Goal: Task Accomplishment & Management: Use online tool/utility

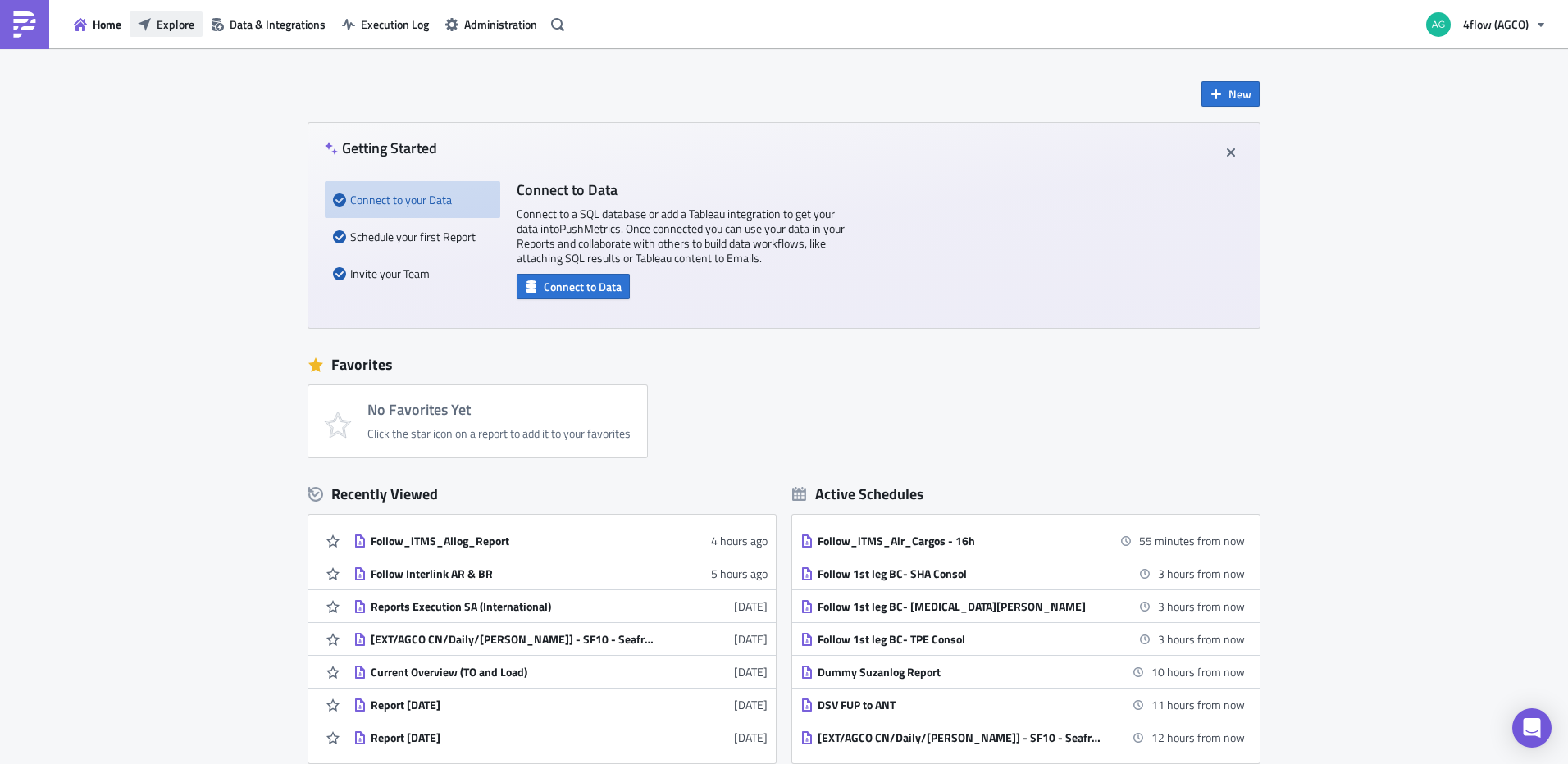
click at [192, 34] on button "Explore" at bounding box center [166, 25] width 73 height 26
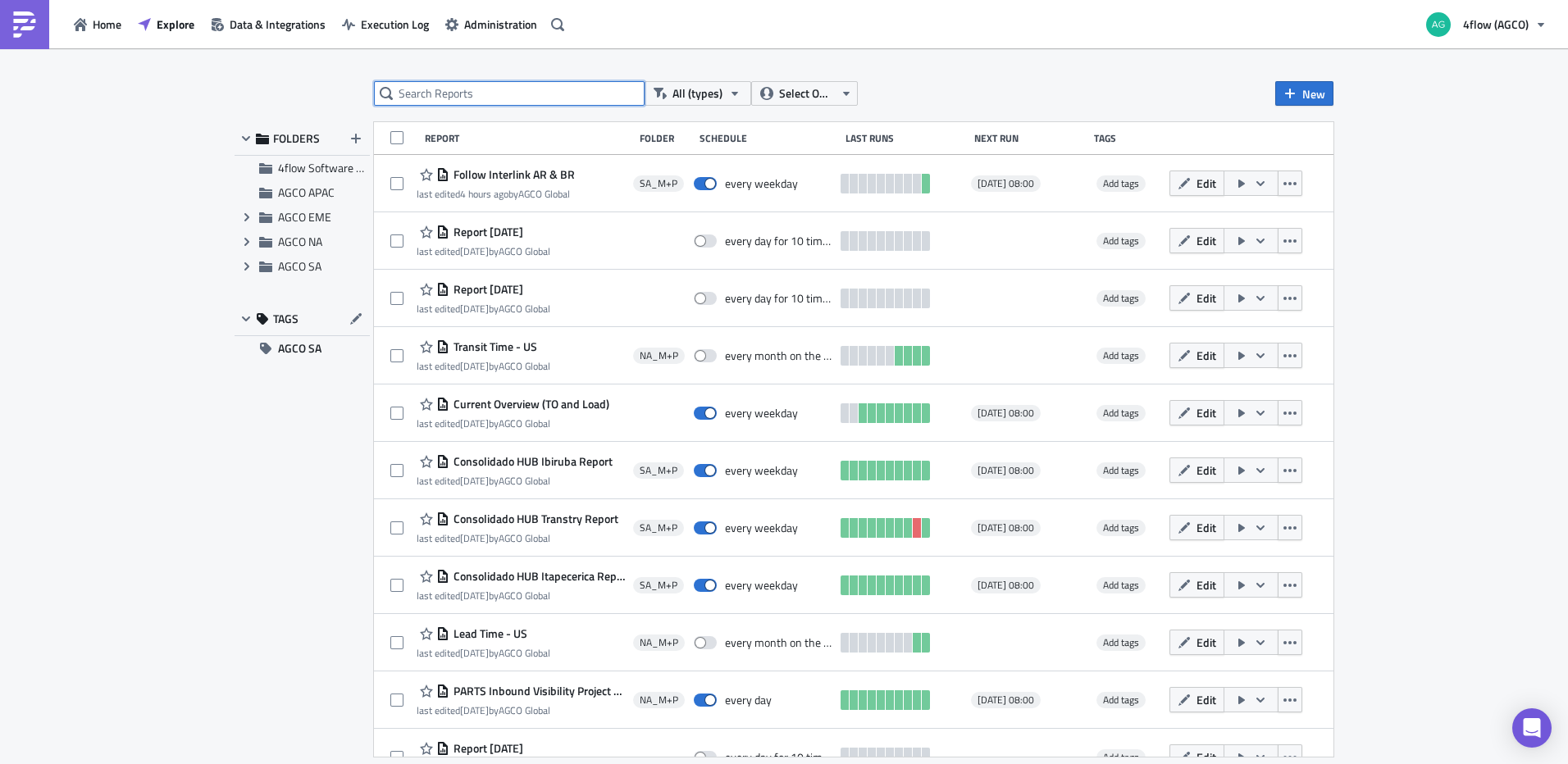
click at [439, 88] on input "text" at bounding box center [509, 93] width 270 height 25
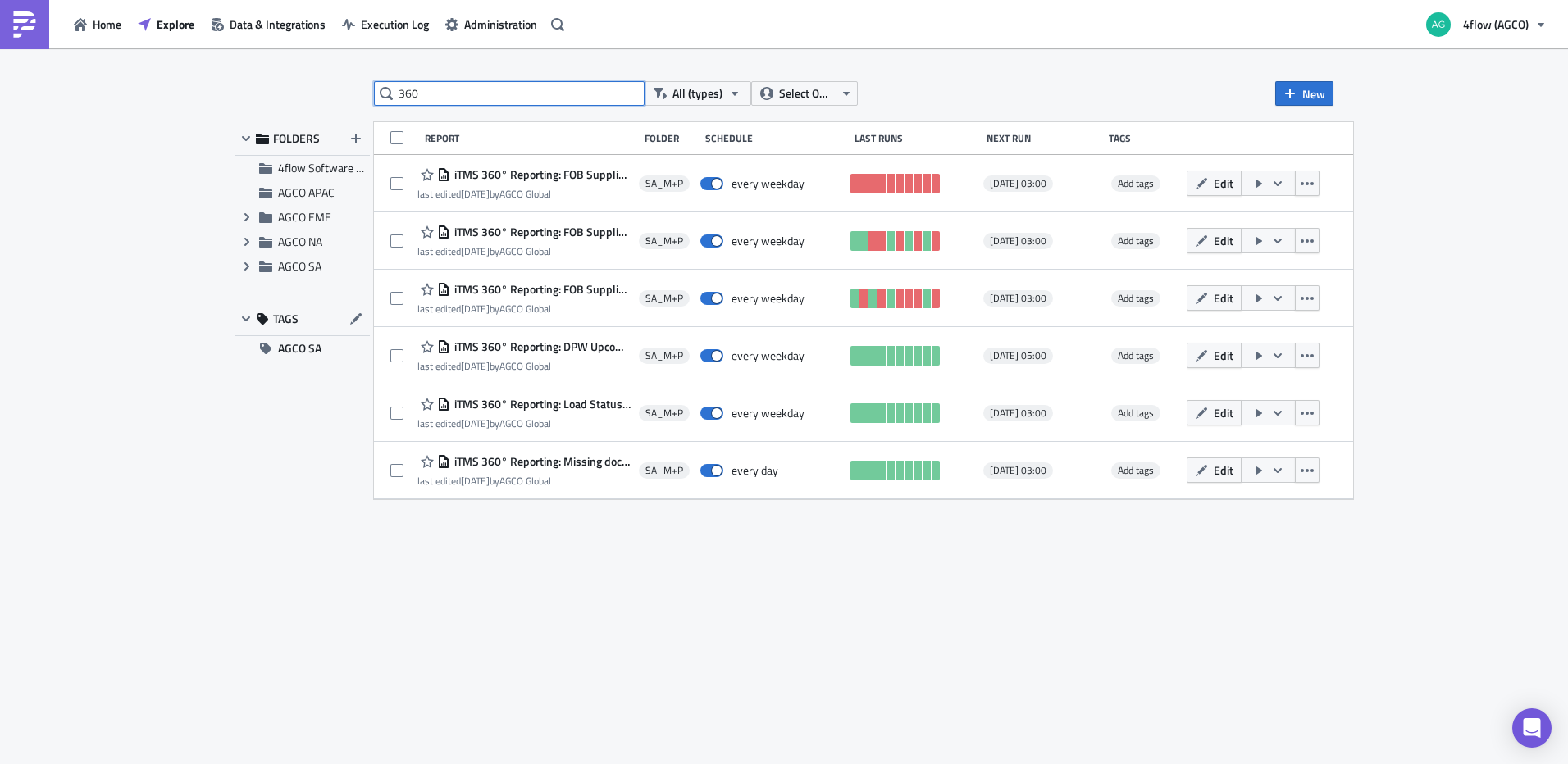
click at [450, 101] on input "360" at bounding box center [509, 93] width 270 height 25
click at [448, 101] on input "360" at bounding box center [509, 93] width 270 height 25
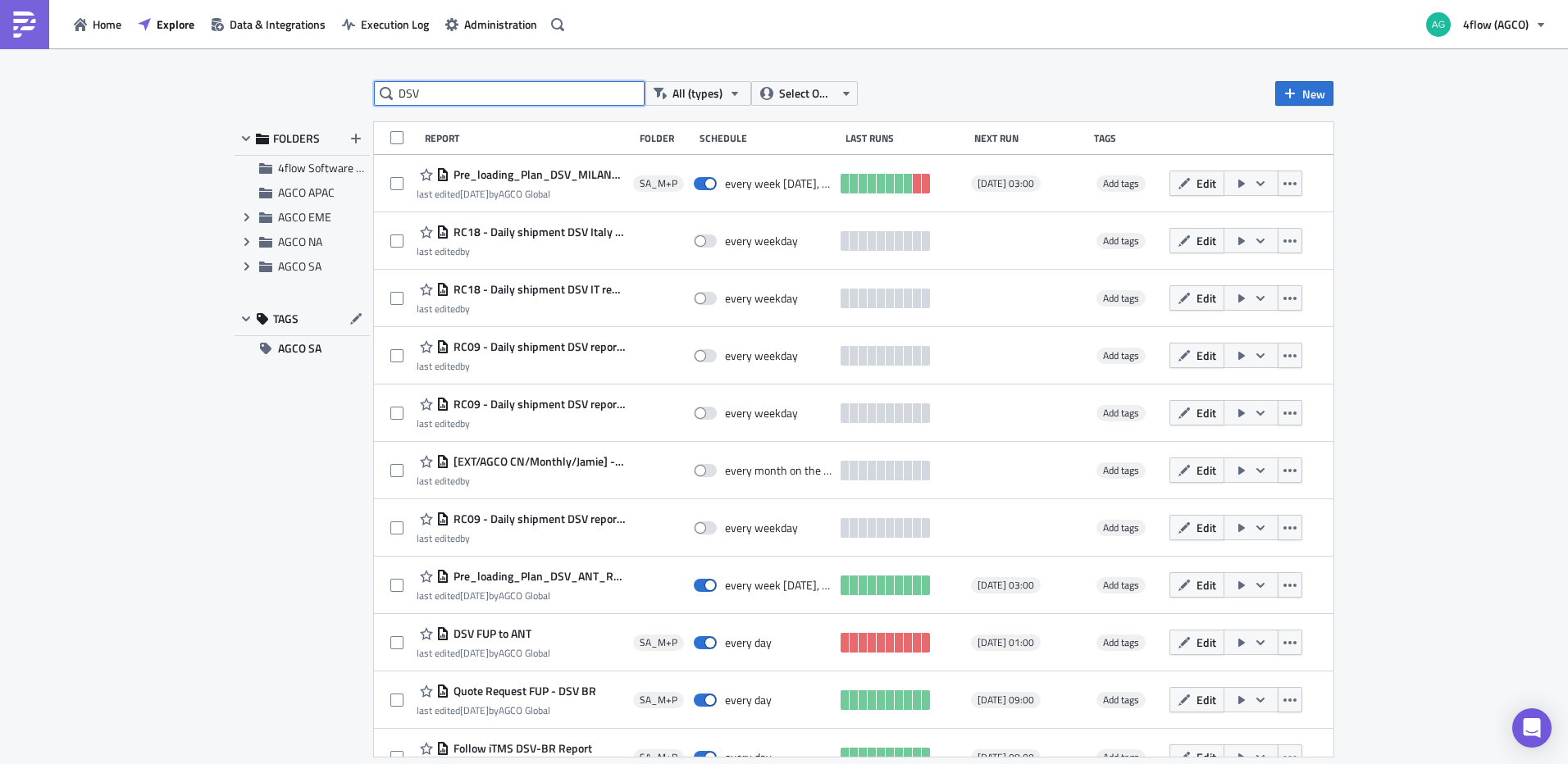
type input "DSV"
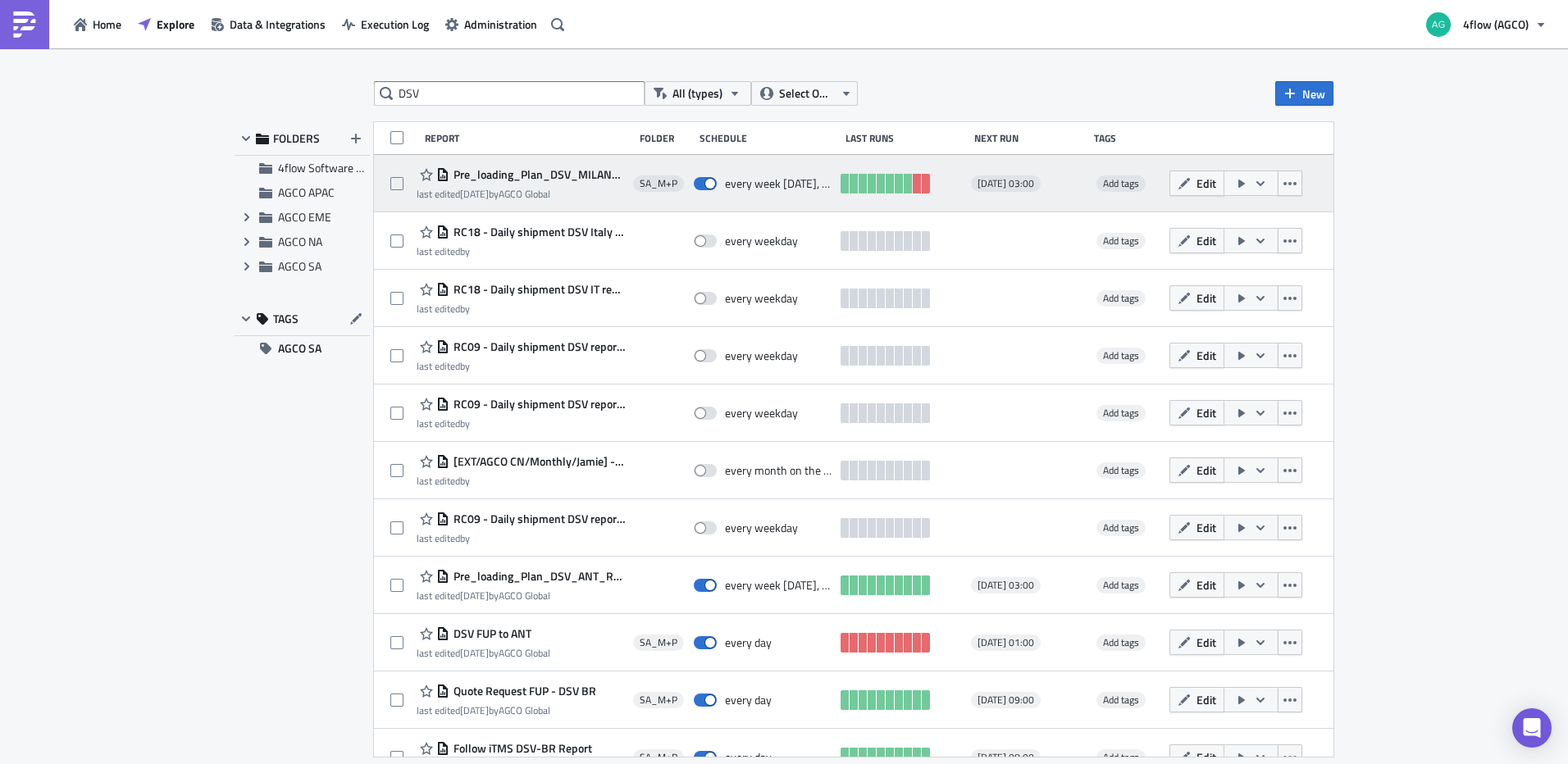
click at [563, 171] on span "Pre_loading_Plan_DSV_MILAN_Report" at bounding box center [536, 175] width 175 height 15
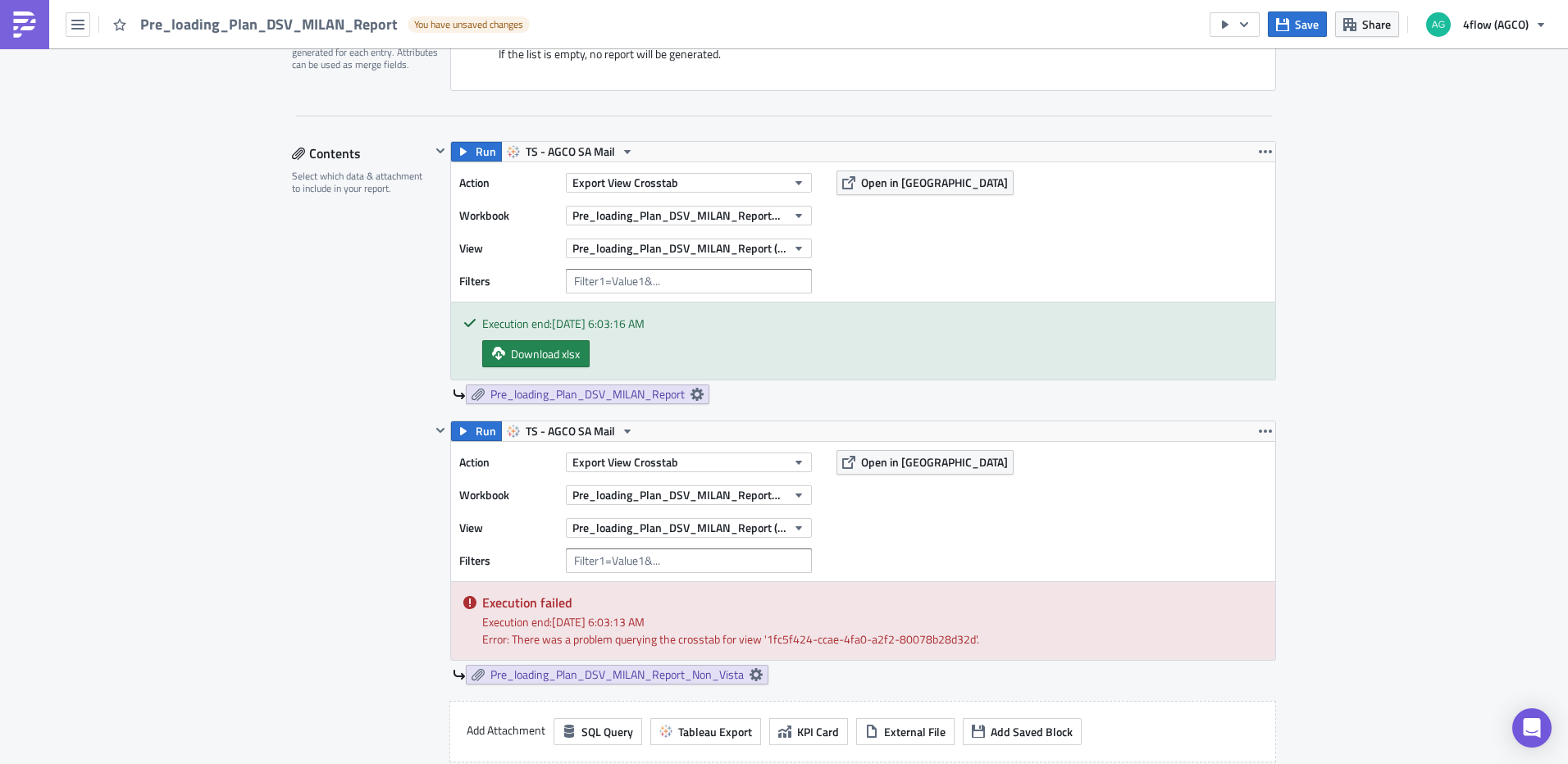
scroll to position [409, 0]
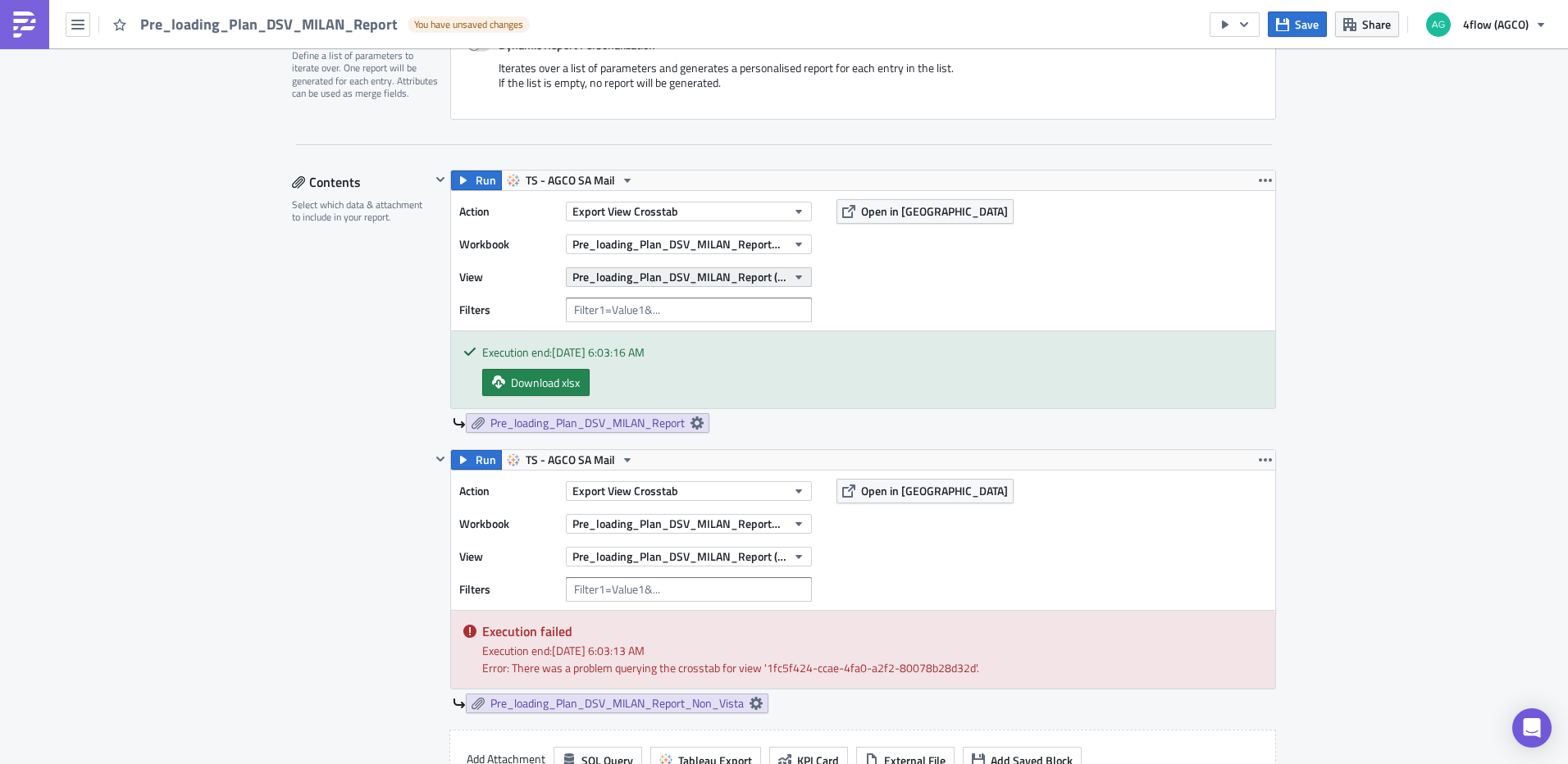
click at [733, 286] on button "Pre_loading_Plan_DSV_MILAN_Report (Leg 1))" at bounding box center [688, 277] width 246 height 19
click at [1042, 308] on div "Action Export View Crosstab Workbook Pre_loading_Plan_DSV_MILAN_Report_rev1 [SF…" at bounding box center [862, 260] width 824 height 139
click at [739, 557] on span "Pre_loading_Plan_DSV_MILAN_Report (non-vista)" at bounding box center [680, 556] width 214 height 17
click at [1052, 573] on div "Action Export View Crosstab Workbook Pre_loading_Plan_DSV_MILAN_Report_rev1 [SF…" at bounding box center [862, 540] width 824 height 139
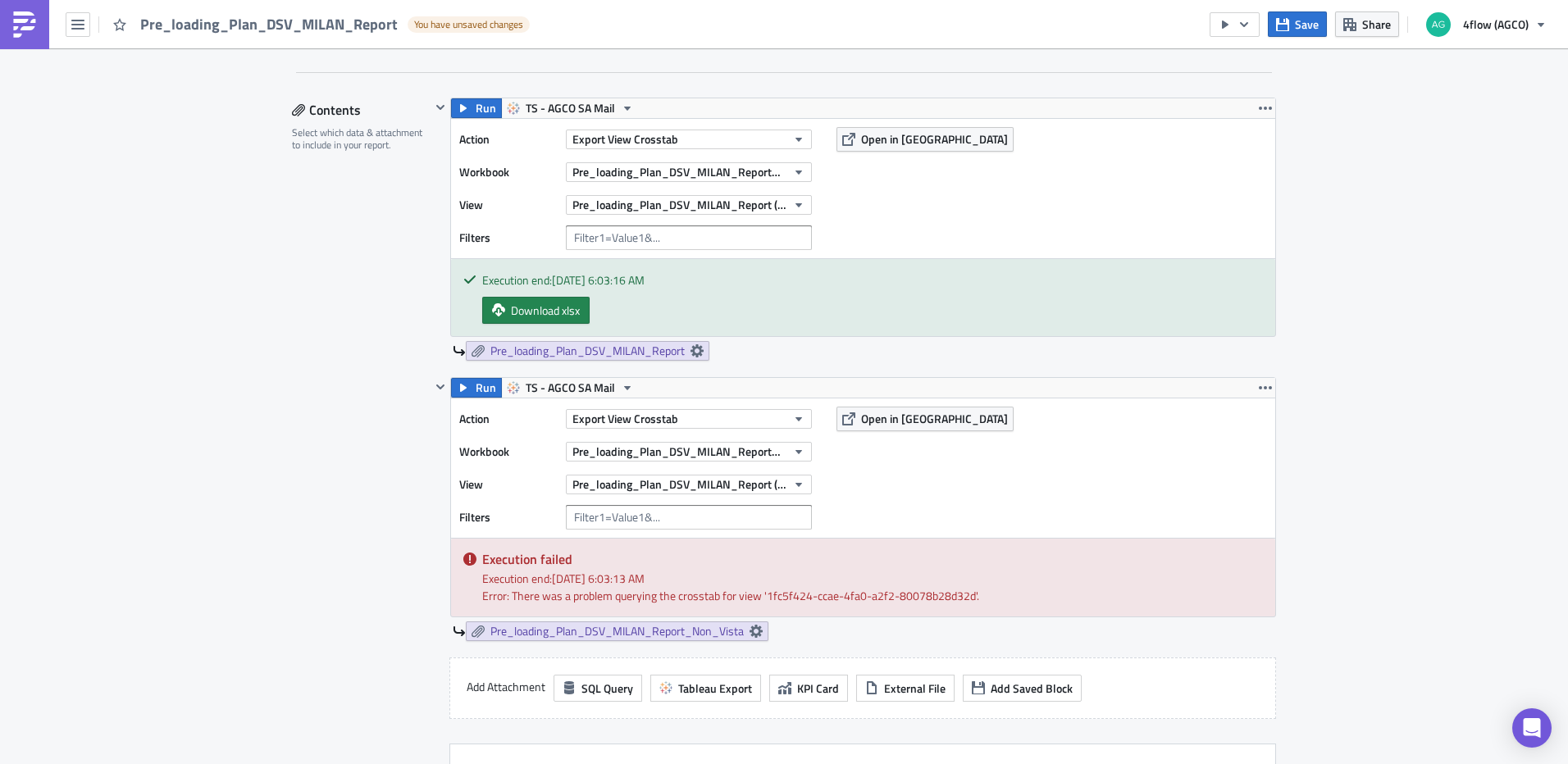
scroll to position [0, 0]
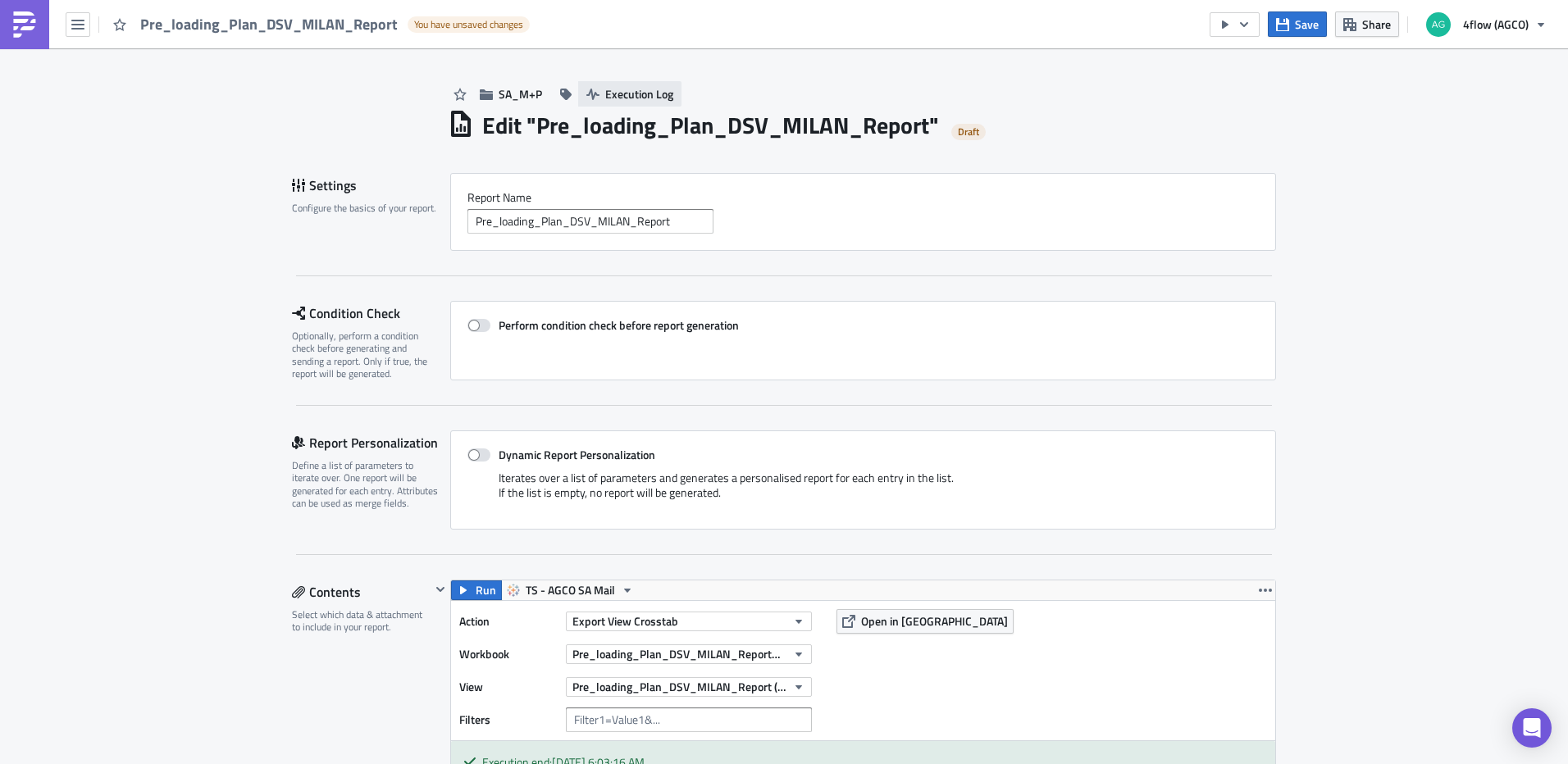
drag, startPoint x: 650, startPoint y: 105, endPoint x: 647, endPoint y: 96, distance: 9.5
click at [647, 96] on span "Execution Log" at bounding box center [639, 93] width 68 height 17
click at [921, 125] on h1 "Edit " Pre_loading_Plan_DSV_MILAN_Report "" at bounding box center [710, 126] width 456 height 29
click at [637, 98] on span "Execution Log" at bounding box center [639, 93] width 68 height 17
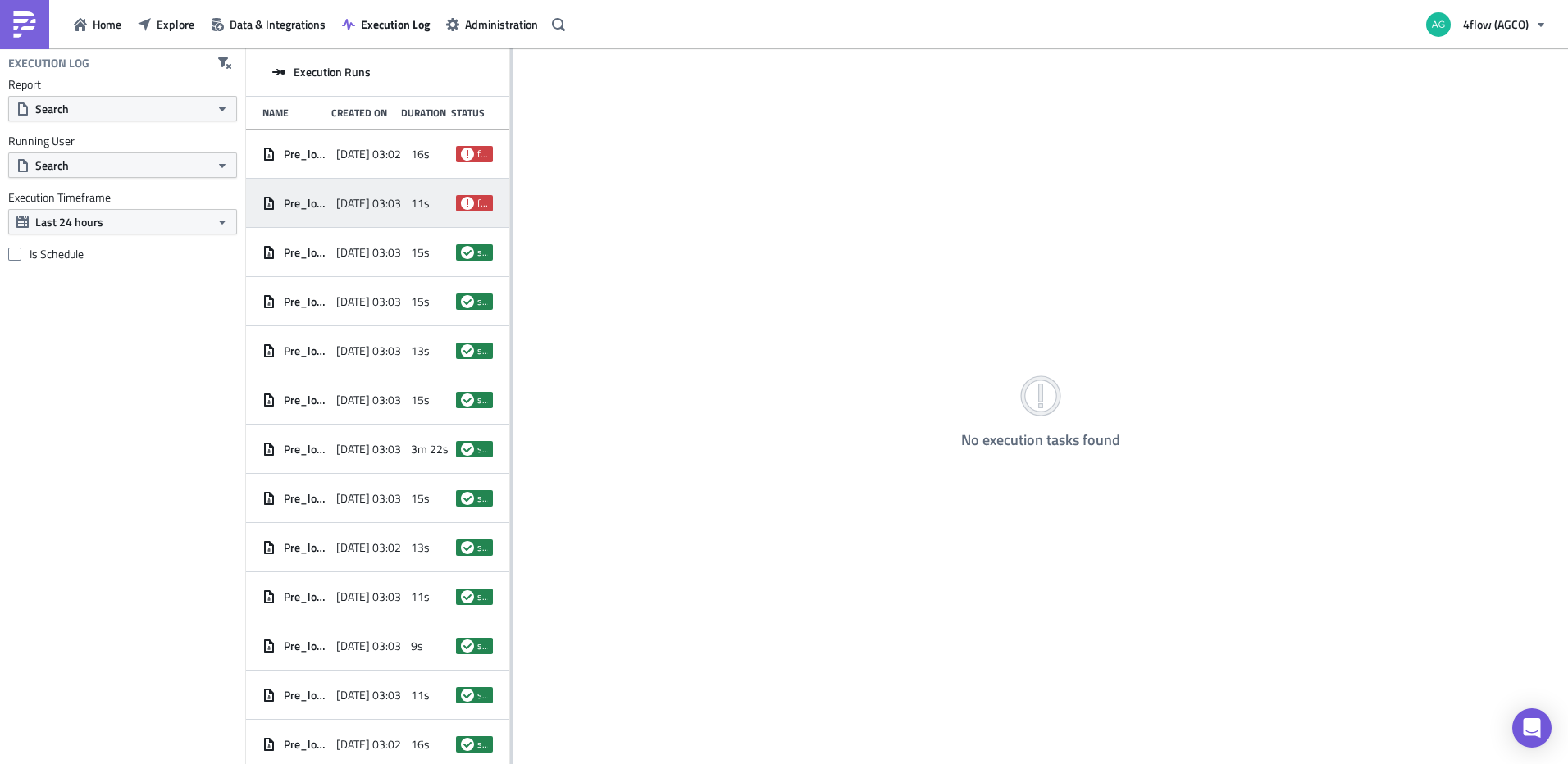
click at [351, 191] on div "[DATE] 03:03" at bounding box center [369, 203] width 66 height 29
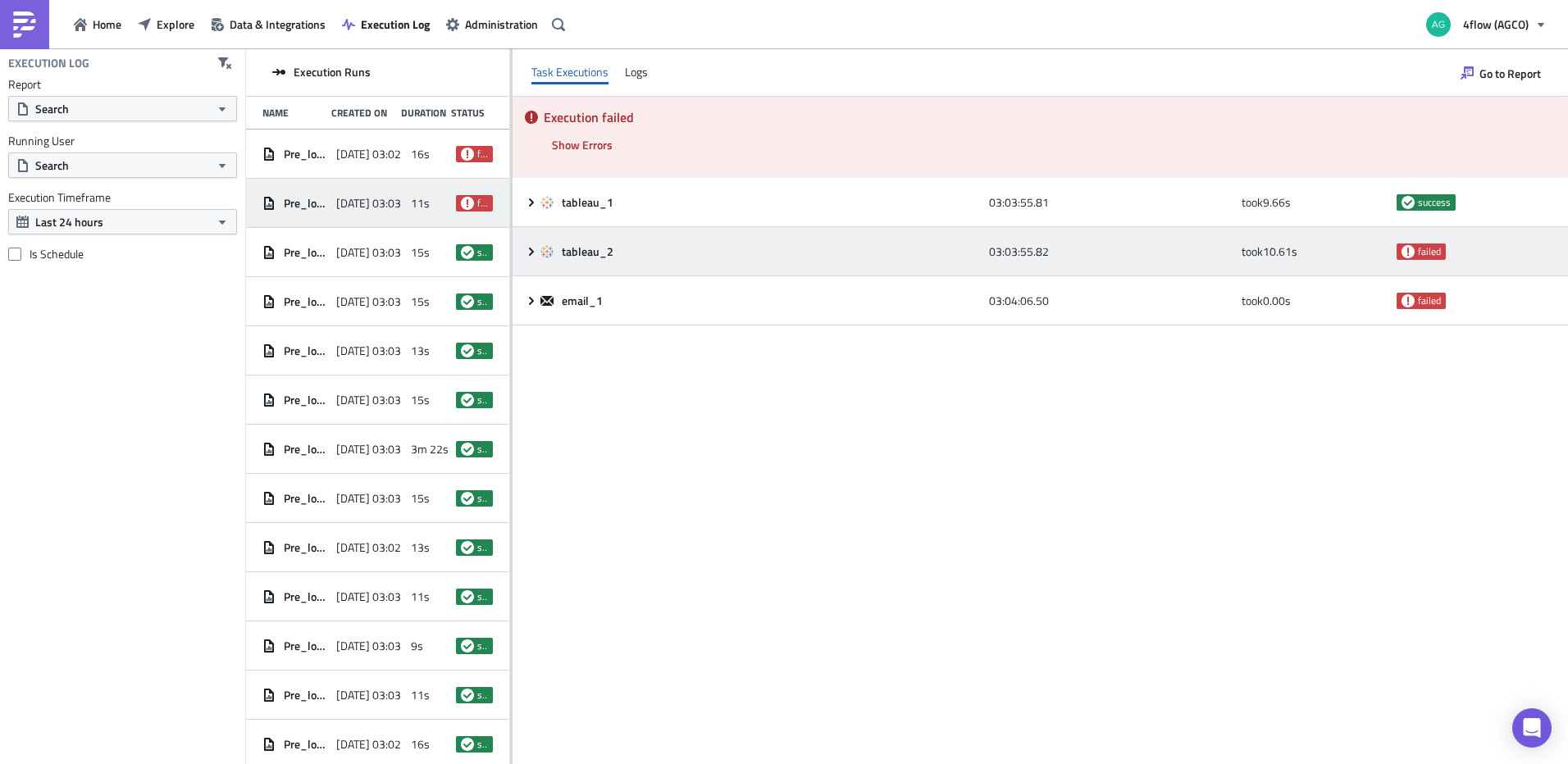
click at [526, 261] on div "tableau_2 03:03:55.82 took 10.61 s failed" at bounding box center [1040, 252] width 1056 height 49
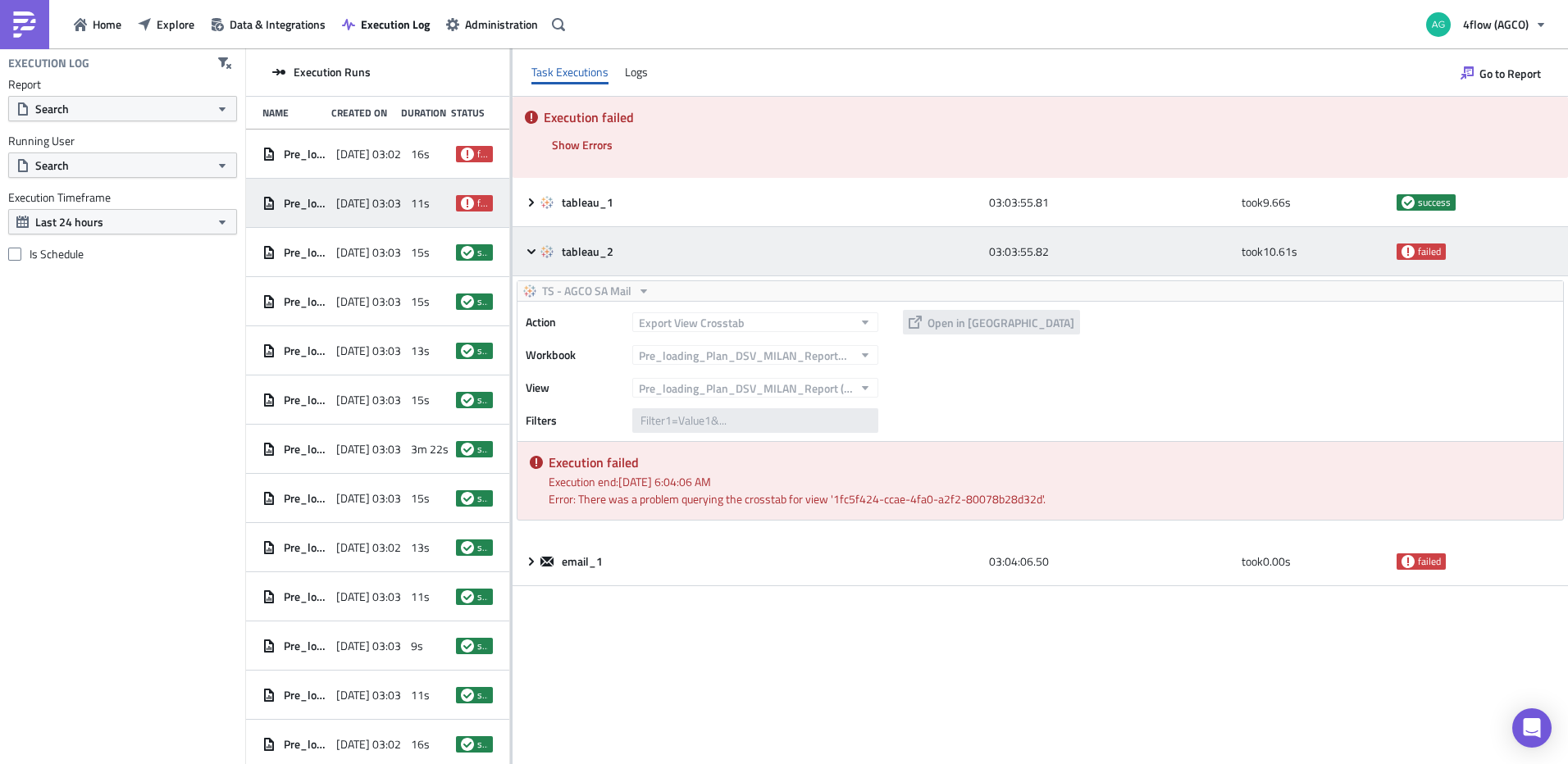
click at [528, 255] on icon at bounding box center [532, 252] width 13 height 13
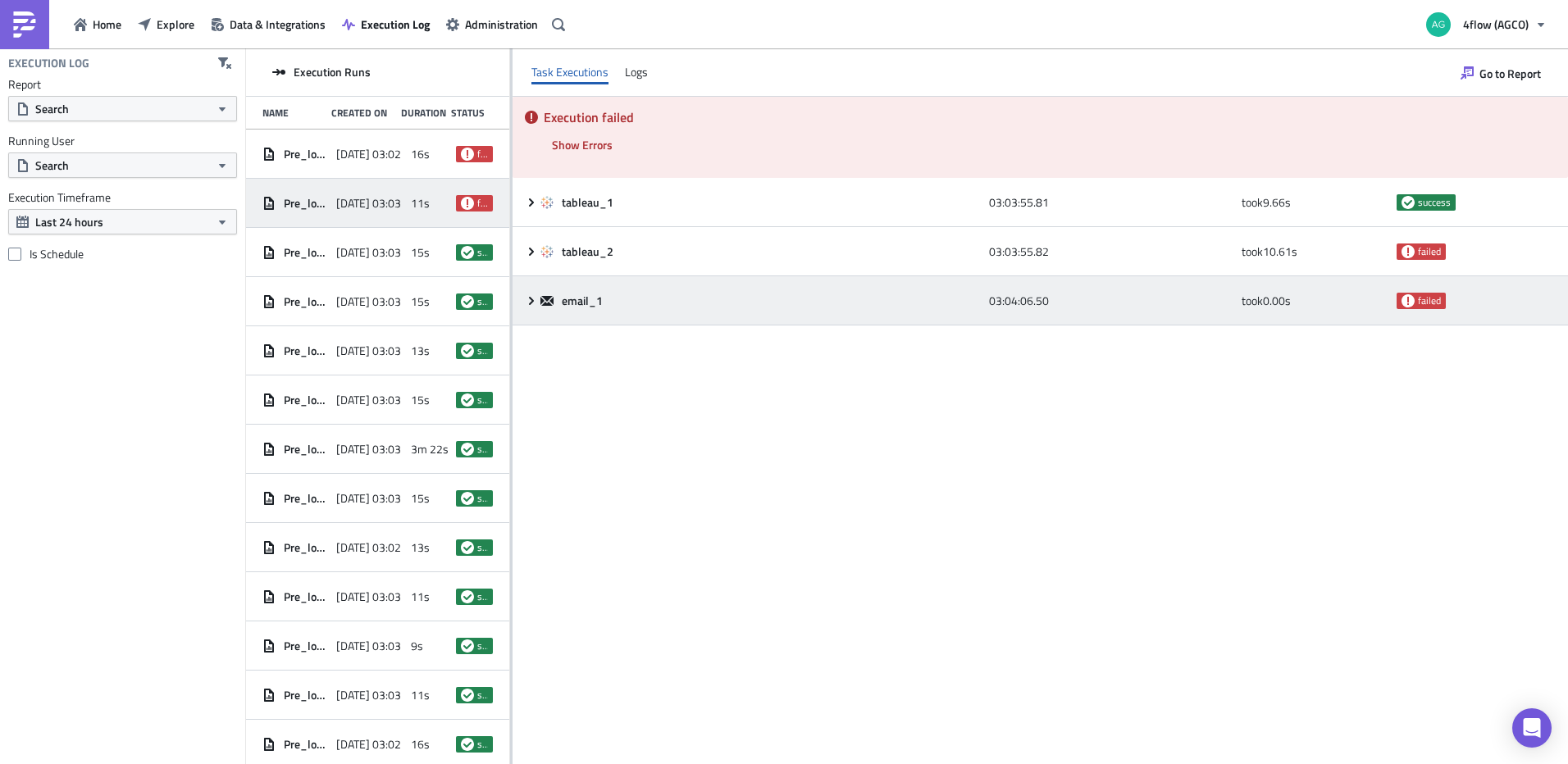
click at [534, 300] on icon at bounding box center [532, 300] width 13 height 13
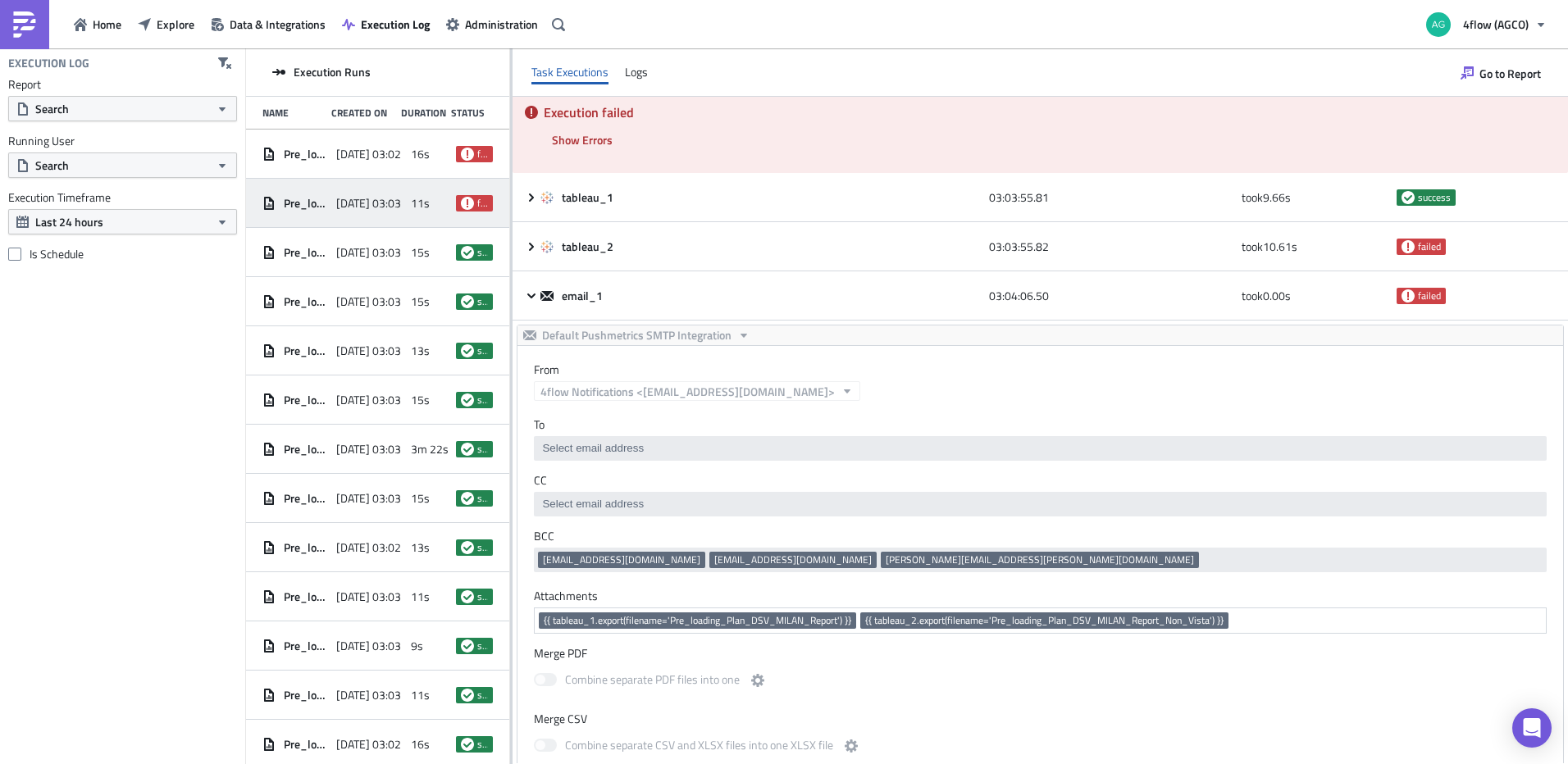
scroll to position [4, 0]
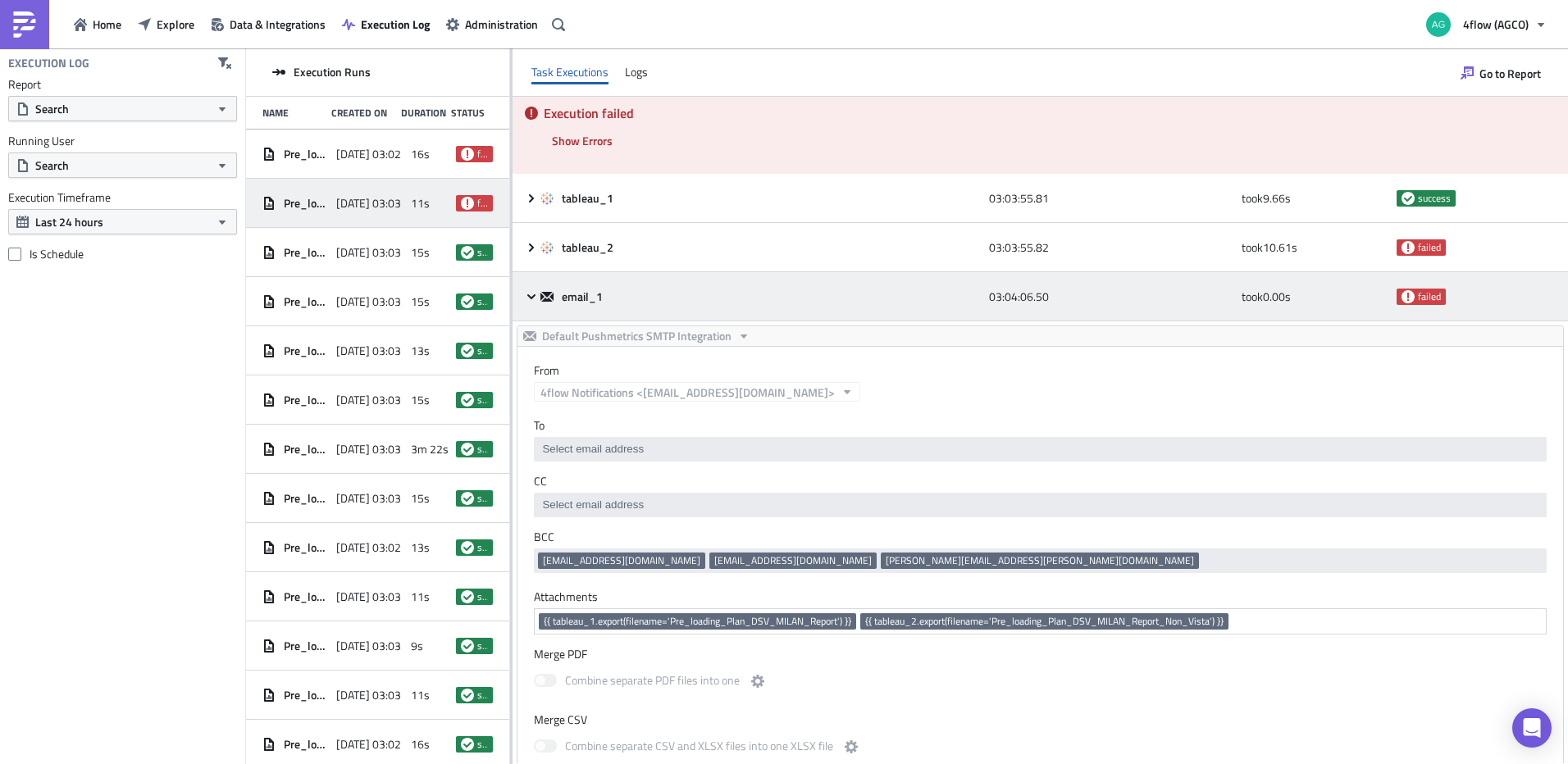
click at [531, 297] on icon at bounding box center [531, 295] width 8 height 5
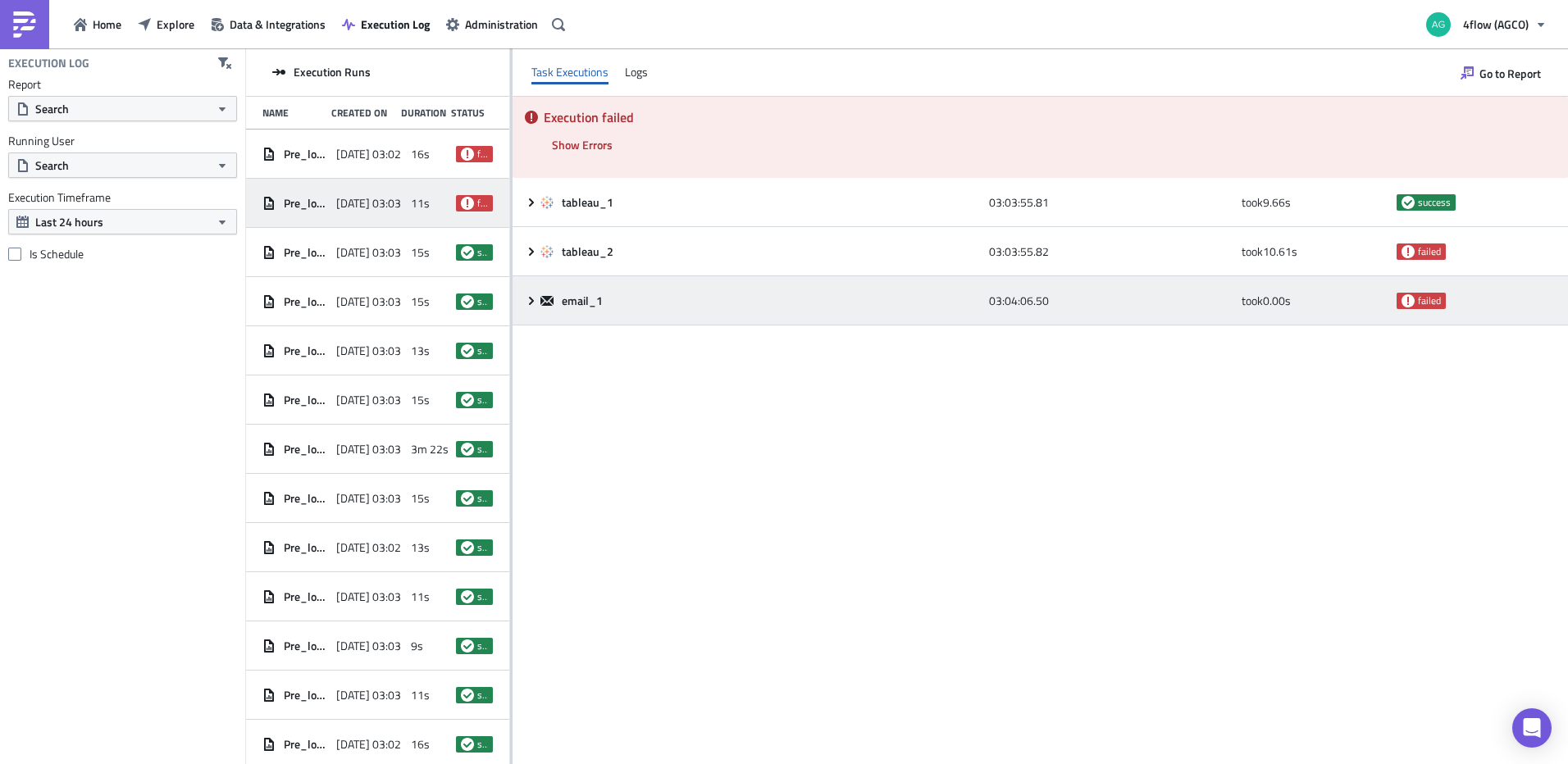
scroll to position [0, 0]
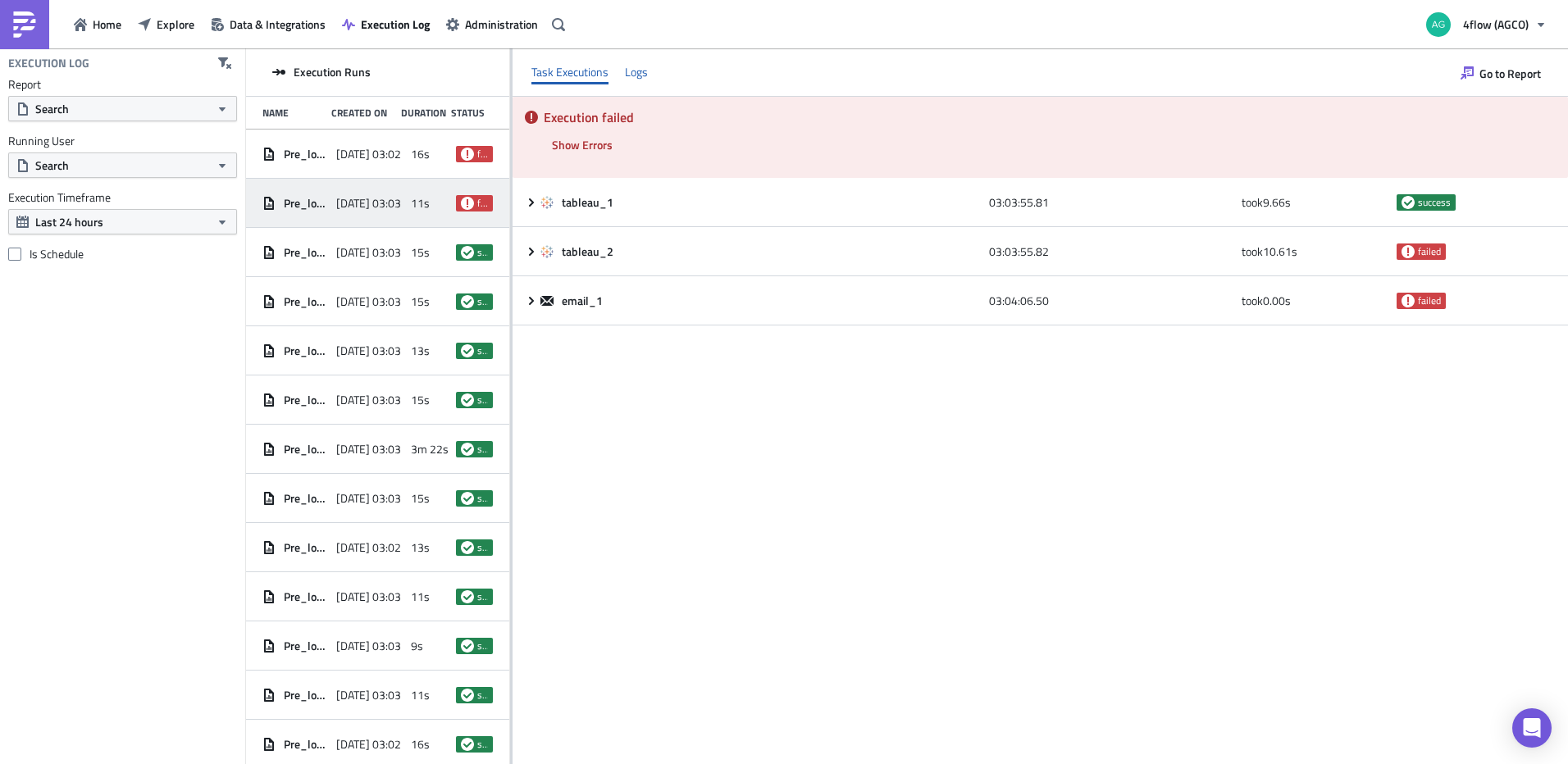
click at [630, 76] on div "Logs" at bounding box center [636, 71] width 23 height 25
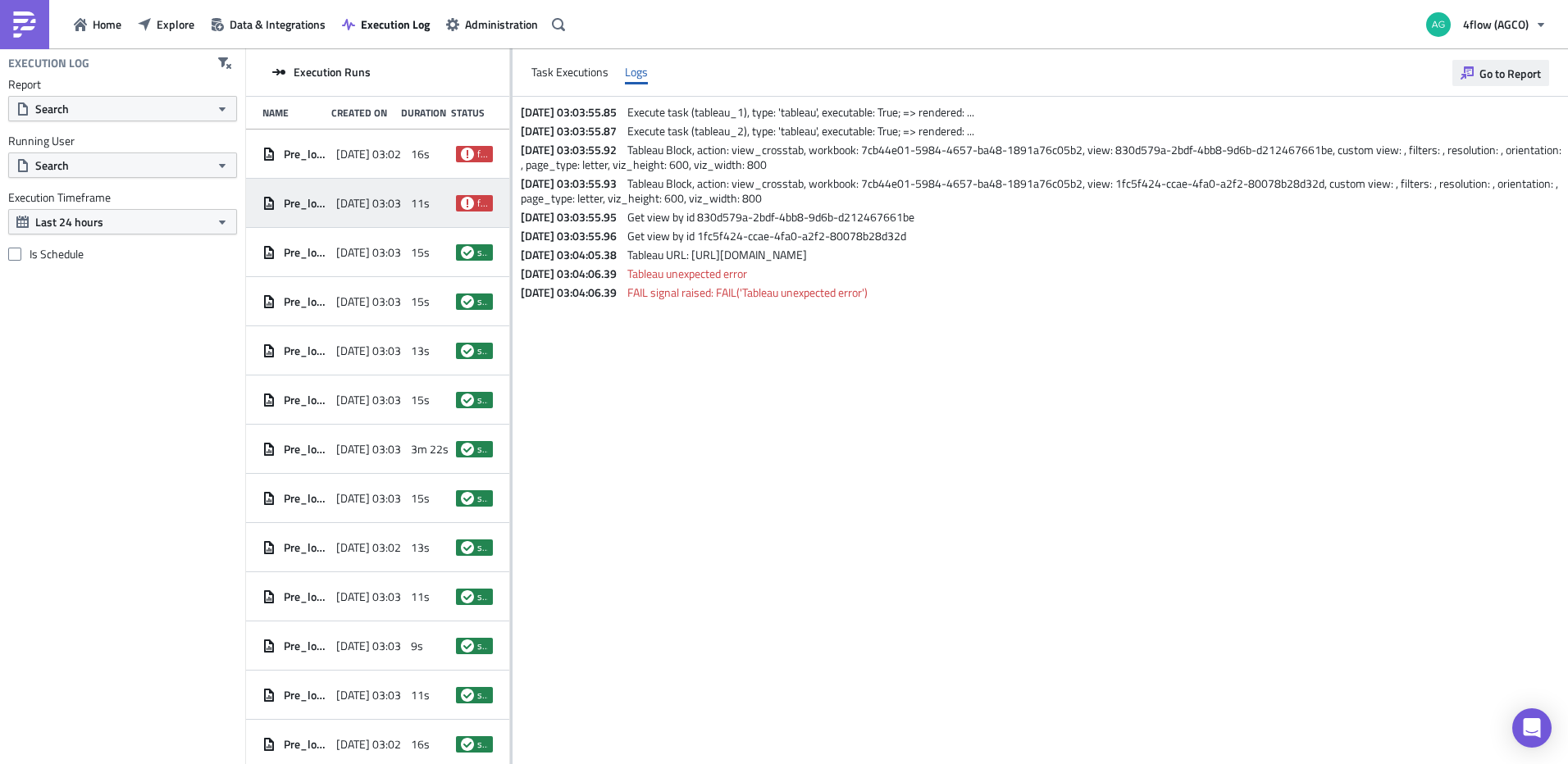
click at [1480, 79] on span "Go to Report" at bounding box center [1509, 73] width 61 height 17
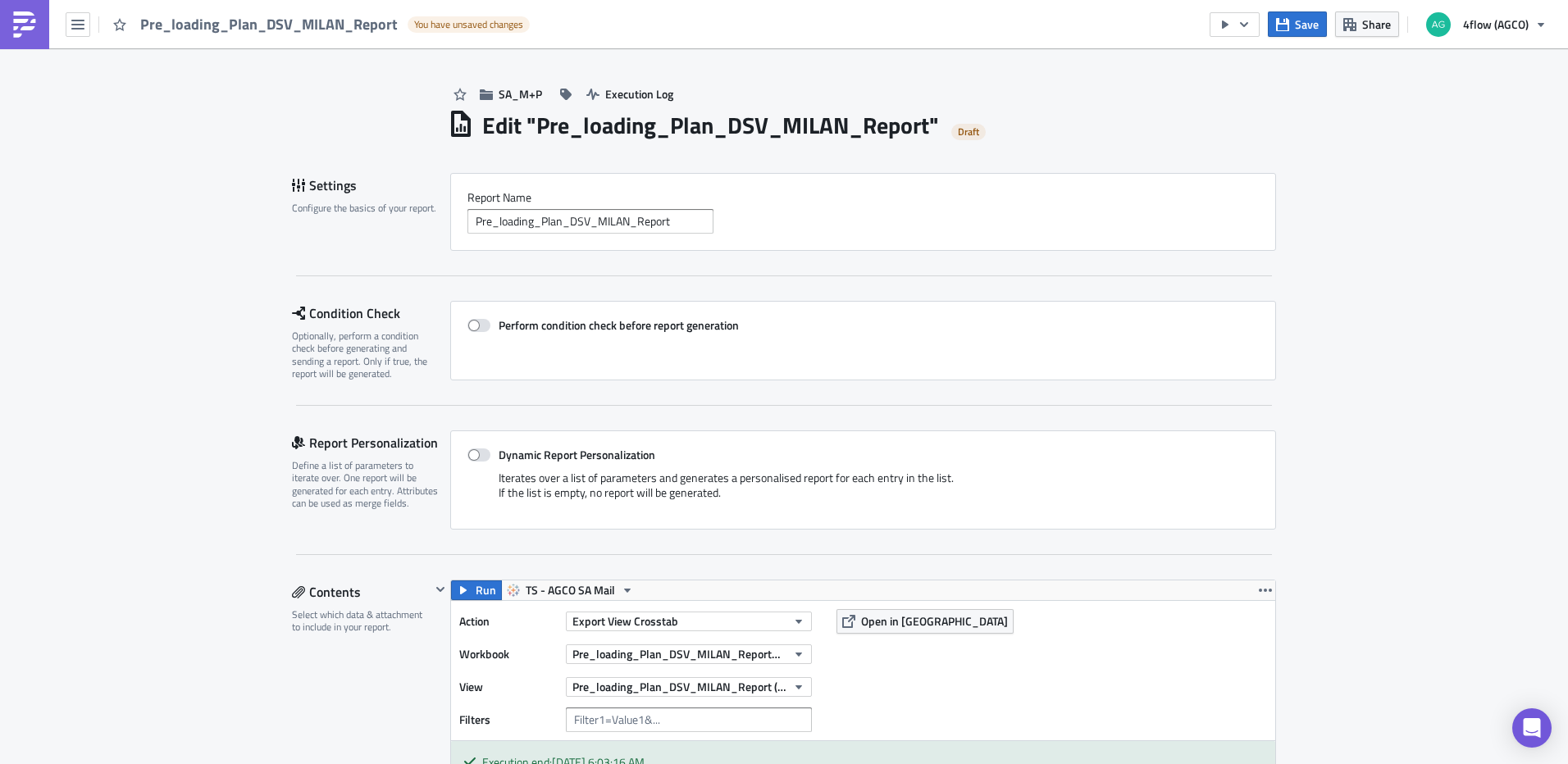
click at [883, 636] on div "Action Export View Crosstab Workbook Pre_loading_Plan_DSV_MILAN_Report_rev1 [SF…" at bounding box center [862, 671] width 824 height 139
click at [881, 625] on span "Open in [GEOGRAPHIC_DATA]" at bounding box center [934, 620] width 147 height 17
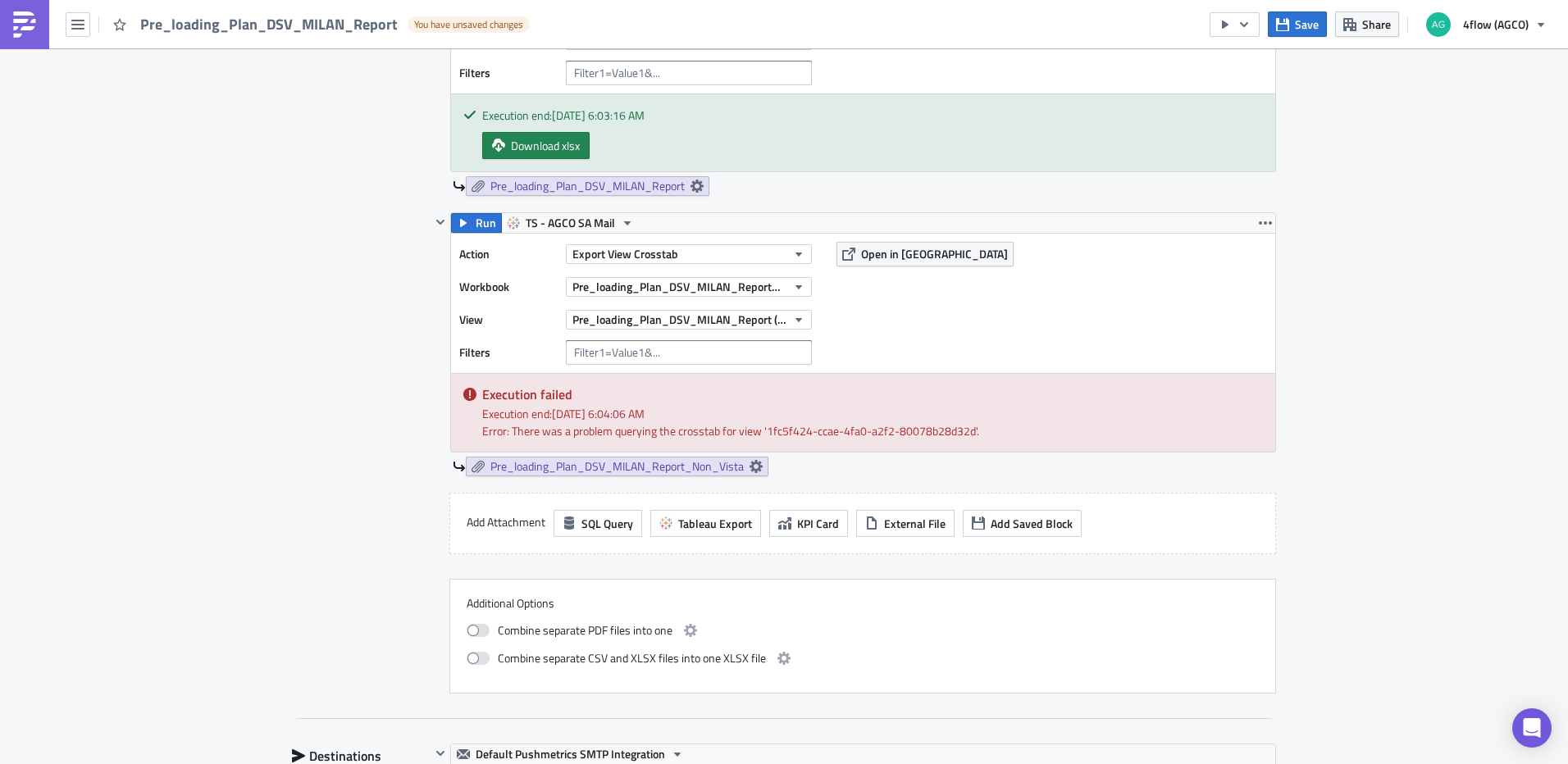
scroll to position [656, 0]
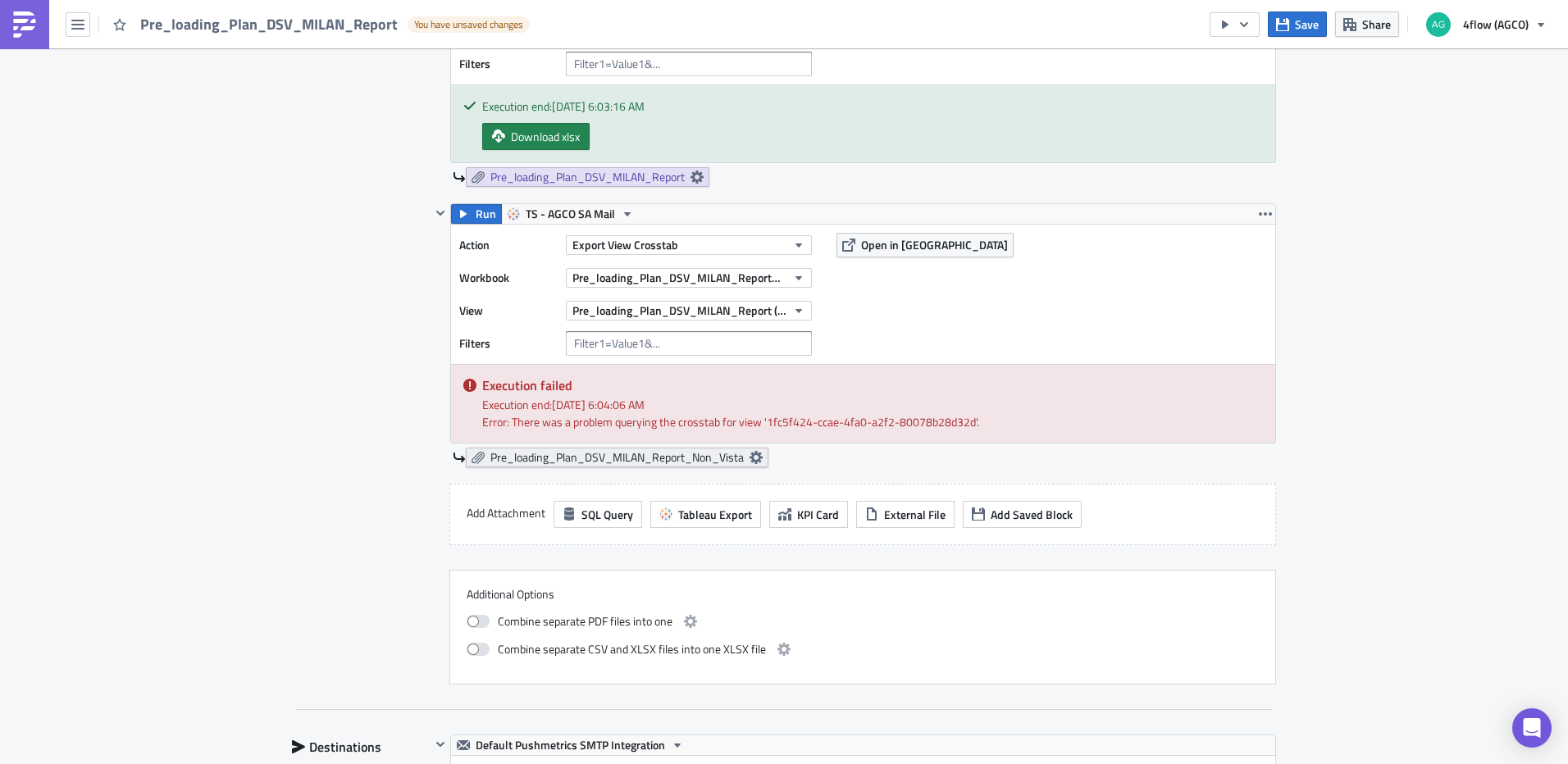
click at [751, 461] on icon at bounding box center [756, 457] width 13 height 13
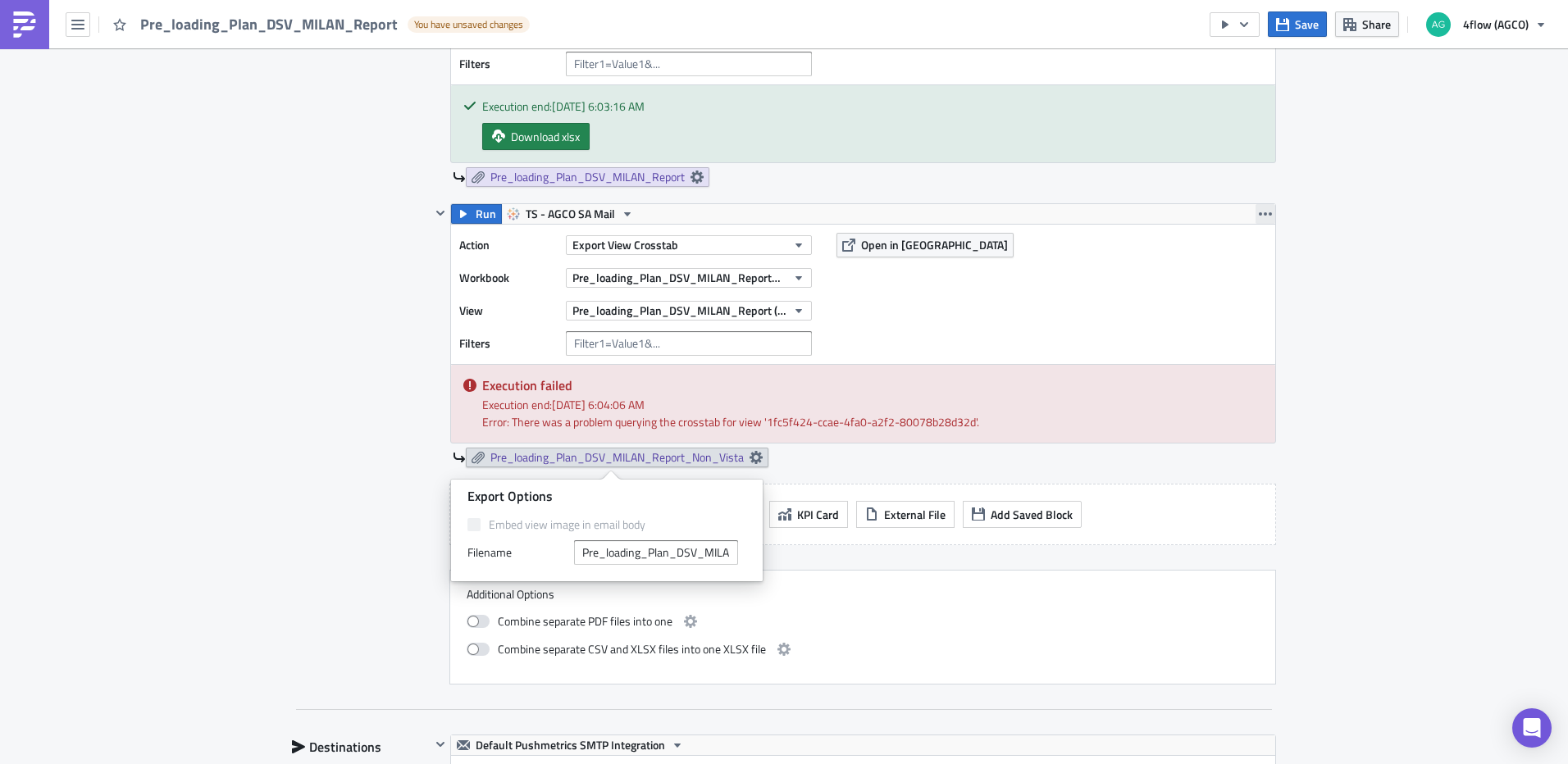
click at [1255, 210] on button "button" at bounding box center [1265, 213] width 19 height 19
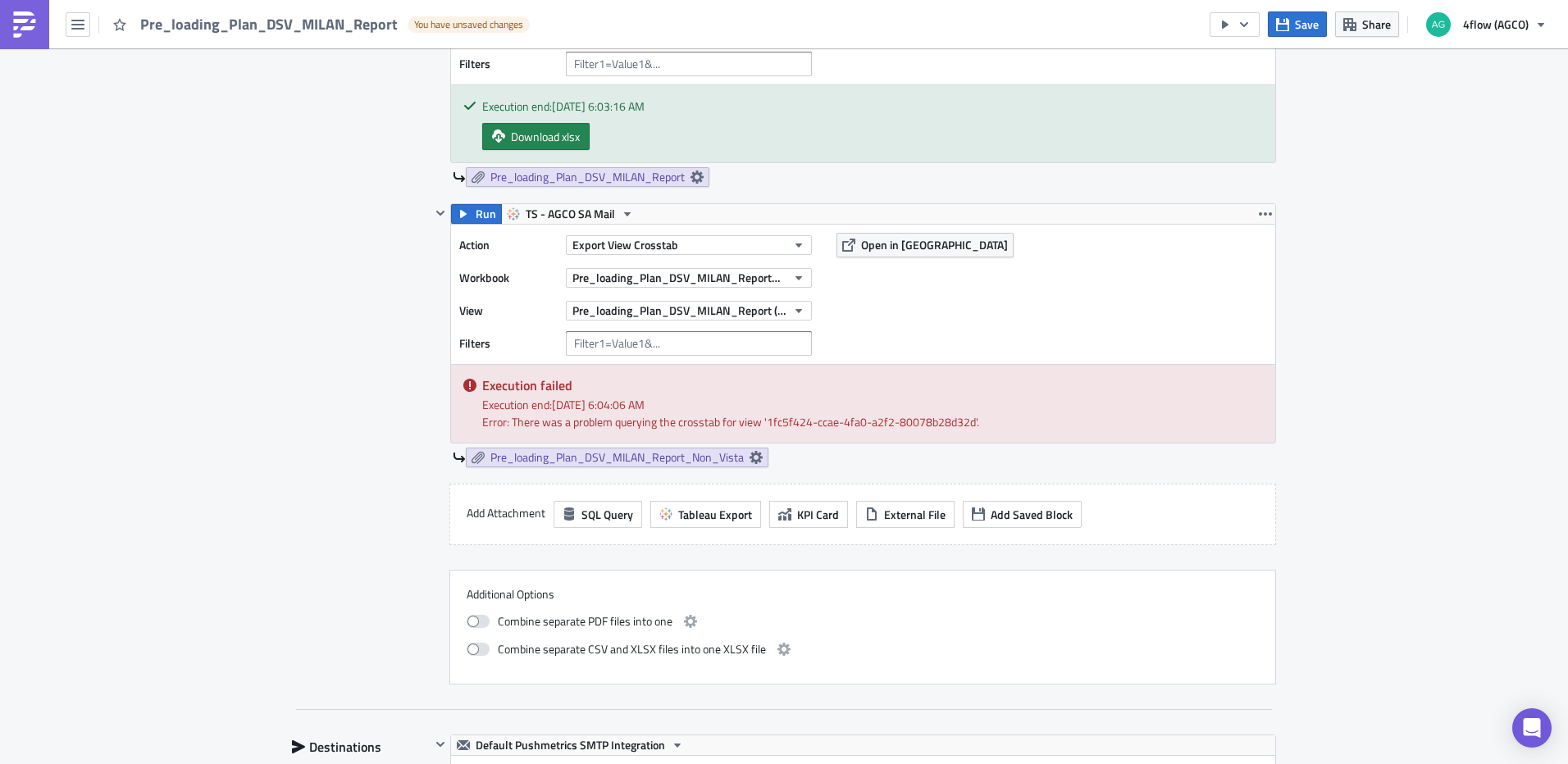
click at [1444, 527] on div "SA_M+P Execution Log Edit " Pre_loading_Plan_DSV_MILAN_Report " Draft Settings …" at bounding box center [784, 586] width 1568 height 2387
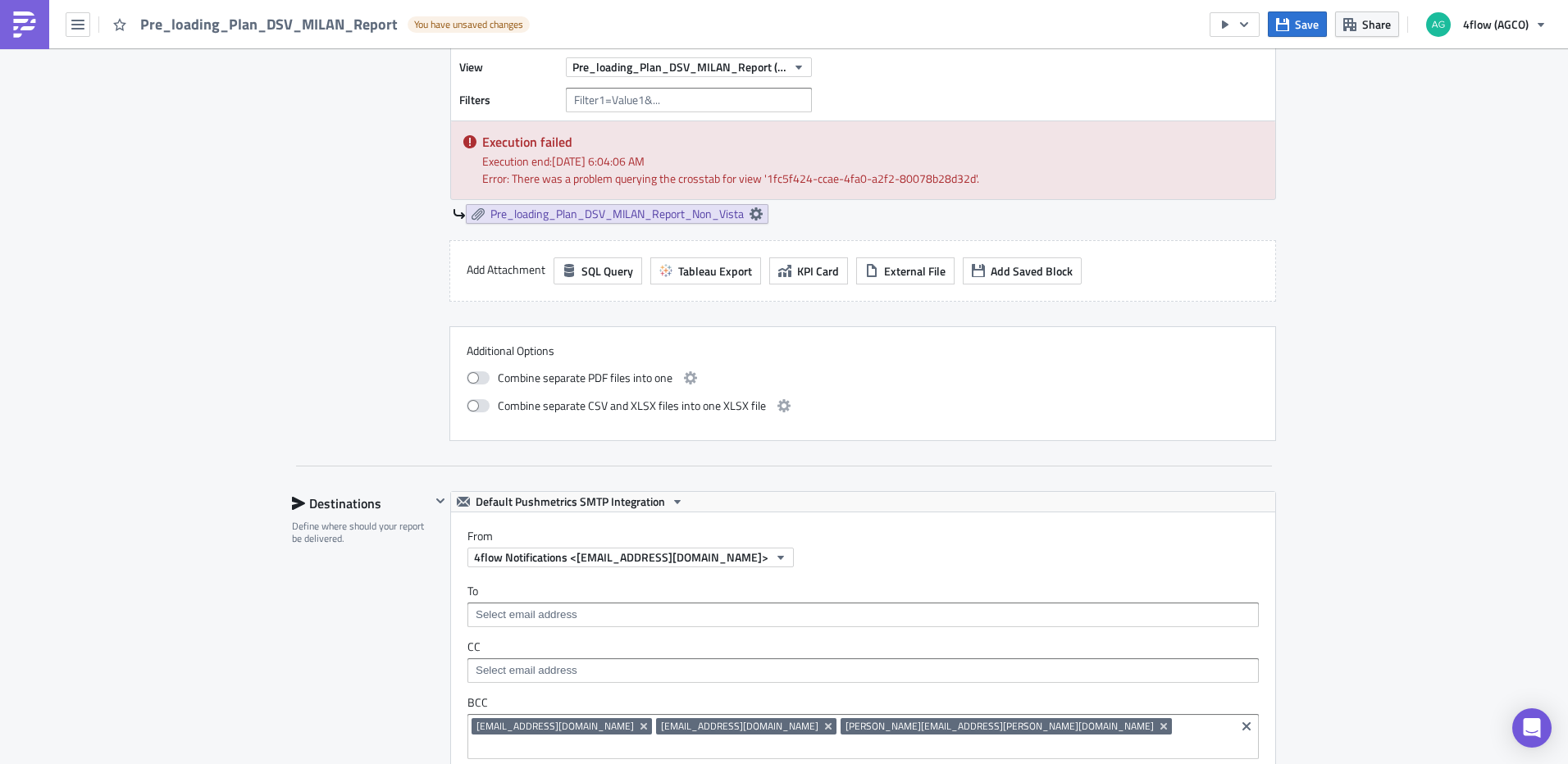
scroll to position [901, 0]
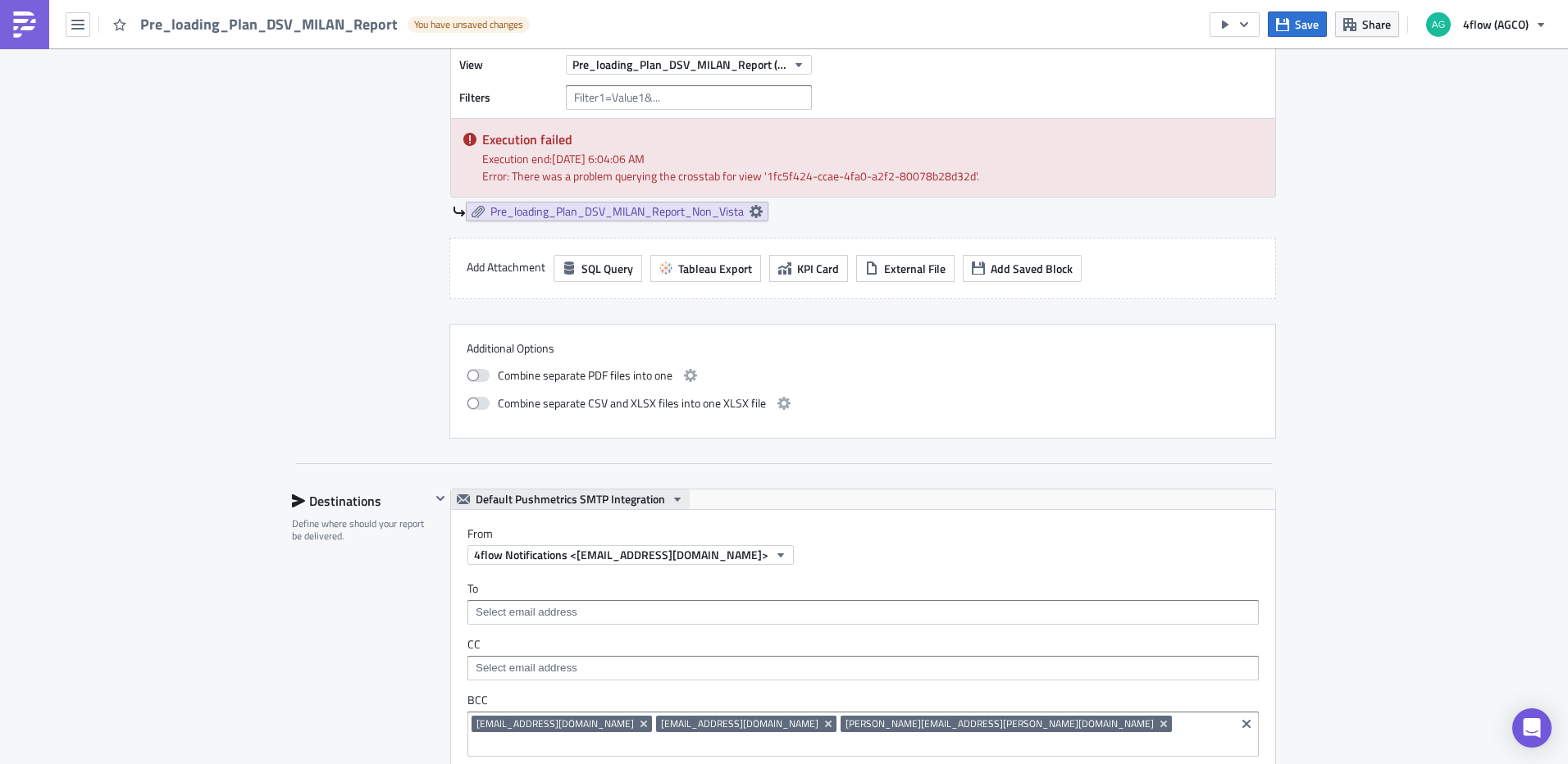
click at [630, 505] on span "Default Pushmetrics SMTP Integration" at bounding box center [570, 498] width 190 height 19
click at [641, 502] on span "Default Pushmetrics SMTP Integration" at bounding box center [570, 498] width 190 height 19
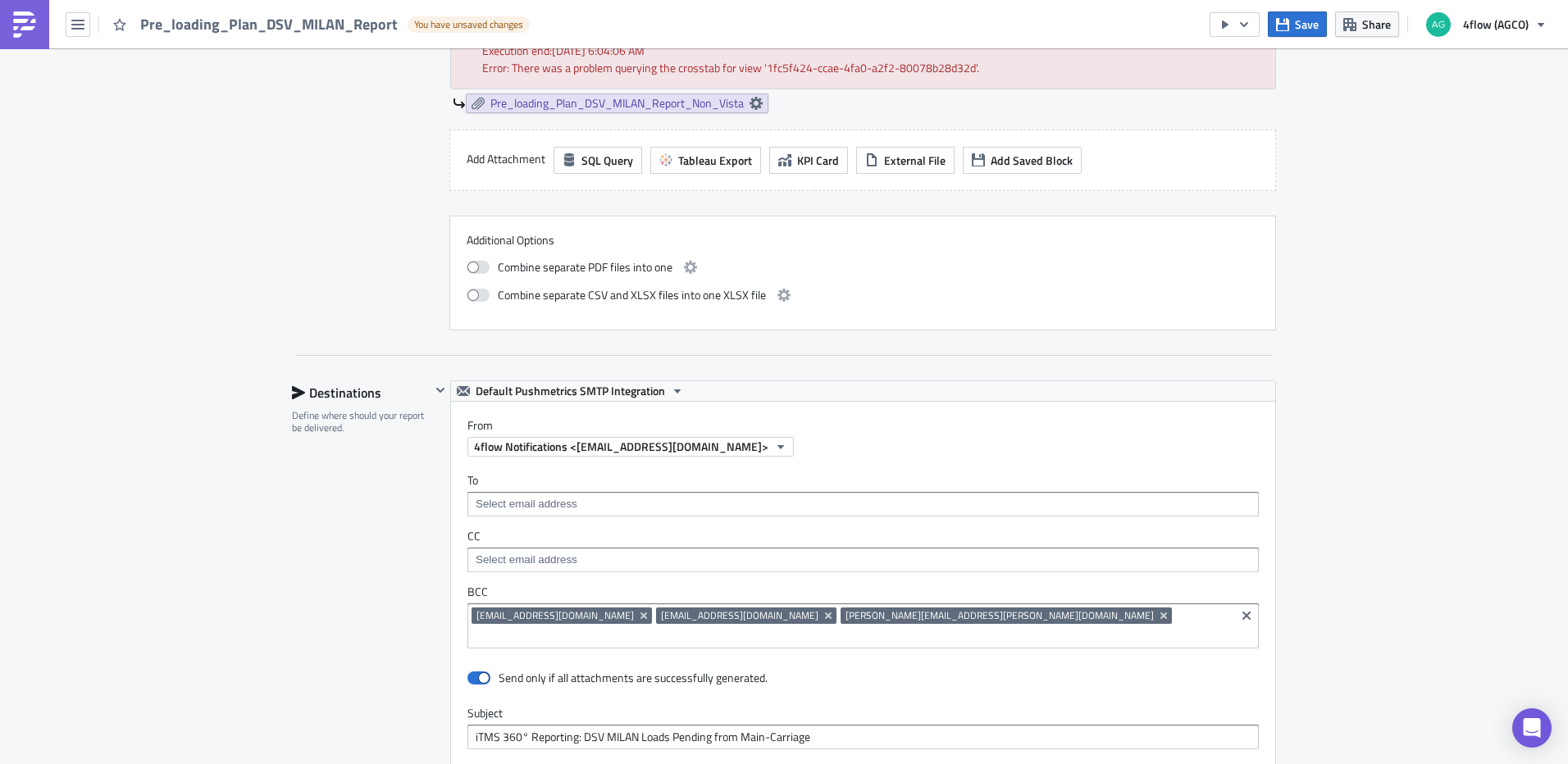
scroll to position [1065, 0]
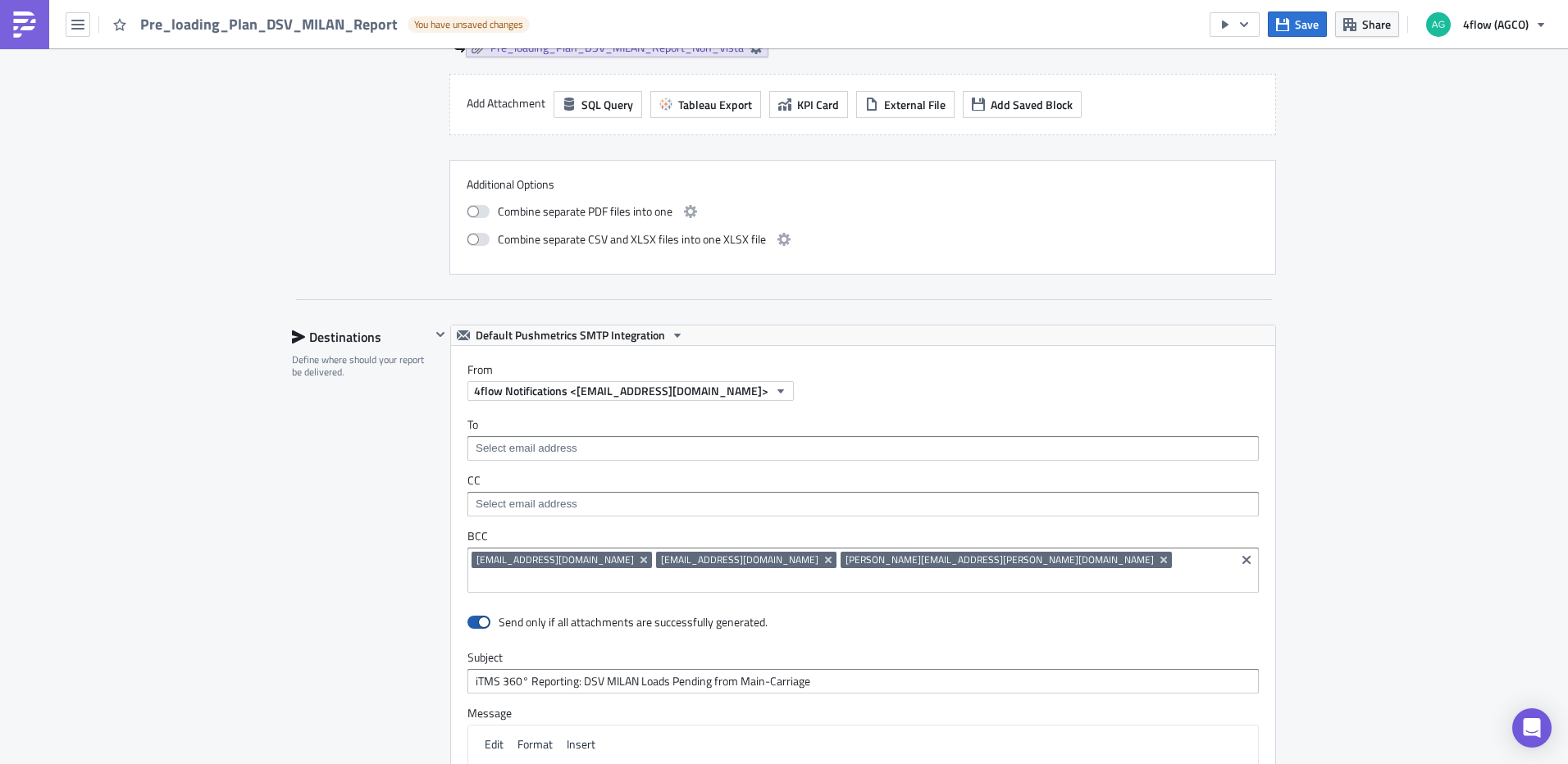
click at [467, 616] on span at bounding box center [478, 622] width 23 height 13
click at [471, 617] on input "checkbox" at bounding box center [477, 623] width 11 height 11
checkbox input "false"
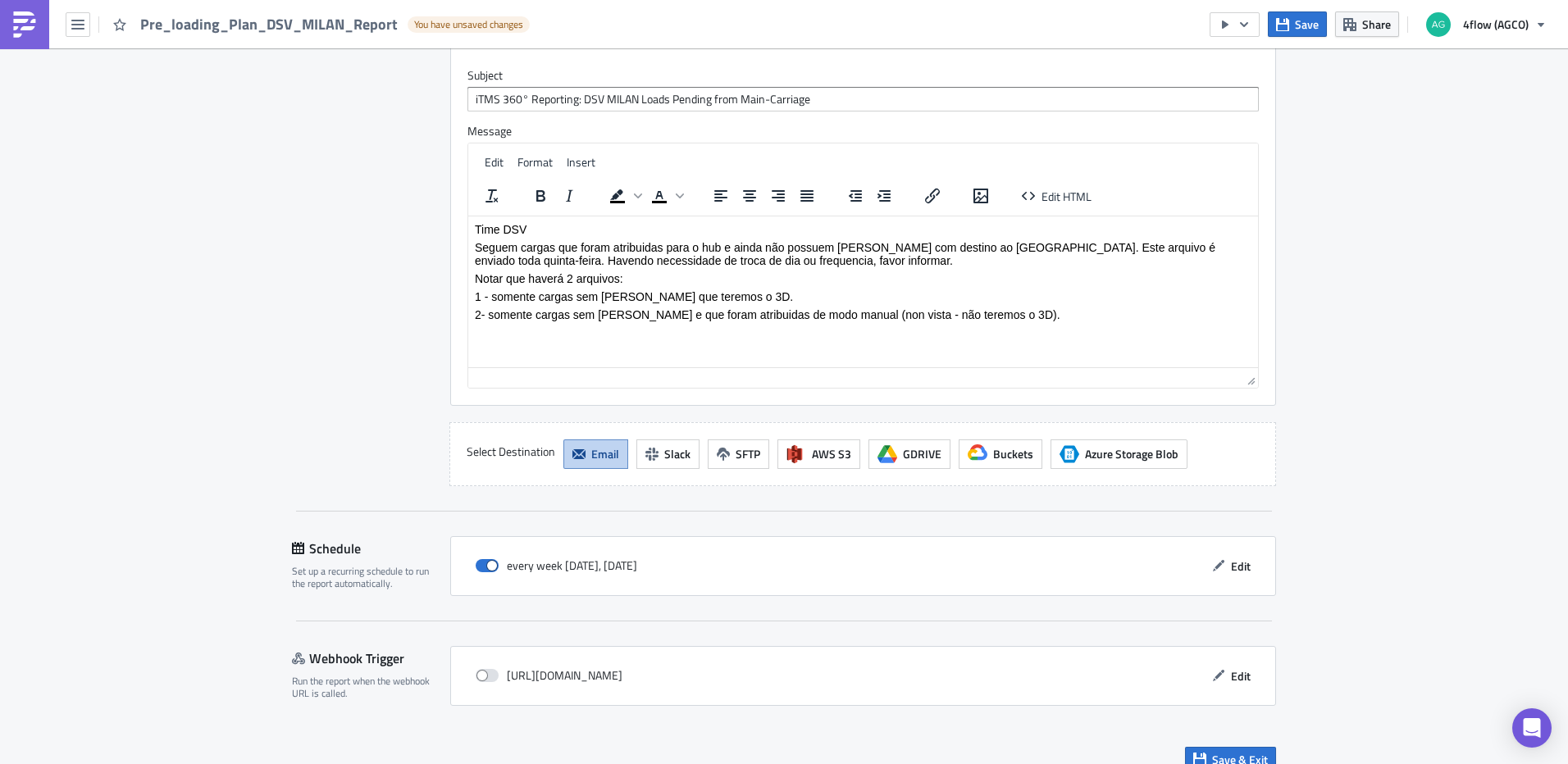
scroll to position [1649, 0]
click at [1213, 749] on span "Save & Exit" at bounding box center [1239, 758] width 56 height 17
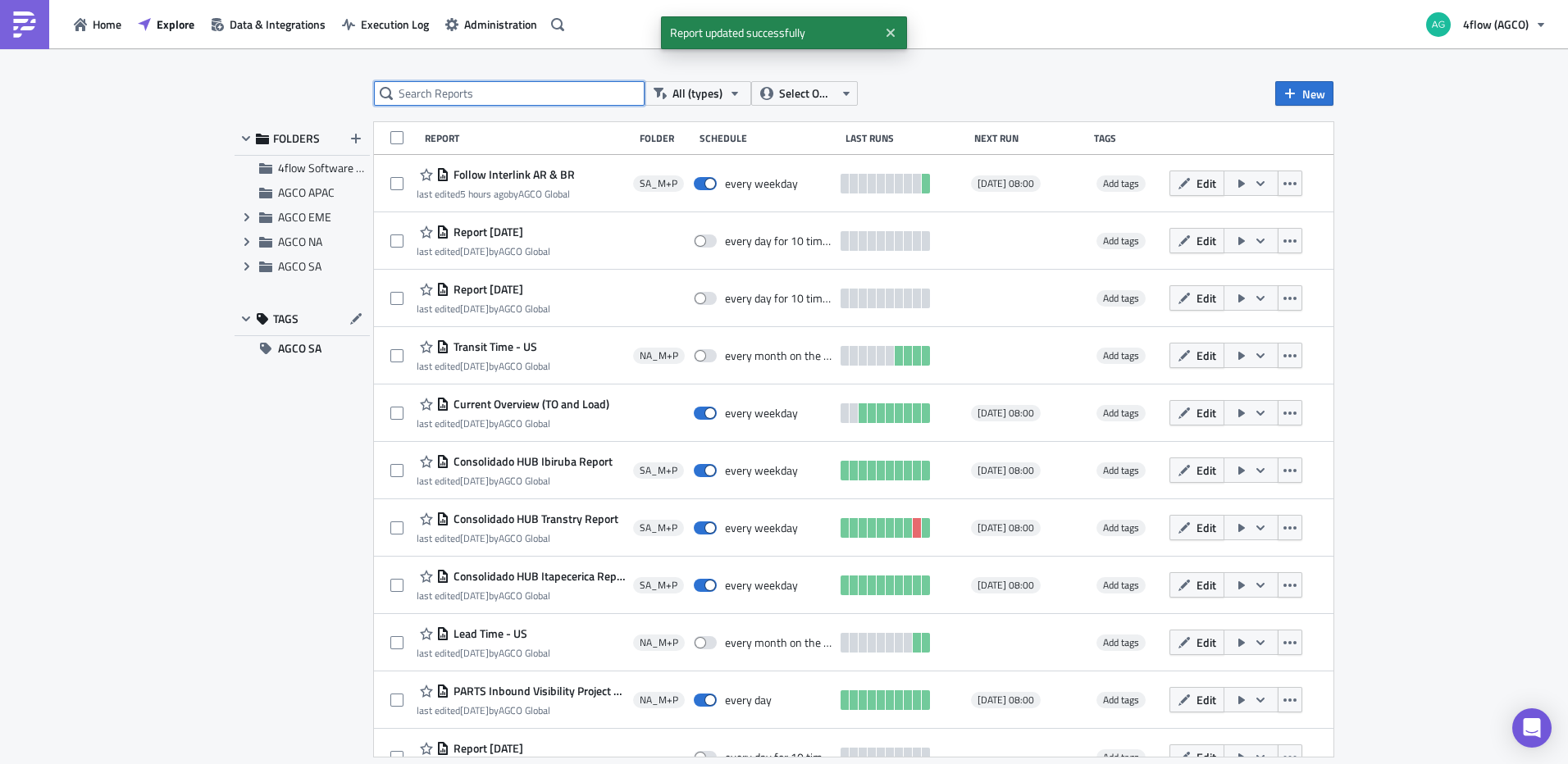
click at [476, 88] on input "text" at bounding box center [509, 93] width 270 height 25
type input "pre loading"
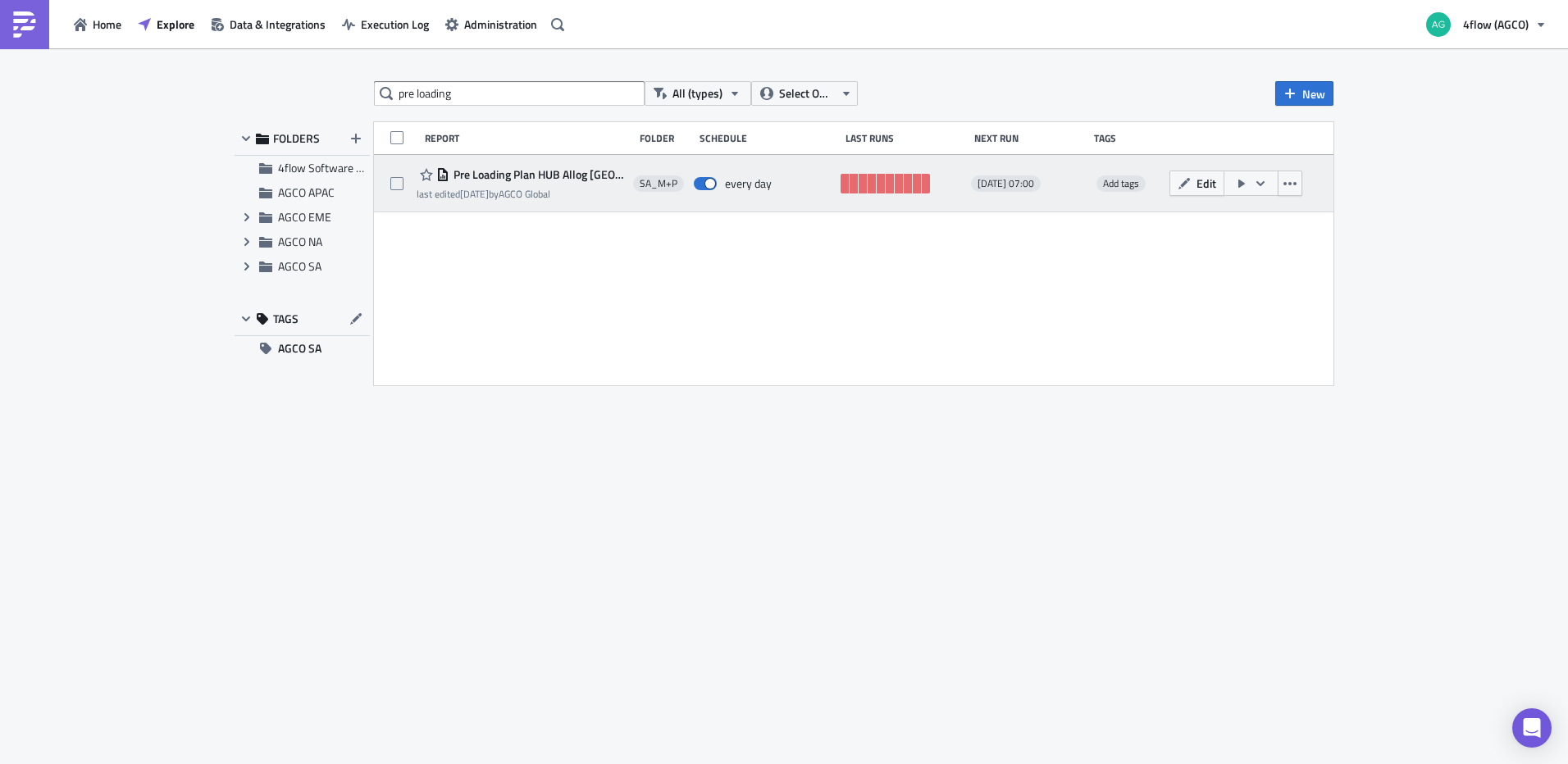
click at [532, 173] on span "Pre Loading Plan HUB Allog Taiwan" at bounding box center [536, 175] width 175 height 15
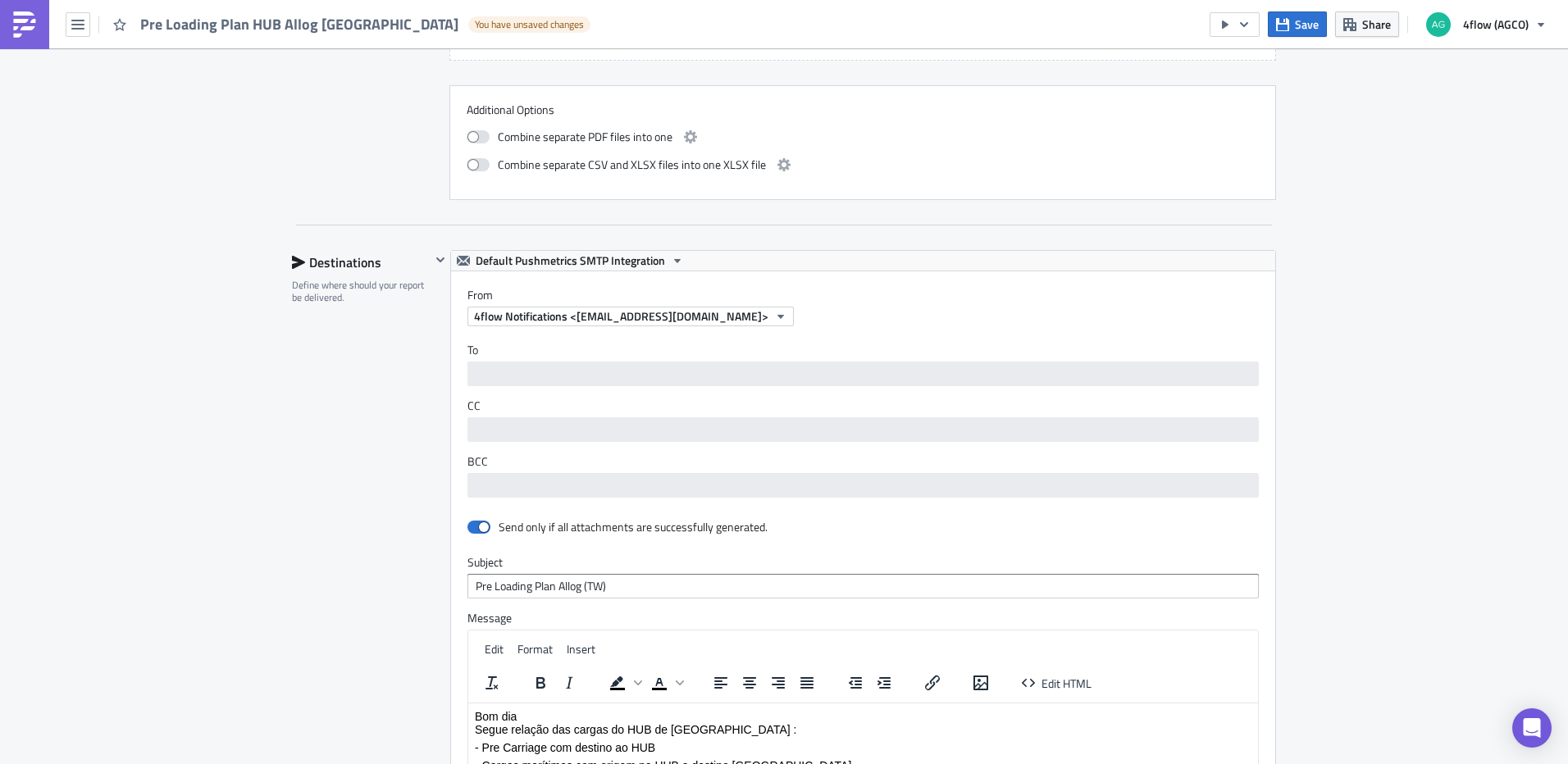
scroll to position [1229, 0]
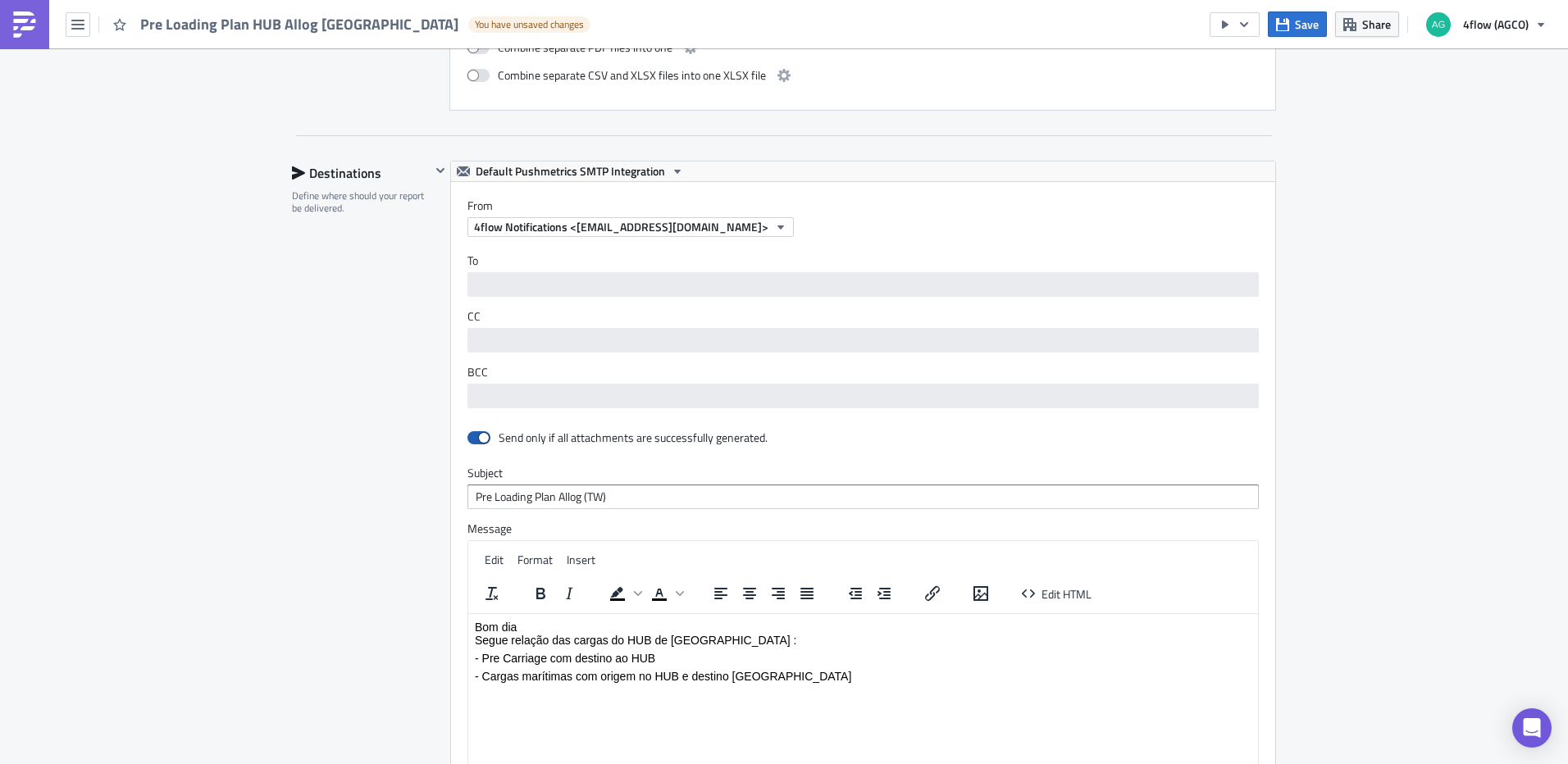
click at [467, 437] on span at bounding box center [478, 438] width 23 height 13
click at [471, 437] on input "checkbox" at bounding box center [477, 438] width 11 height 11
checkbox input "false"
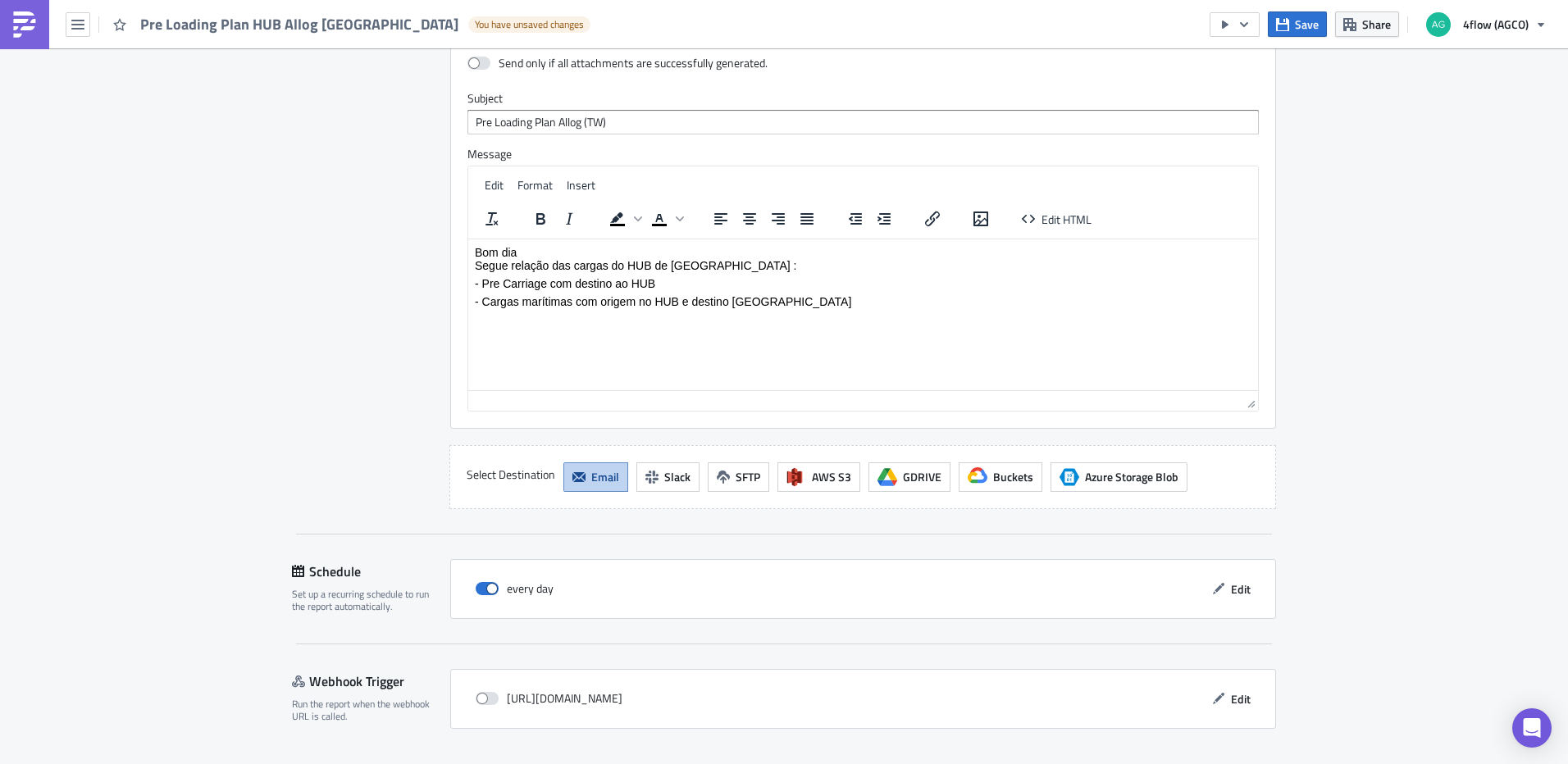
scroll to position [1670, 0]
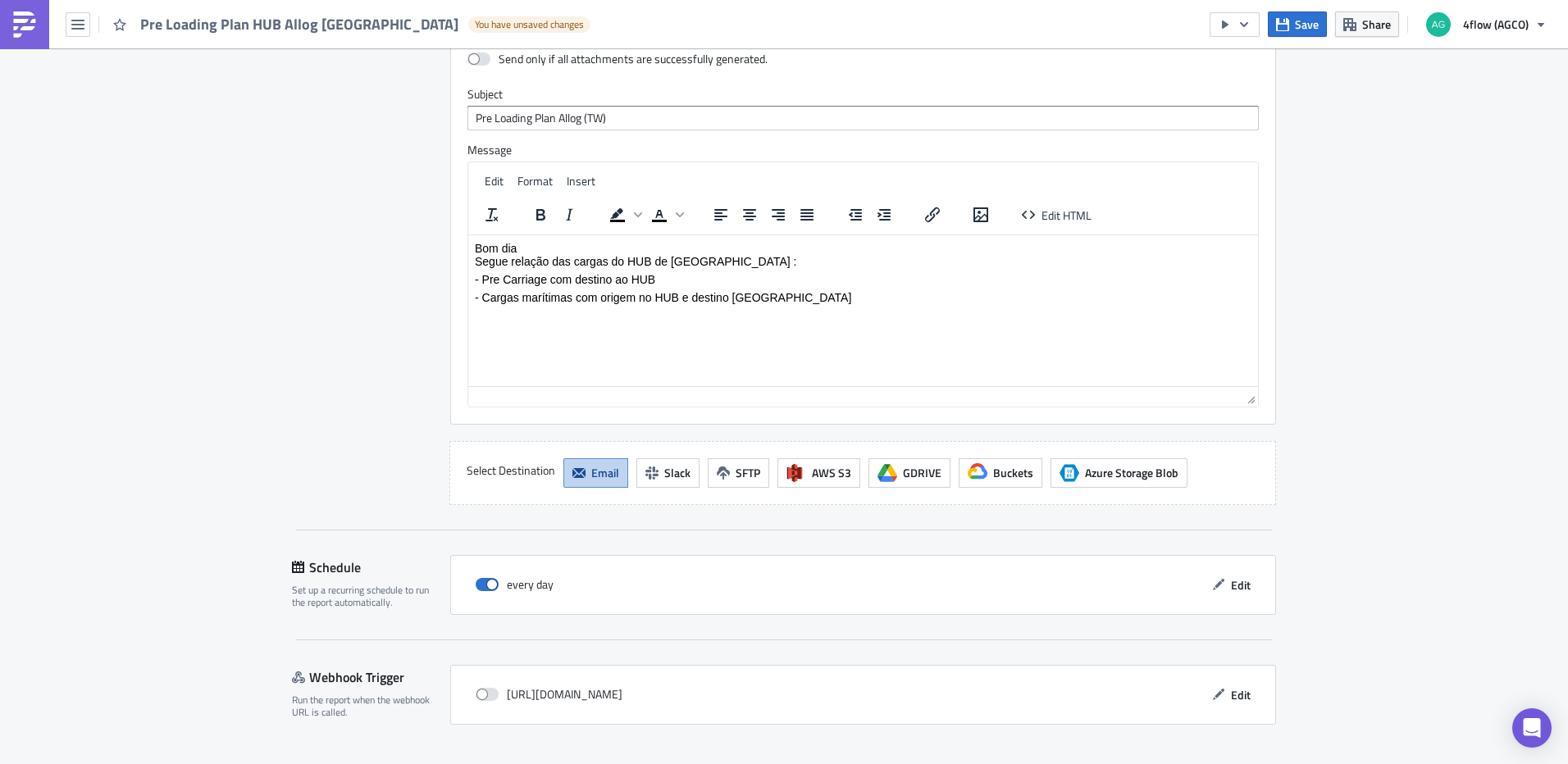
click at [1248, 763] on span "Save & Exit" at bounding box center [1239, 778] width 56 height 17
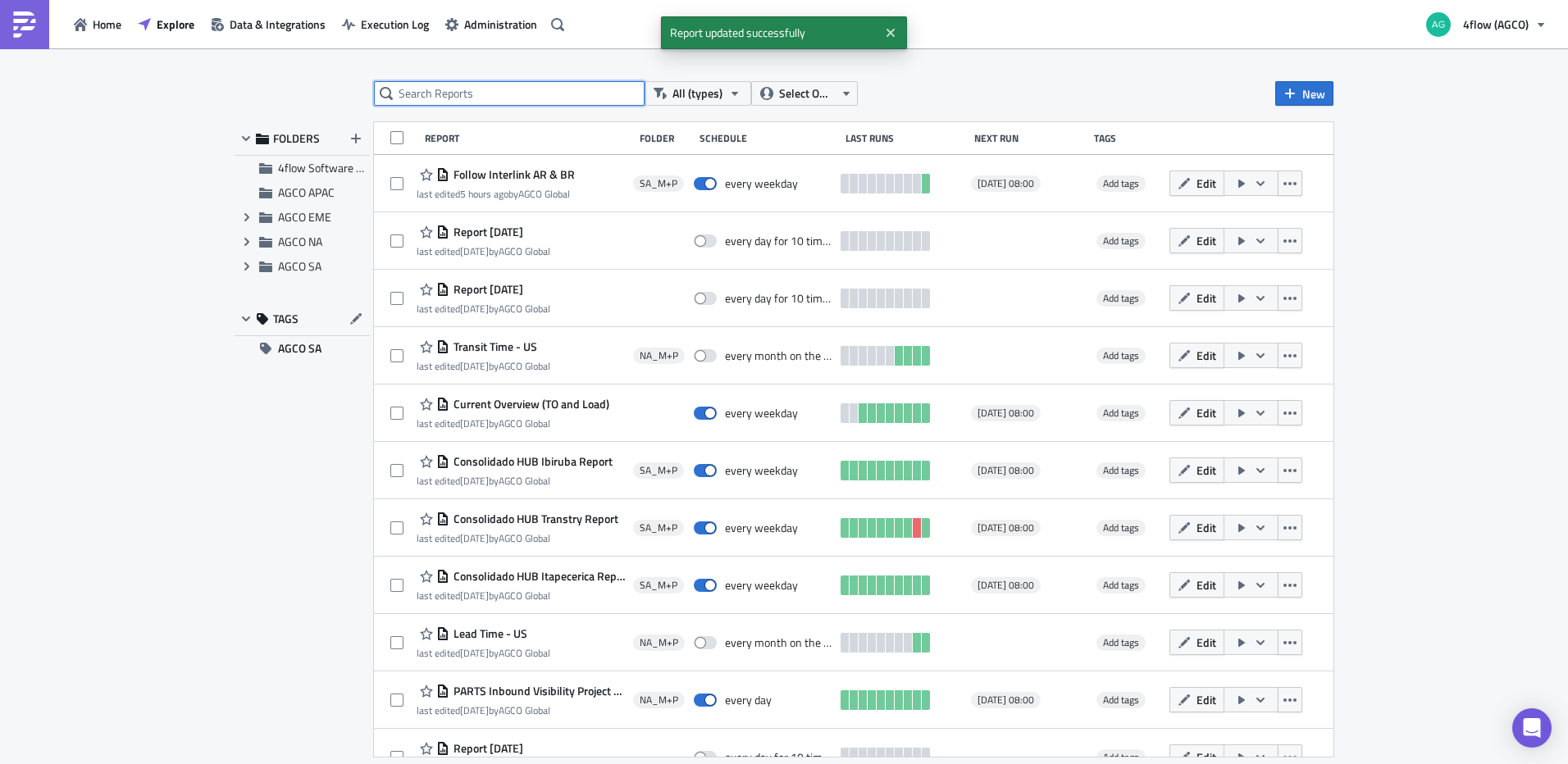
click at [561, 97] on input "text" at bounding box center [509, 93] width 270 height 25
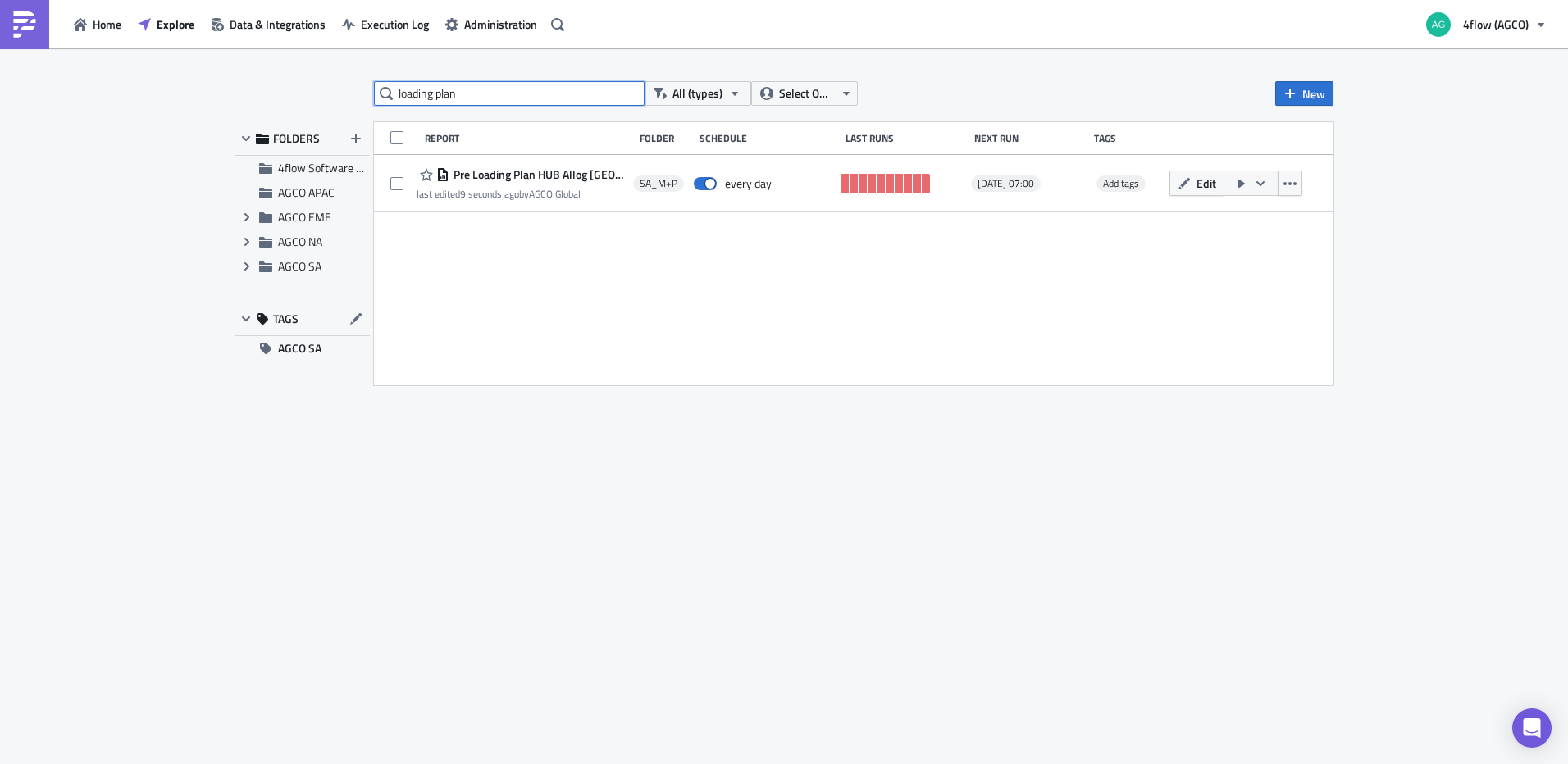
click at [558, 96] on input "loading plan" at bounding box center [509, 93] width 270 height 25
type input "Loading"
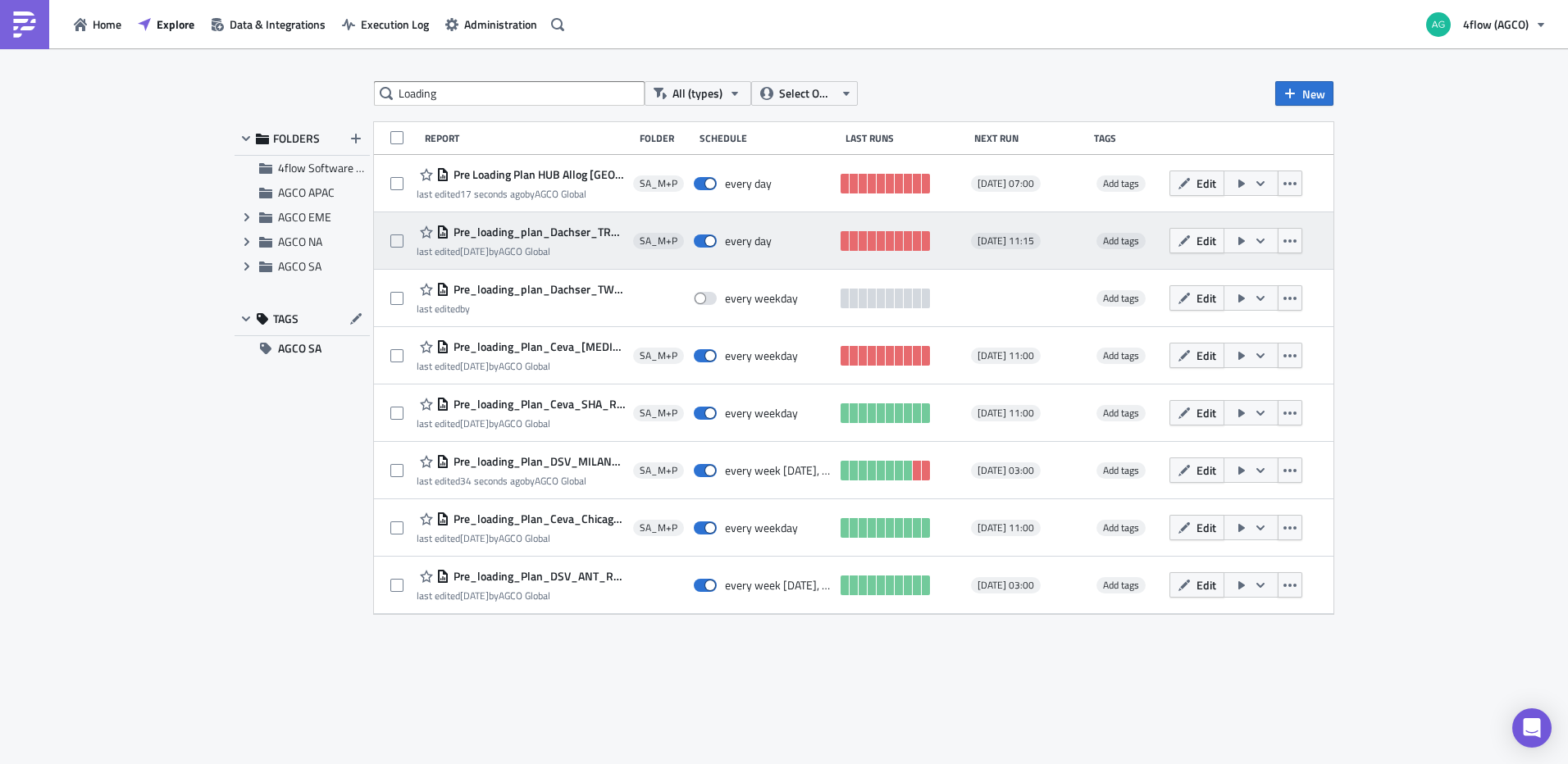
click at [529, 230] on span "Pre_loading_plan_Dachser_TR_Report" at bounding box center [536, 232] width 175 height 15
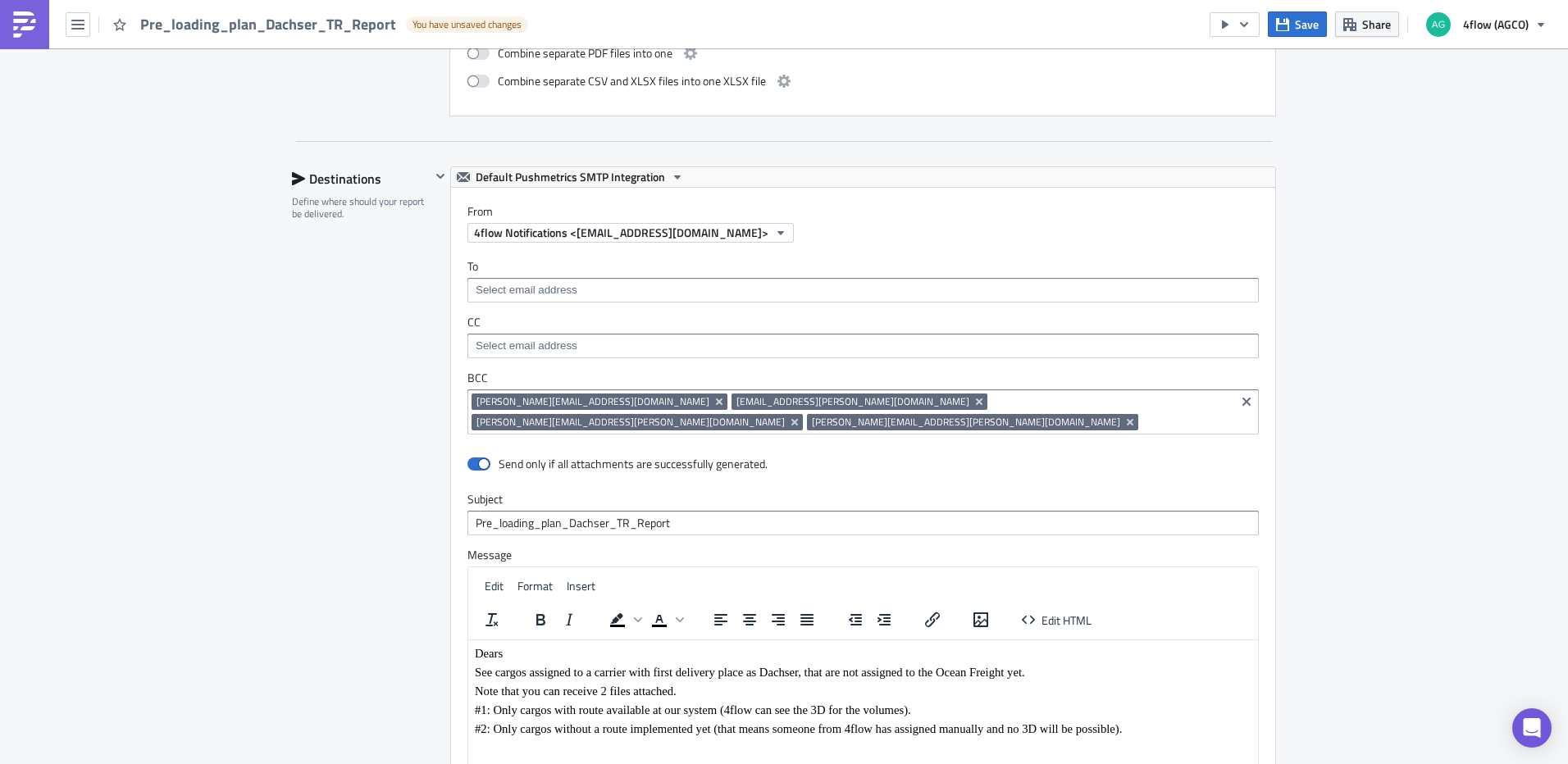
scroll to position [1393, 0]
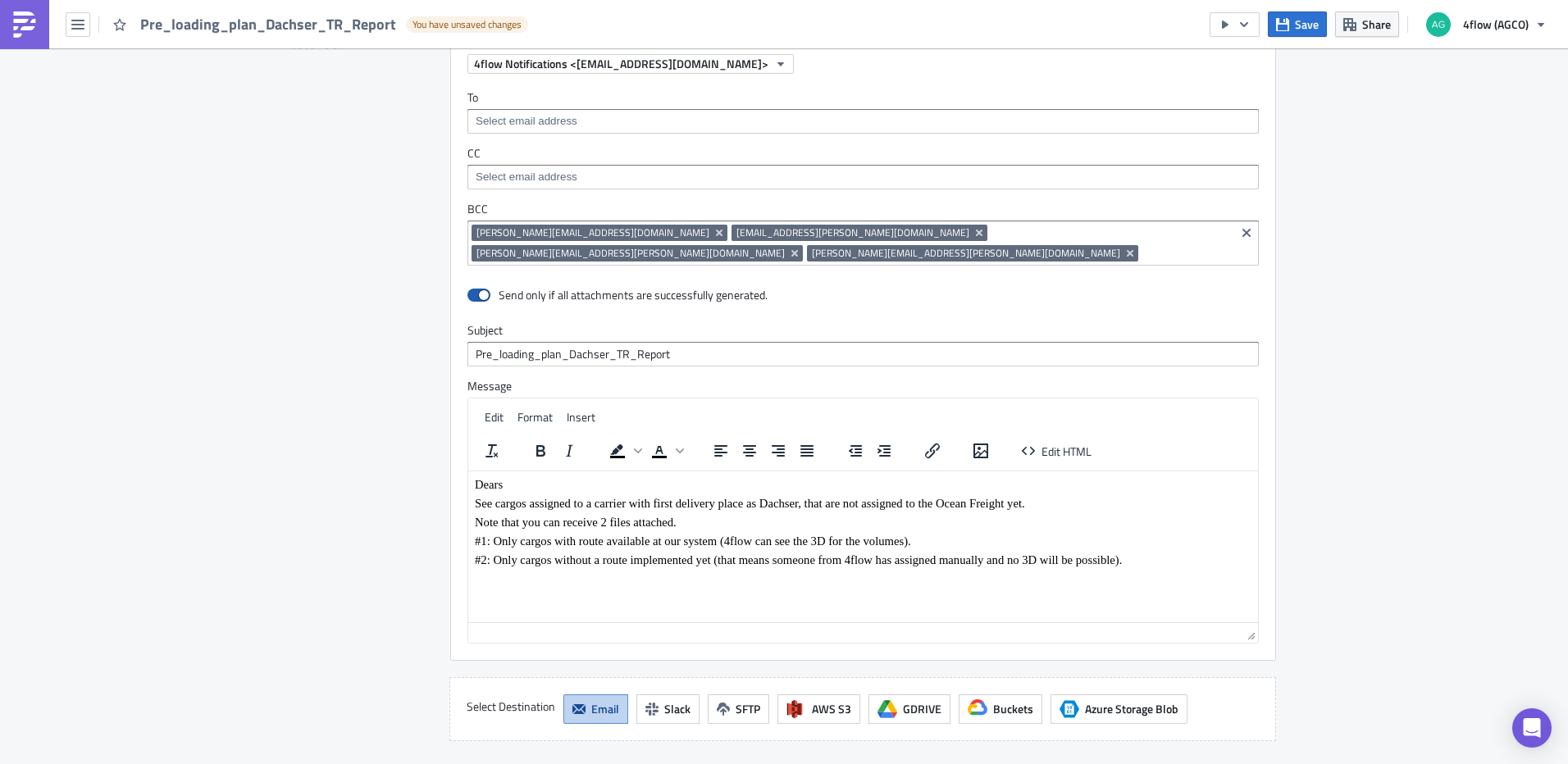
click at [482, 289] on span at bounding box center [478, 295] width 23 height 13
click at [481, 290] on input "checkbox" at bounding box center [477, 296] width 11 height 11
checkbox input "false"
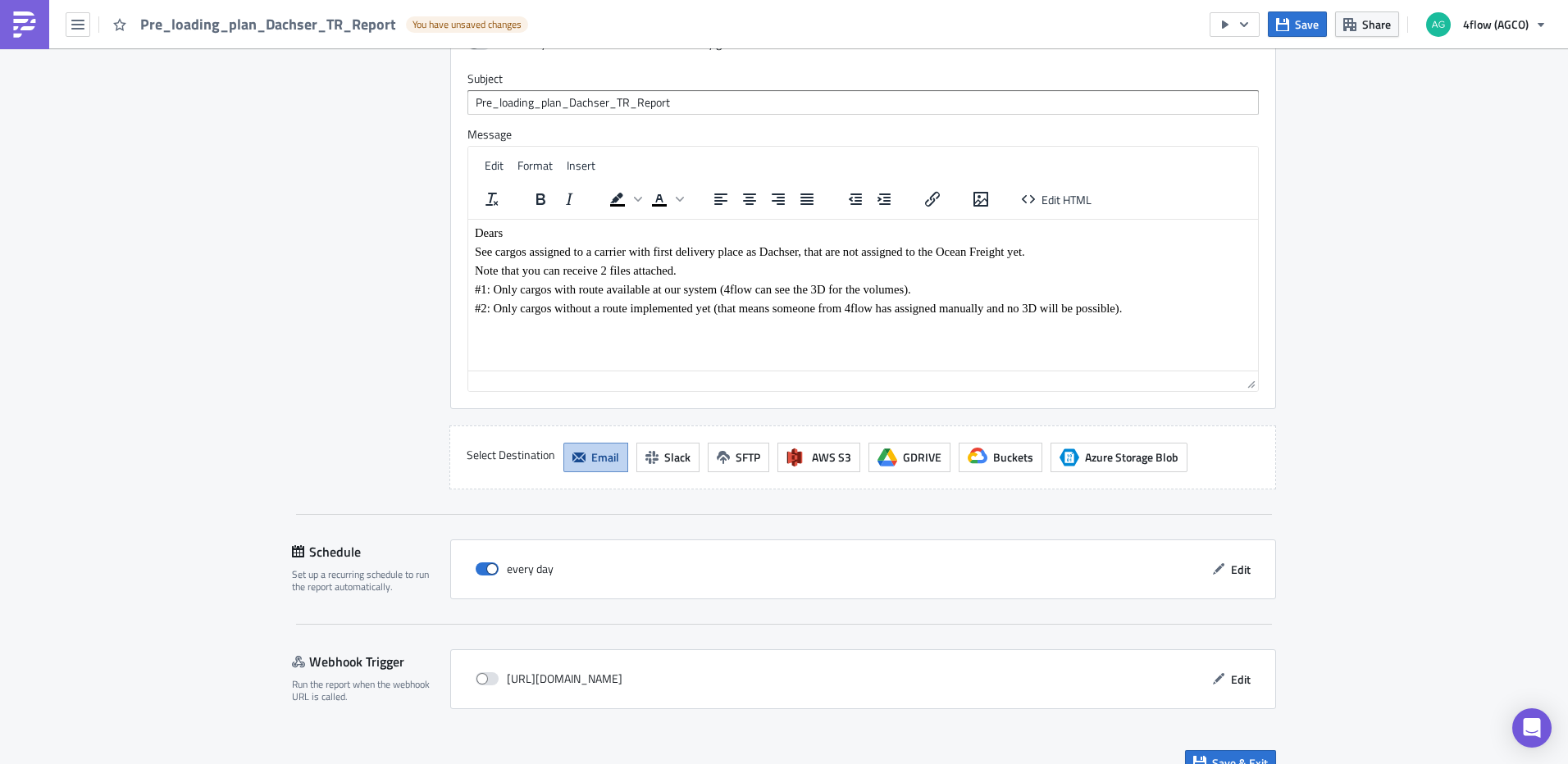
scroll to position [1650, 0]
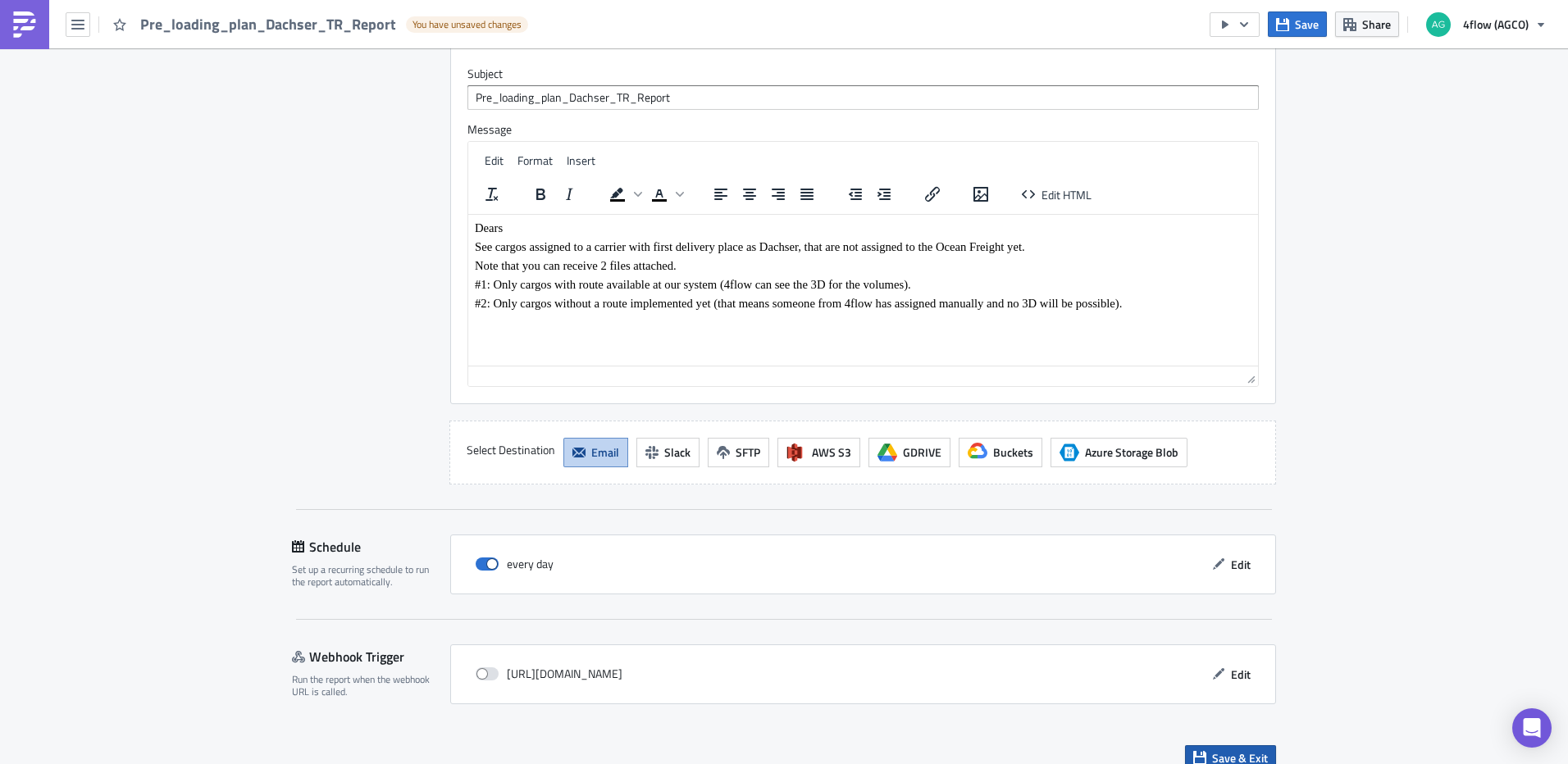
click at [1228, 749] on span "Save & Exit" at bounding box center [1239, 758] width 56 height 17
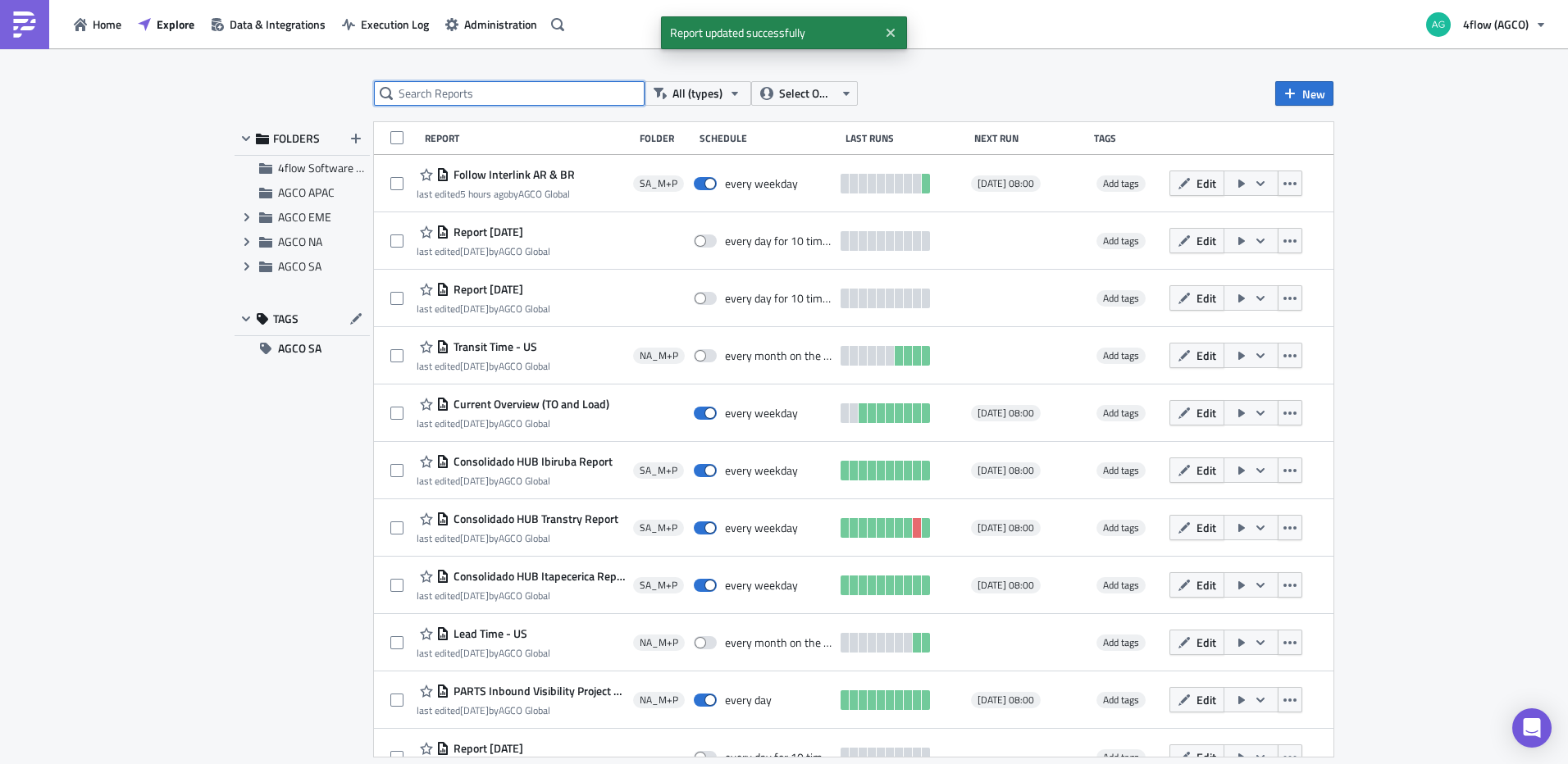
click at [509, 97] on input "text" at bounding box center [509, 93] width 270 height 25
type input "loading"
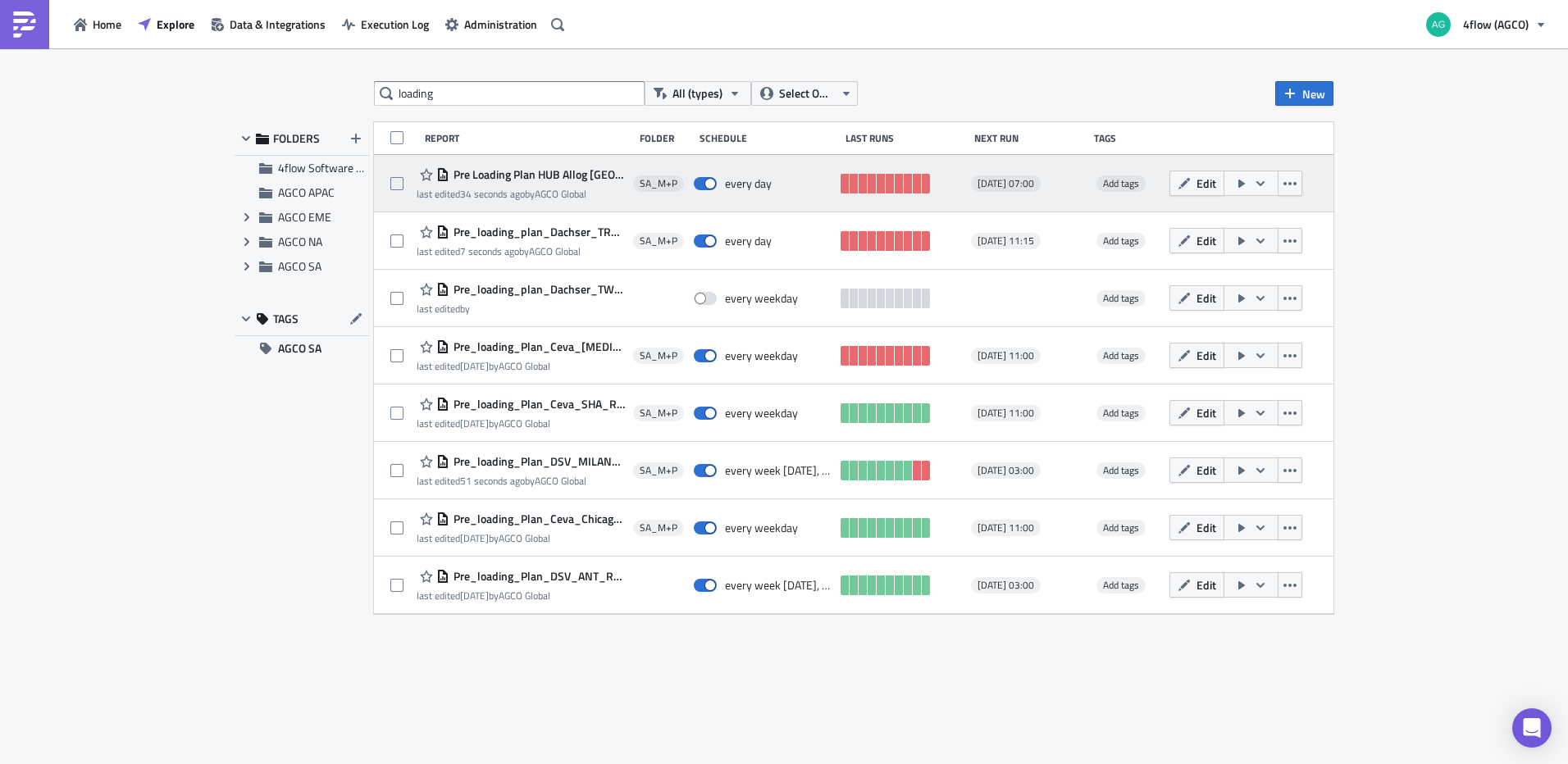
click at [1257, 183] on icon "button" at bounding box center [1260, 183] width 13 height 13
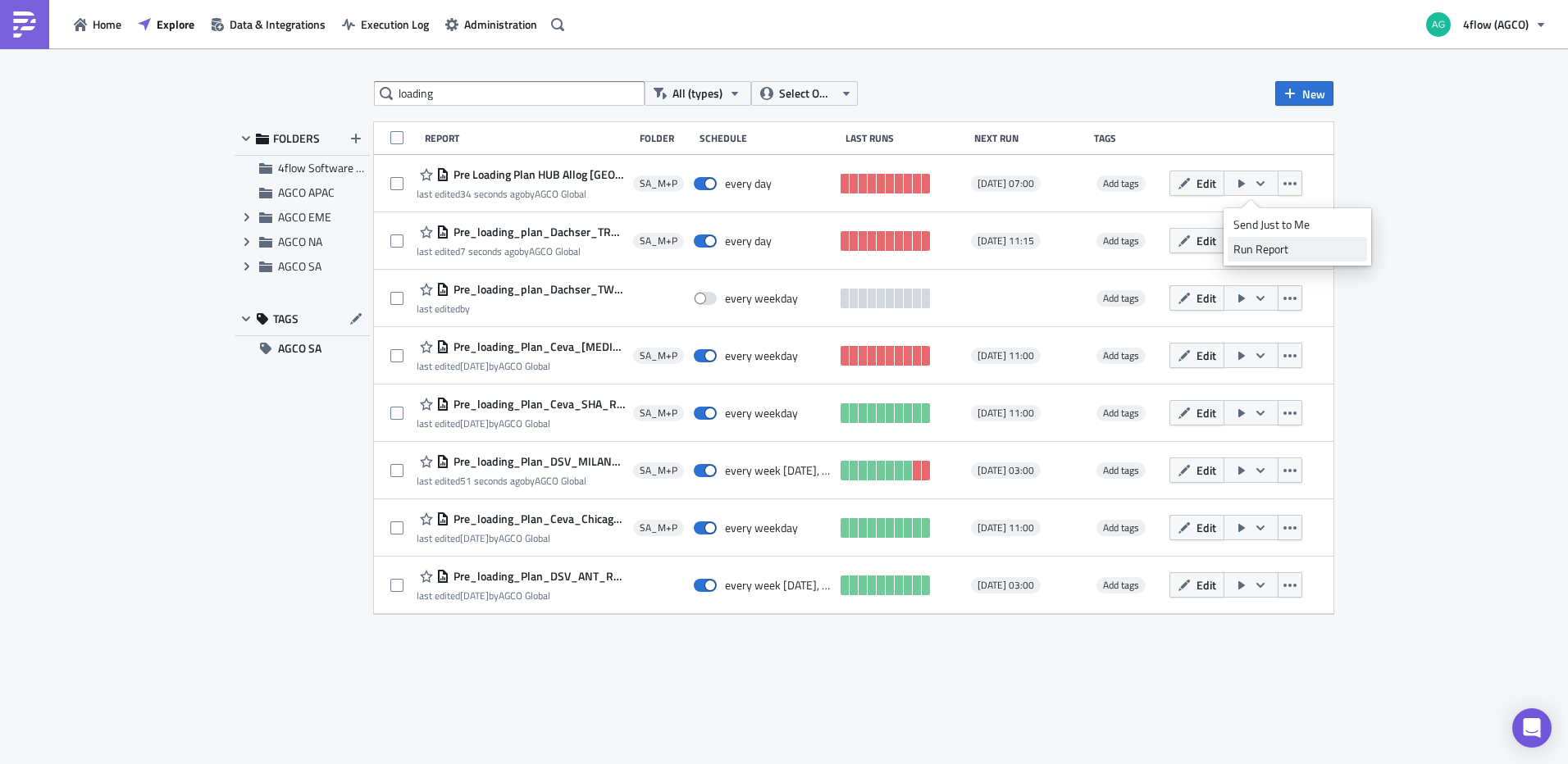
click at [1272, 249] on div "Run Report" at bounding box center [1298, 249] width 128 height 16
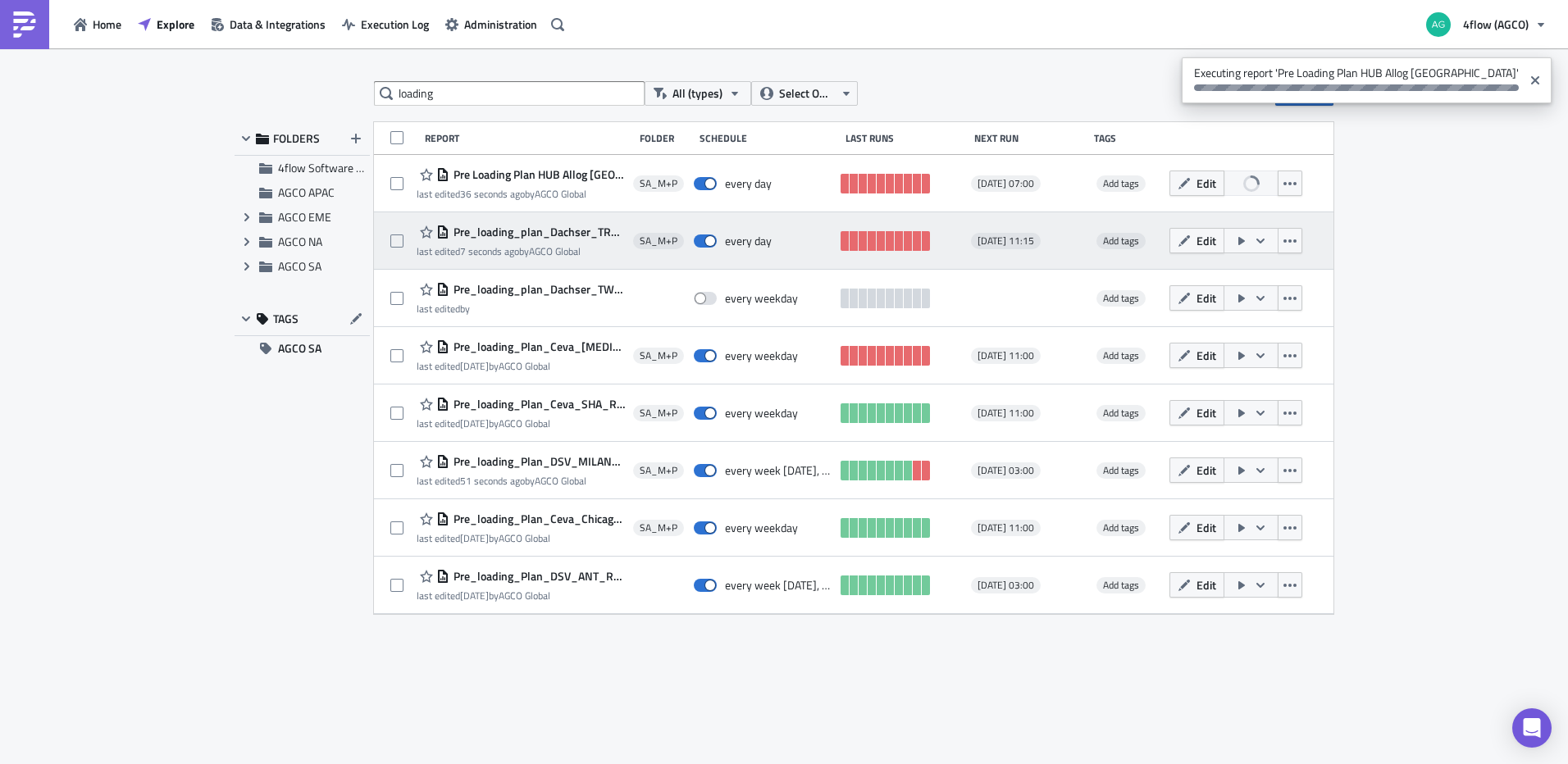
click at [1263, 240] on icon "button" at bounding box center [1260, 239] width 8 height 5
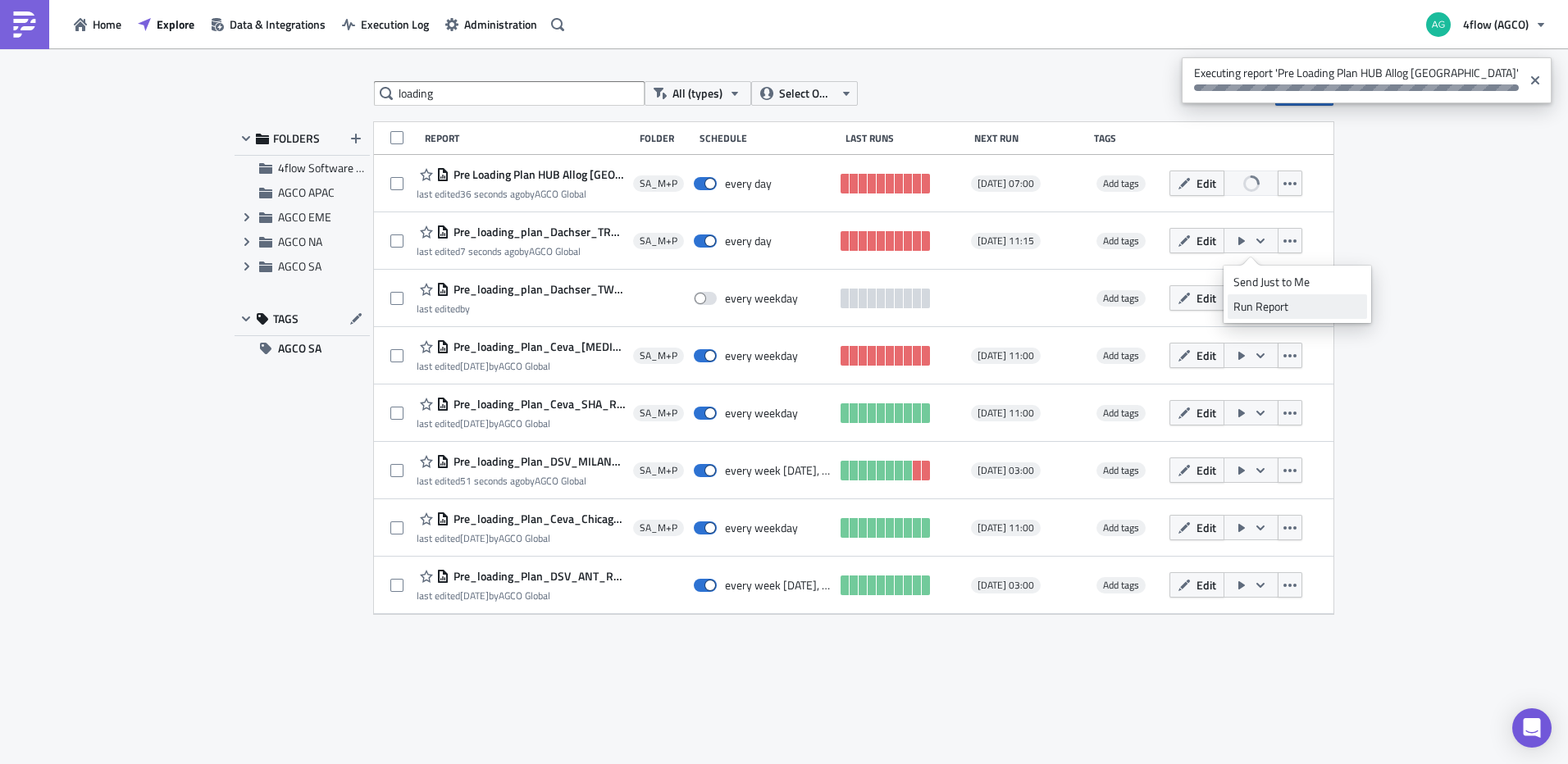
click at [1273, 304] on div "Run Report" at bounding box center [1298, 307] width 128 height 16
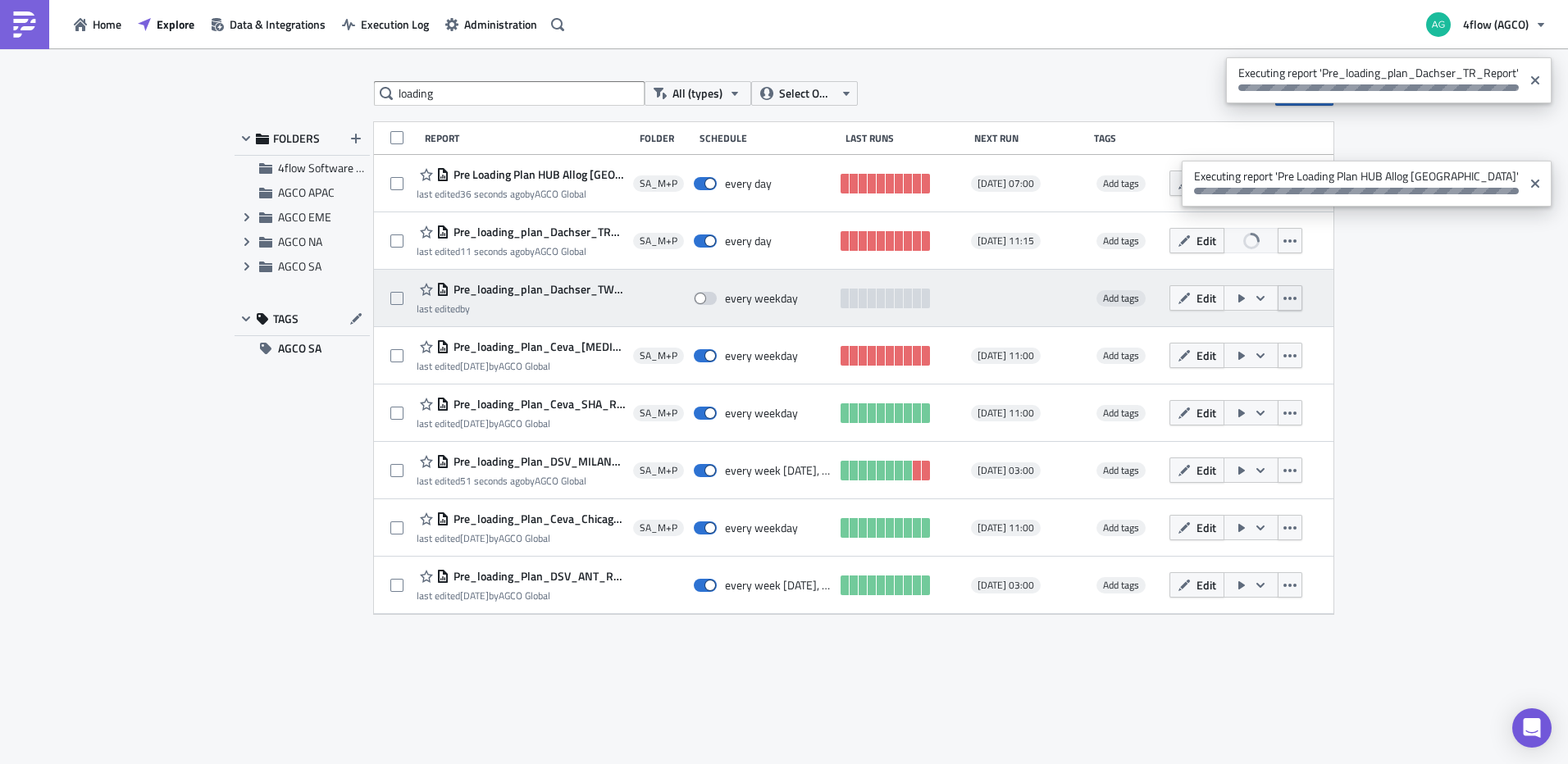
click at [1291, 299] on icon "button" at bounding box center [1289, 299] width 13 height 13
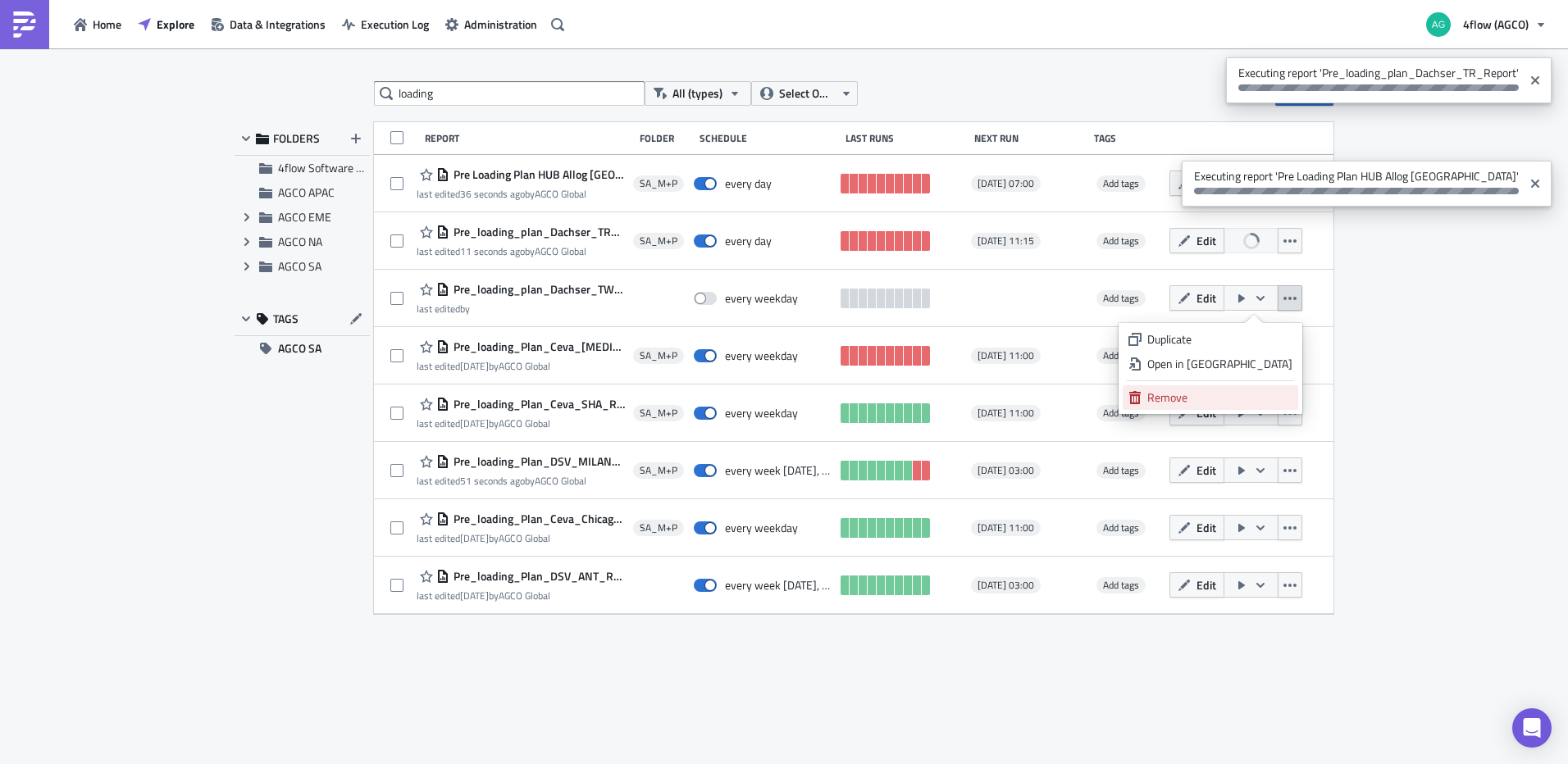
click at [1237, 396] on div "Remove" at bounding box center [1220, 398] width 145 height 16
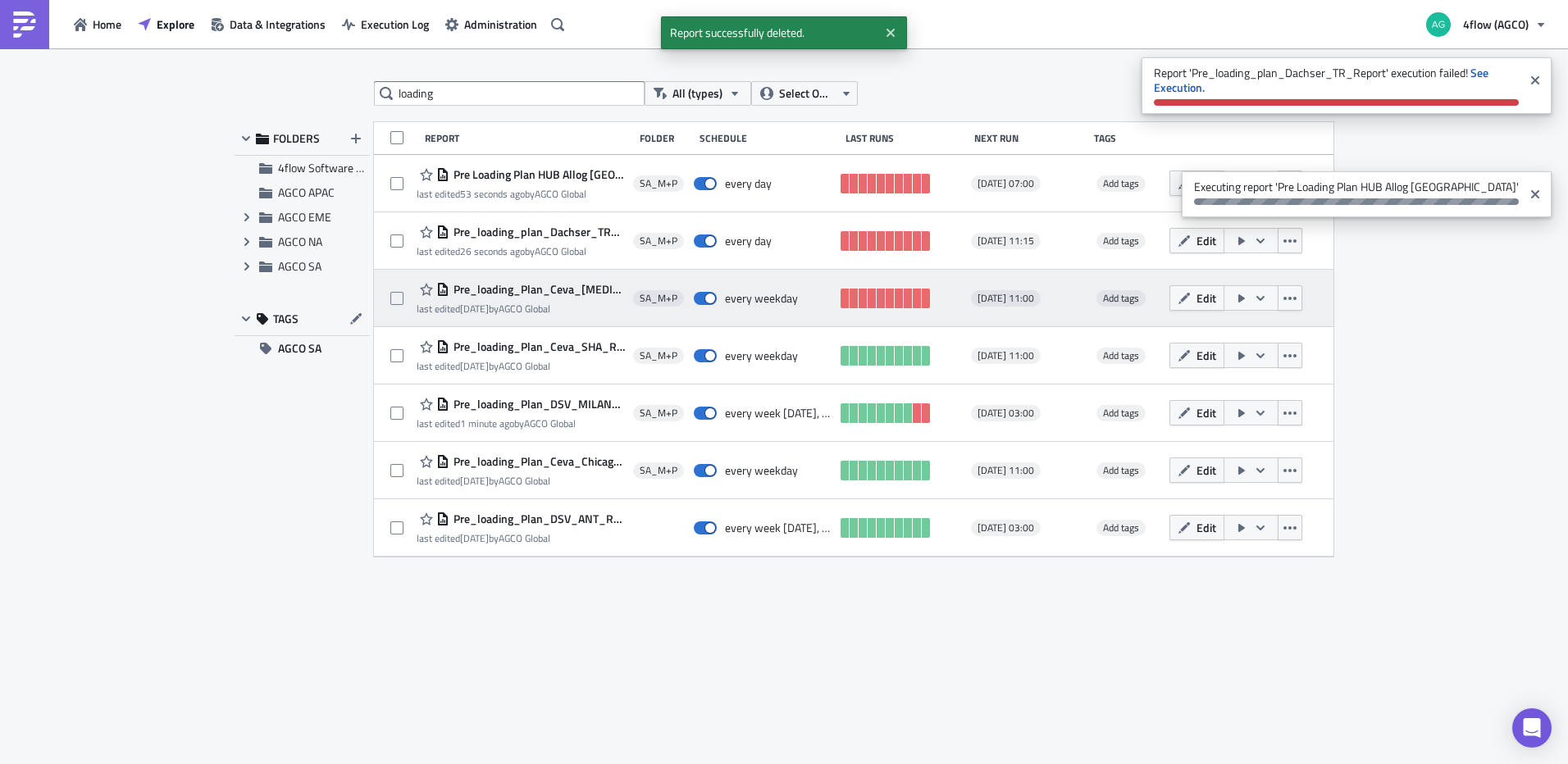
click at [565, 287] on span "Pre_loading_Plan_Ceva_TAO_Report" at bounding box center [536, 289] width 175 height 15
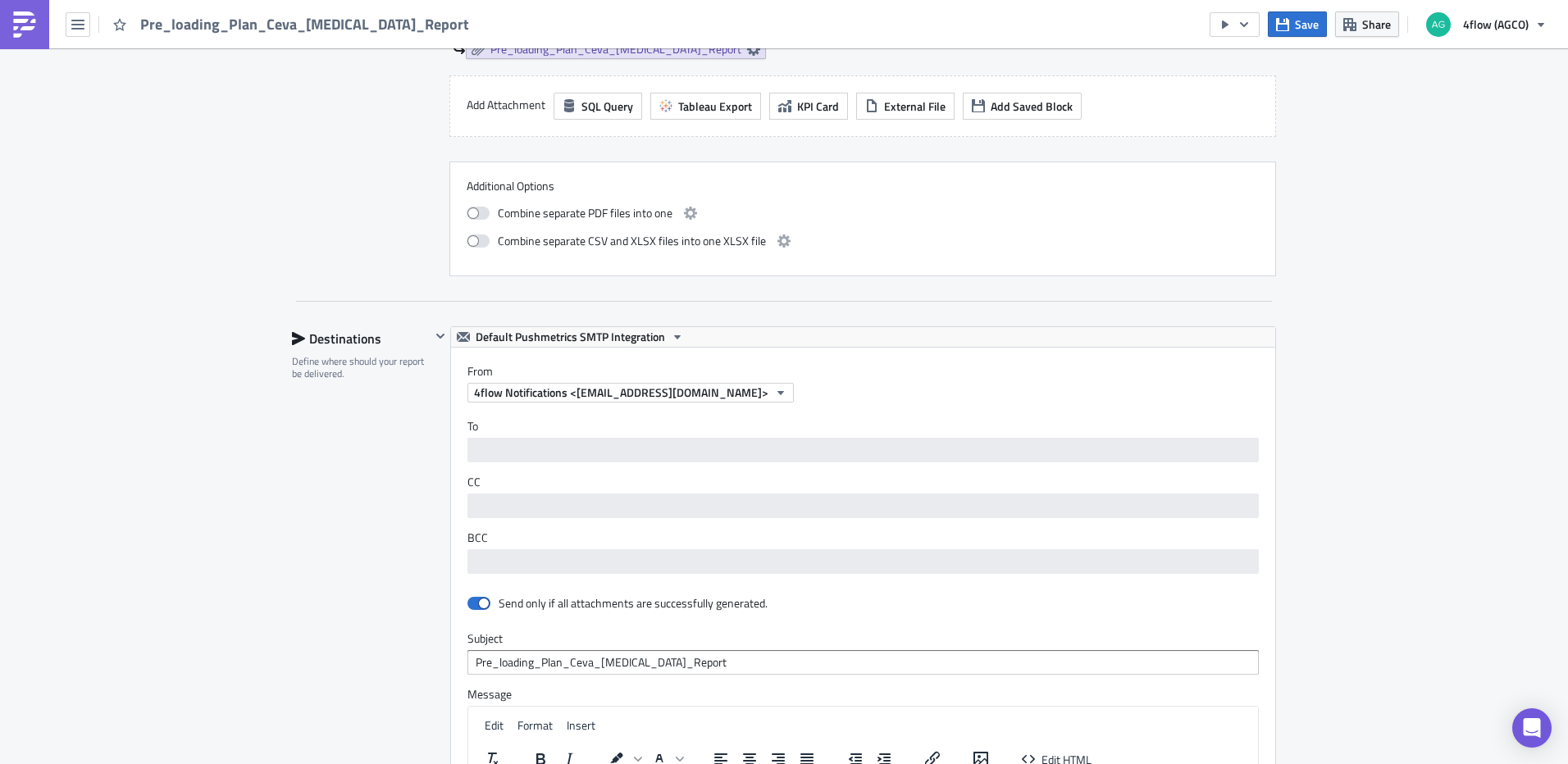
scroll to position [1065, 0]
click at [474, 600] on span at bounding box center [478, 602] width 23 height 13
click at [474, 600] on input "checkbox" at bounding box center [477, 602] width 11 height 11
checkbox input "false"
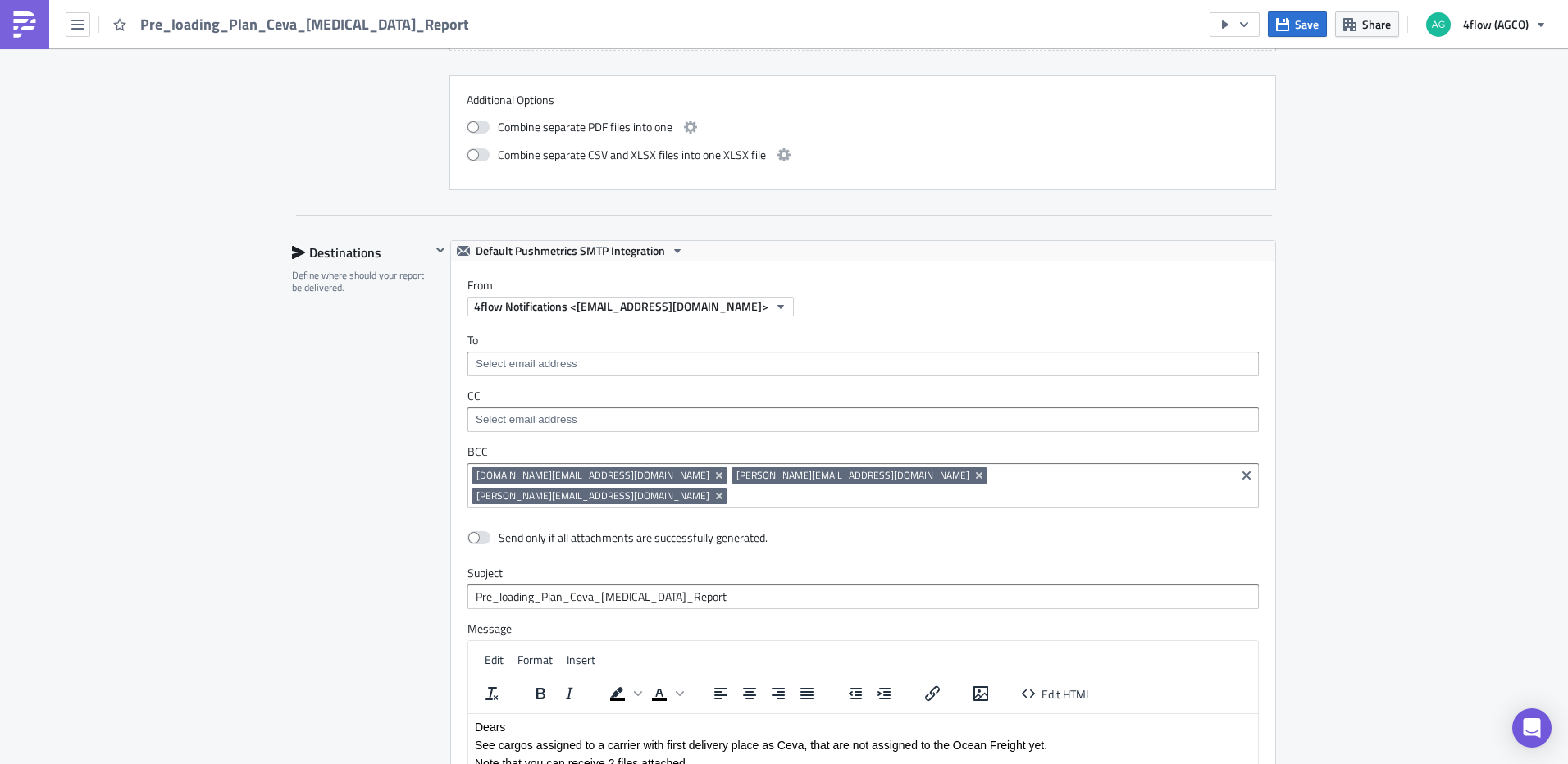
scroll to position [1649, 0]
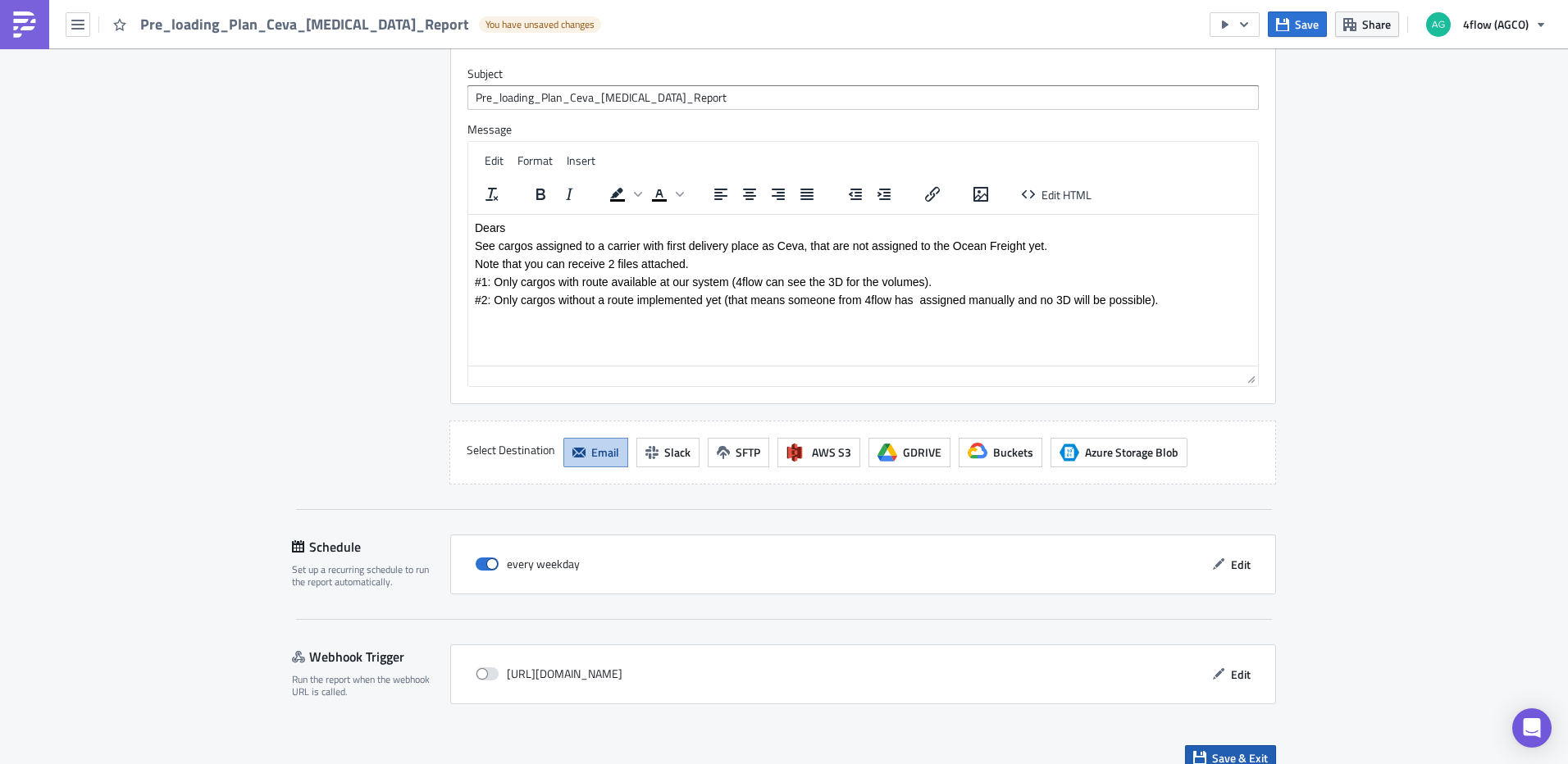
click at [1226, 749] on span "Save & Exit" at bounding box center [1239, 758] width 56 height 17
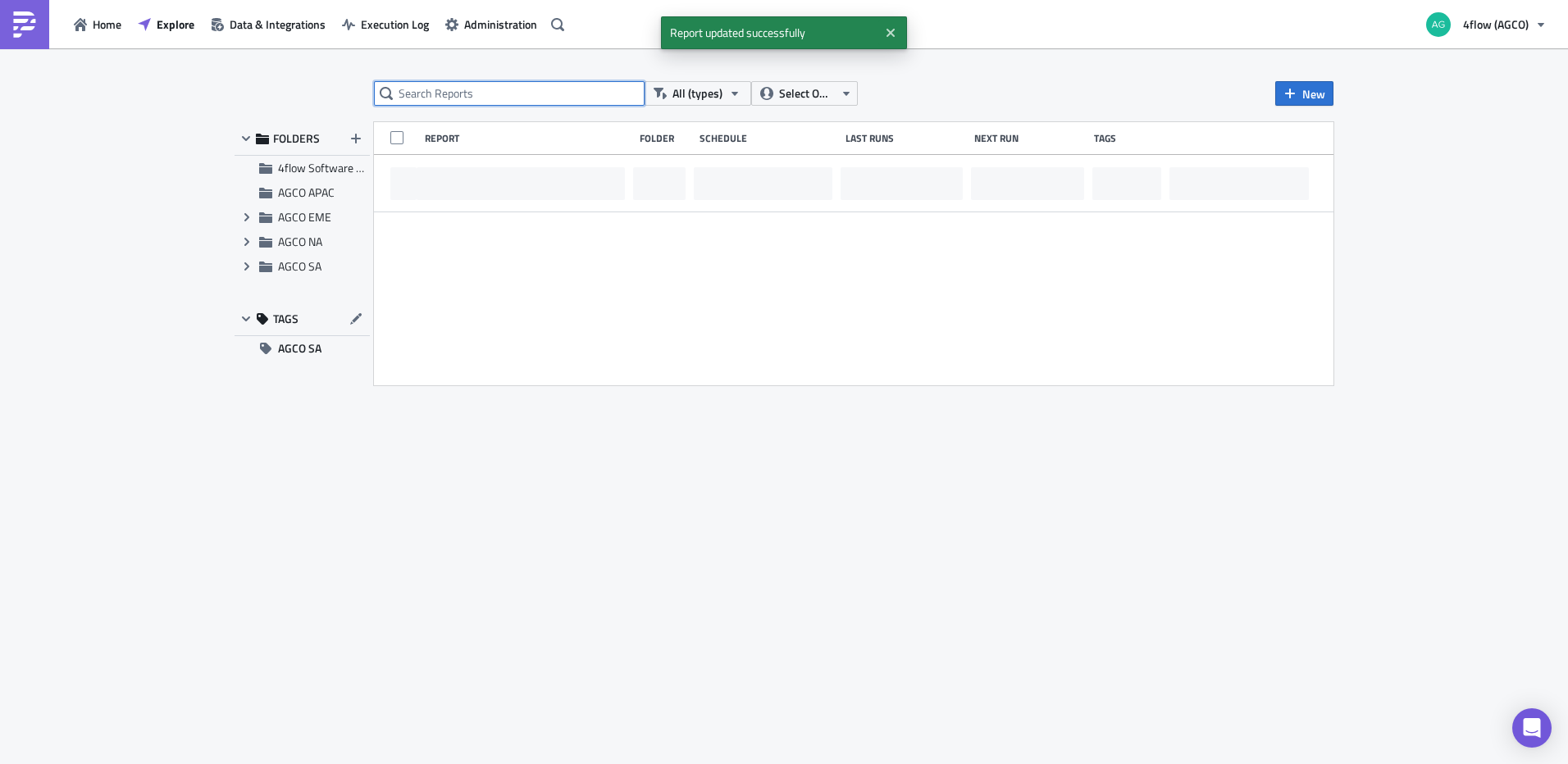
click at [531, 93] on input "text" at bounding box center [509, 93] width 270 height 25
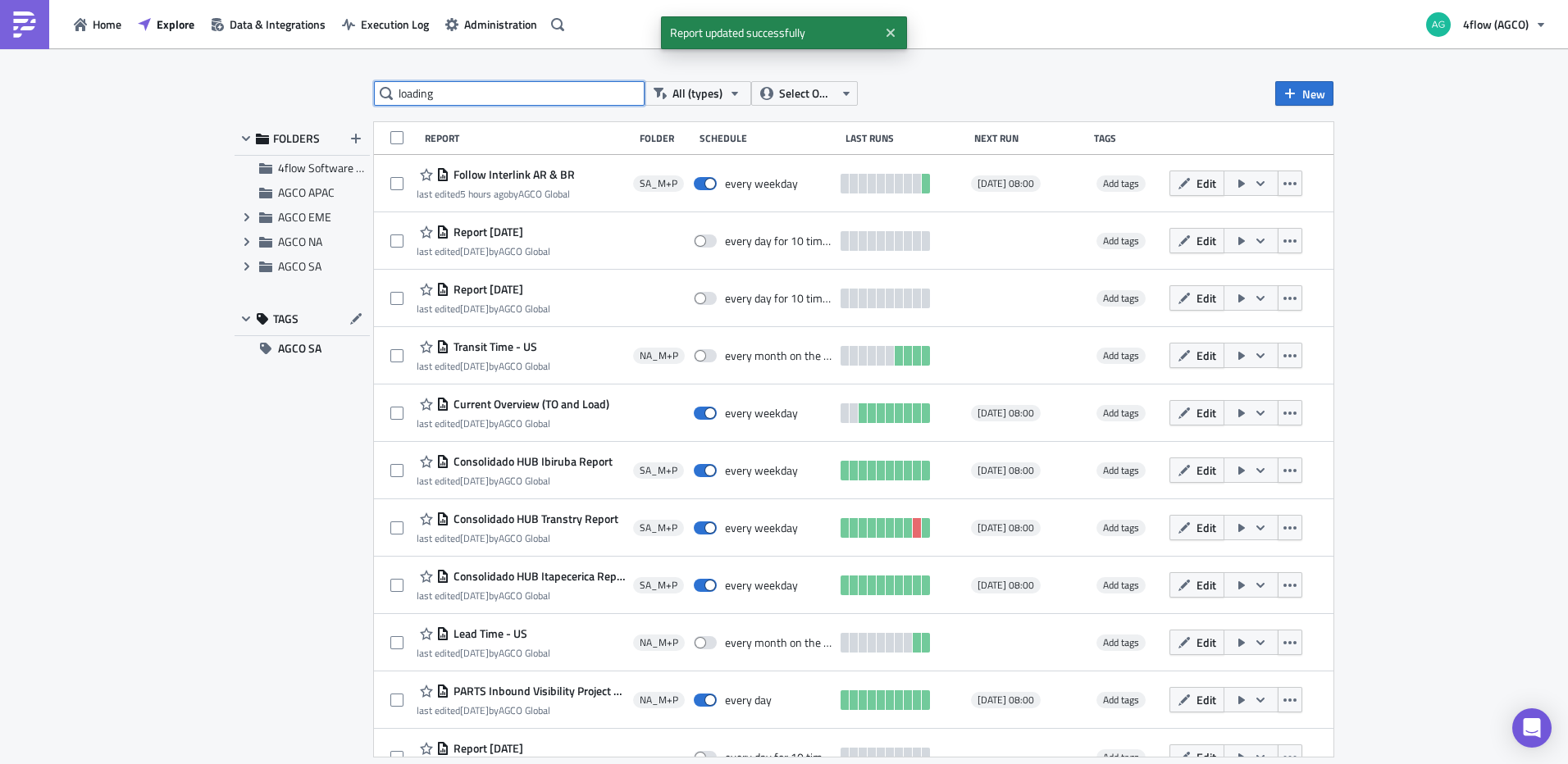
type input "loading"
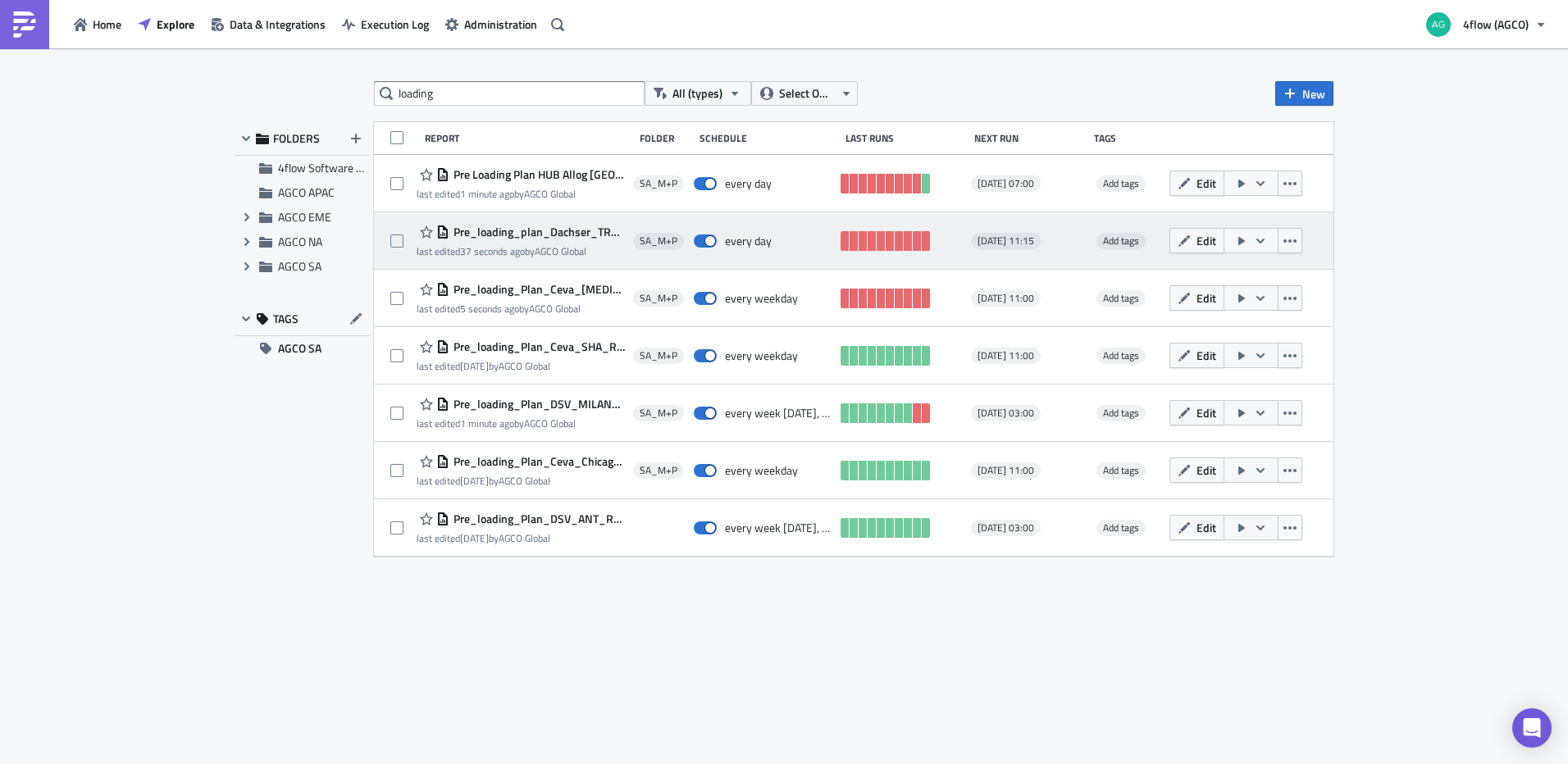
click at [1273, 240] on button "button" at bounding box center [1251, 241] width 55 height 26
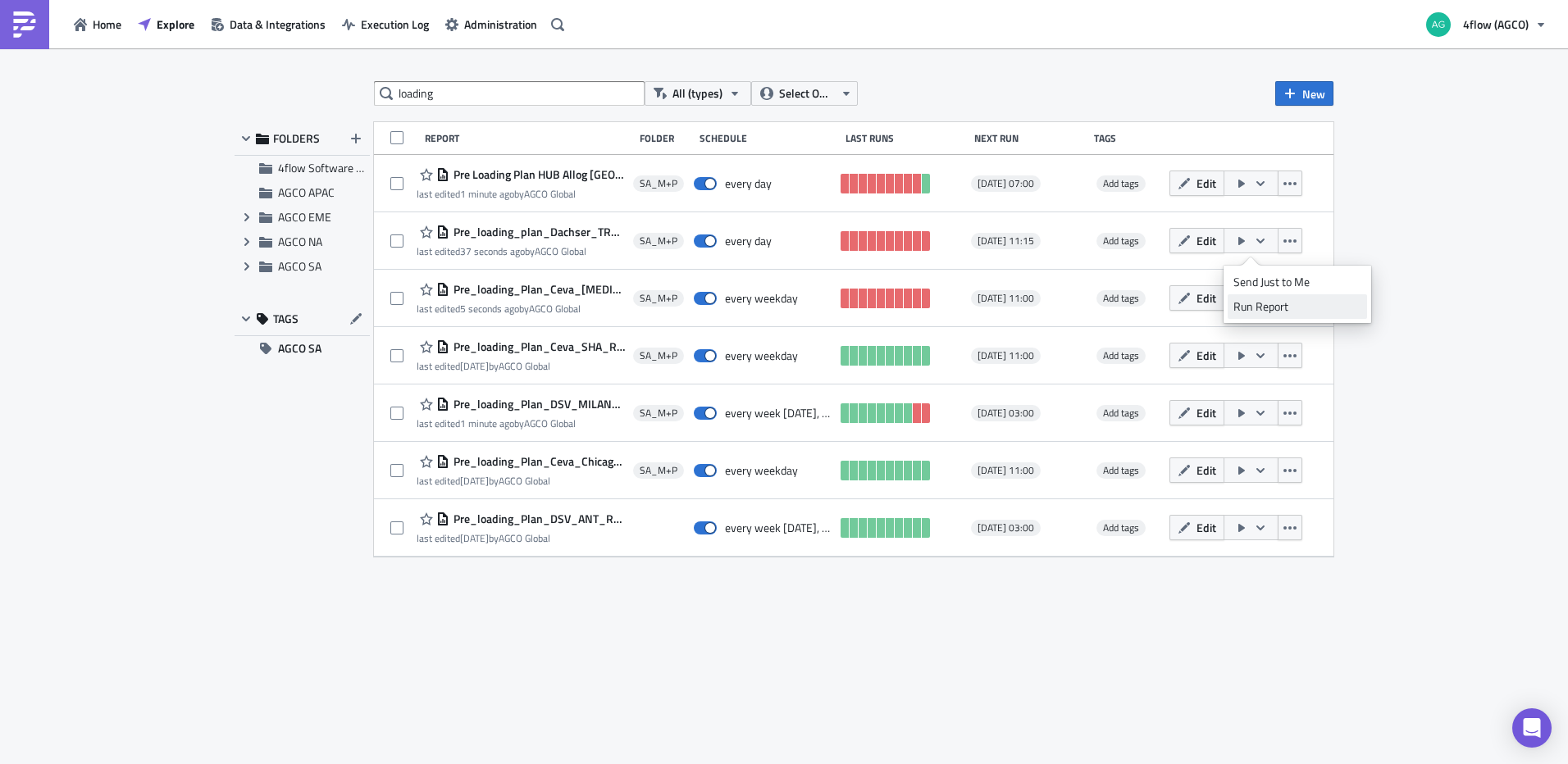
click at [1262, 313] on div "Run Report" at bounding box center [1298, 307] width 128 height 16
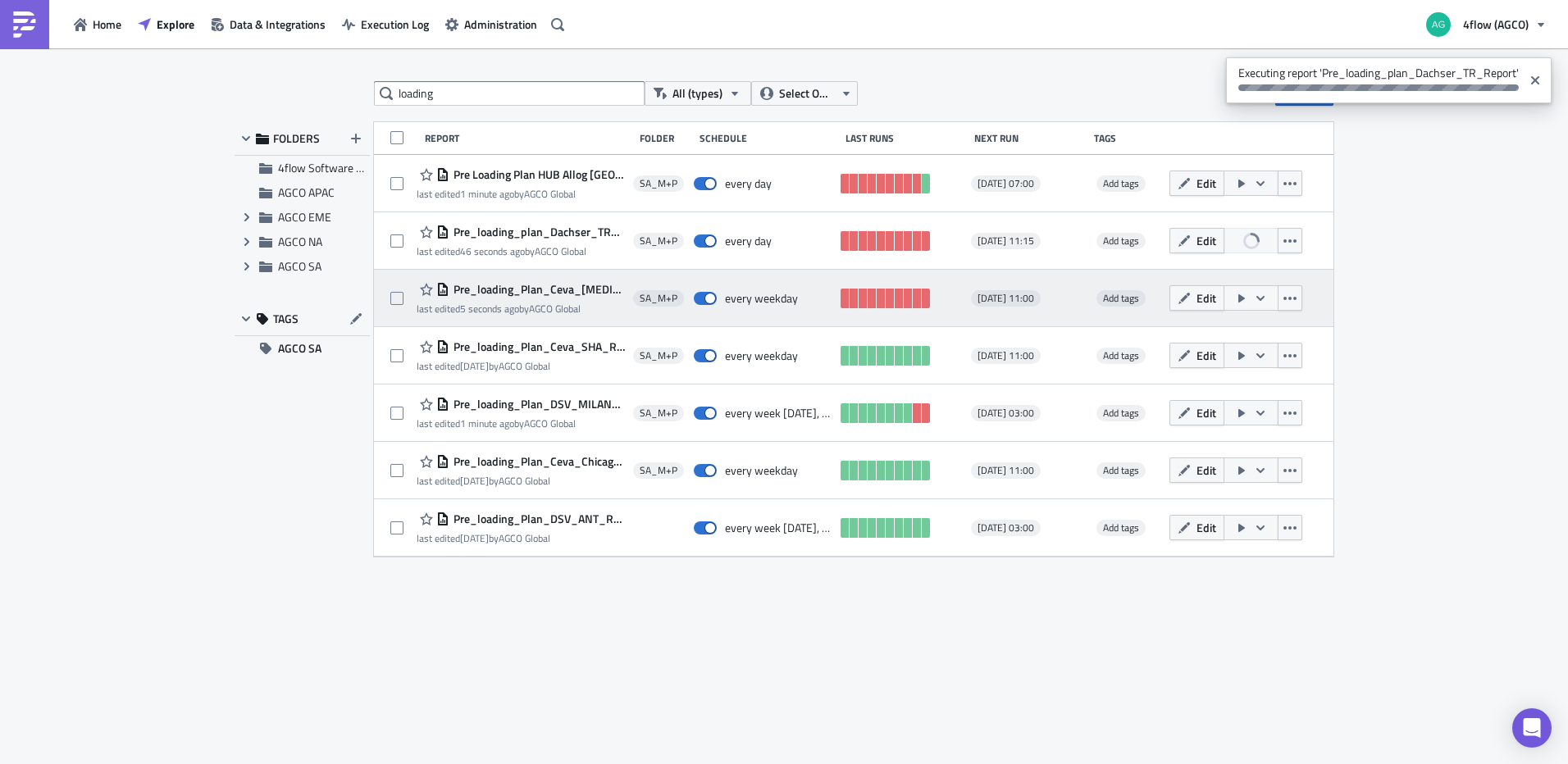
click at [1274, 297] on button "button" at bounding box center [1251, 298] width 55 height 26
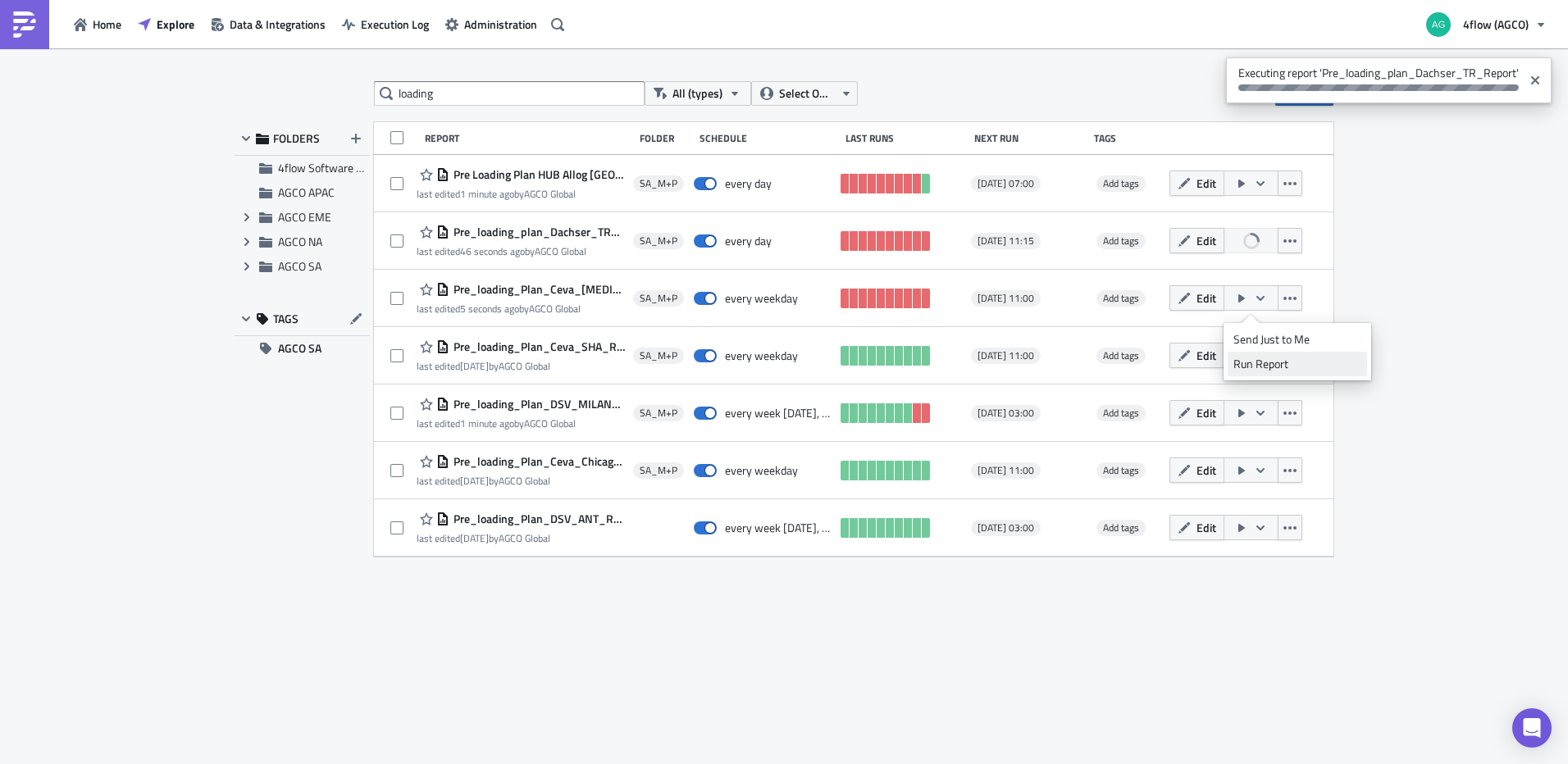
click at [1270, 362] on div "Run Report" at bounding box center [1298, 364] width 128 height 16
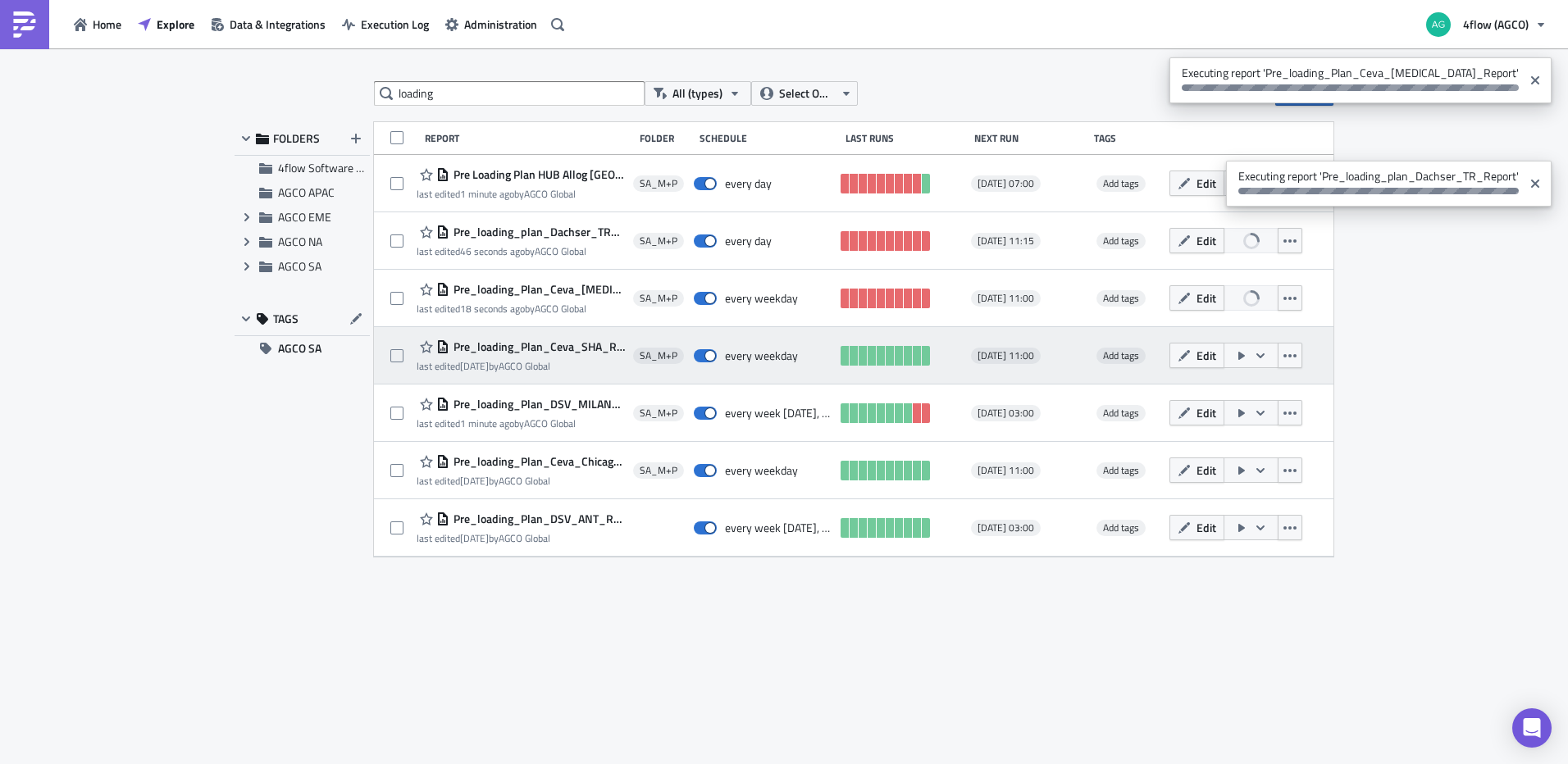
click at [571, 346] on span "Pre_loading_Plan_Ceva_SHA_Report" at bounding box center [536, 346] width 175 height 15
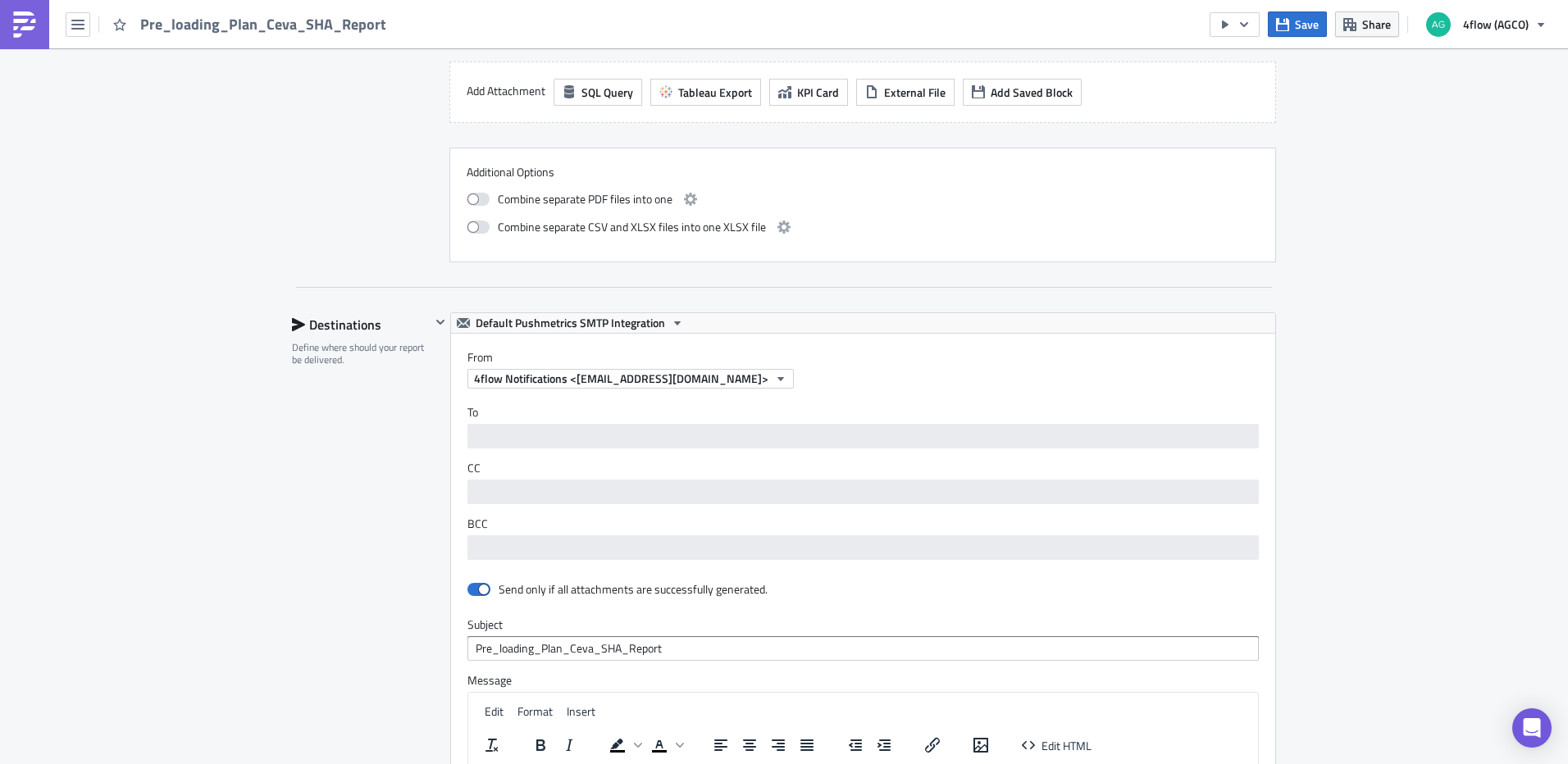
scroll to position [1148, 0]
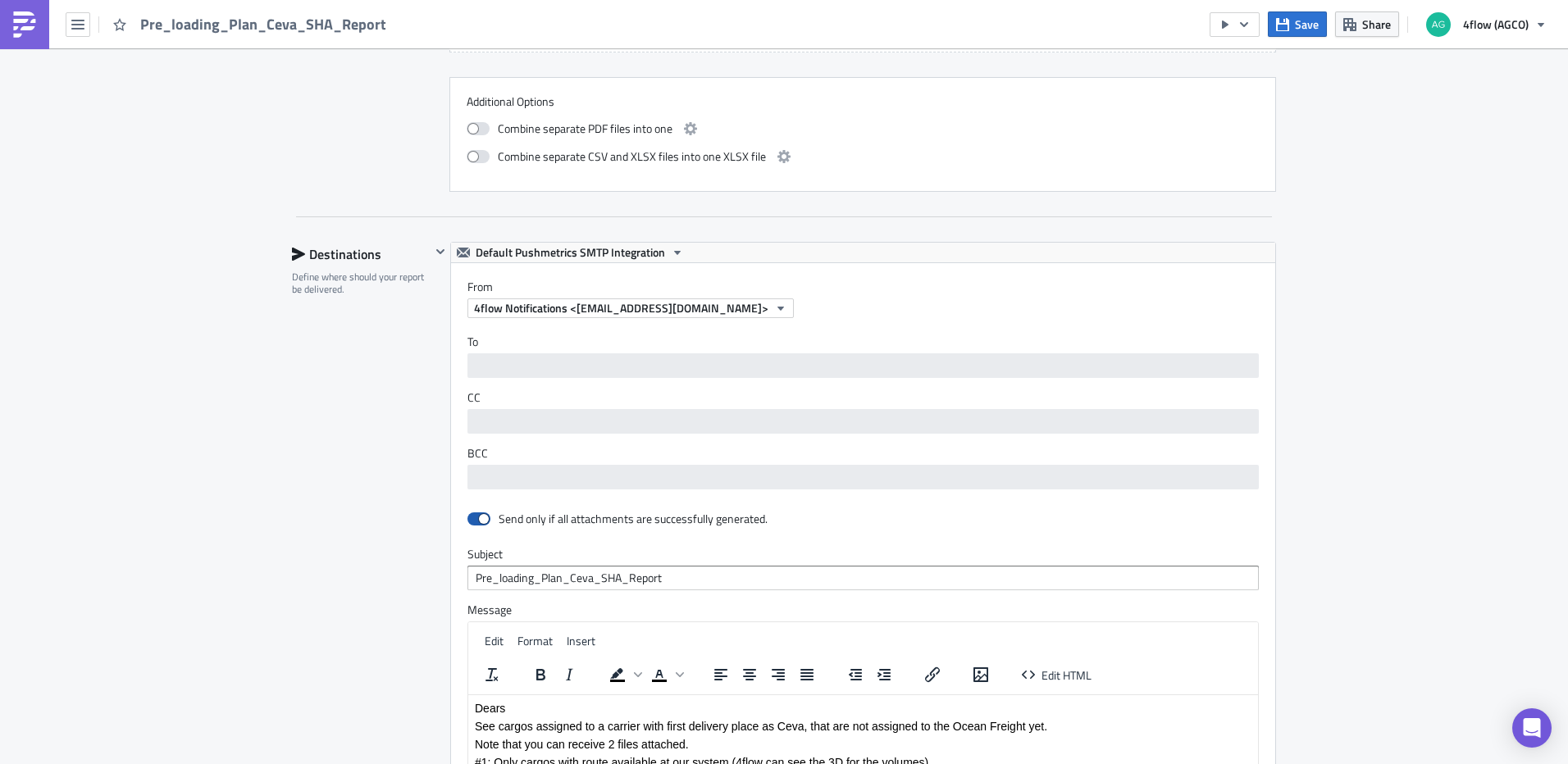
click at [475, 517] on span at bounding box center [478, 518] width 23 height 13
click at [475, 517] on input "checkbox" at bounding box center [477, 519] width 11 height 11
checkbox input "false"
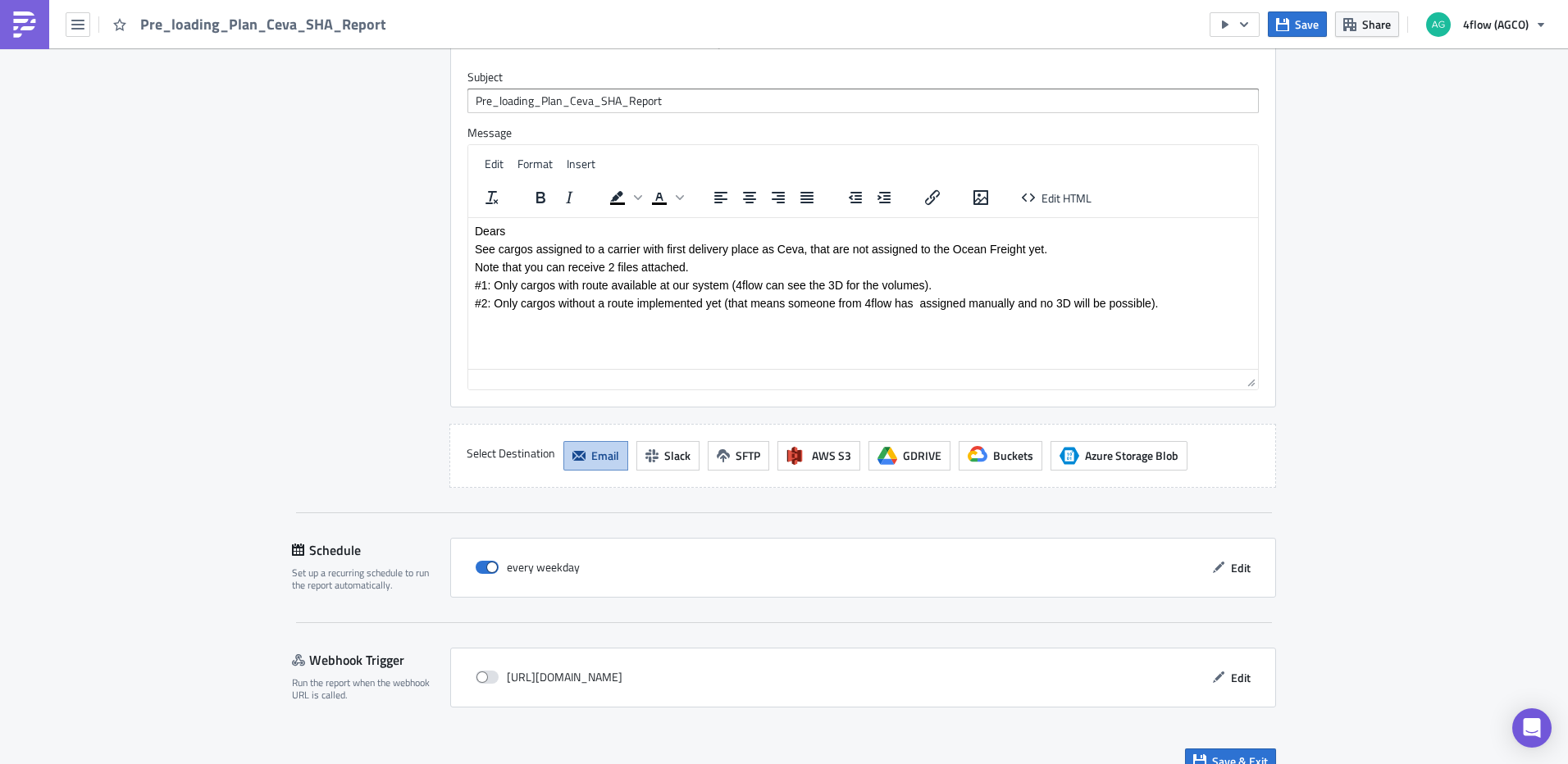
scroll to position [1648, 0]
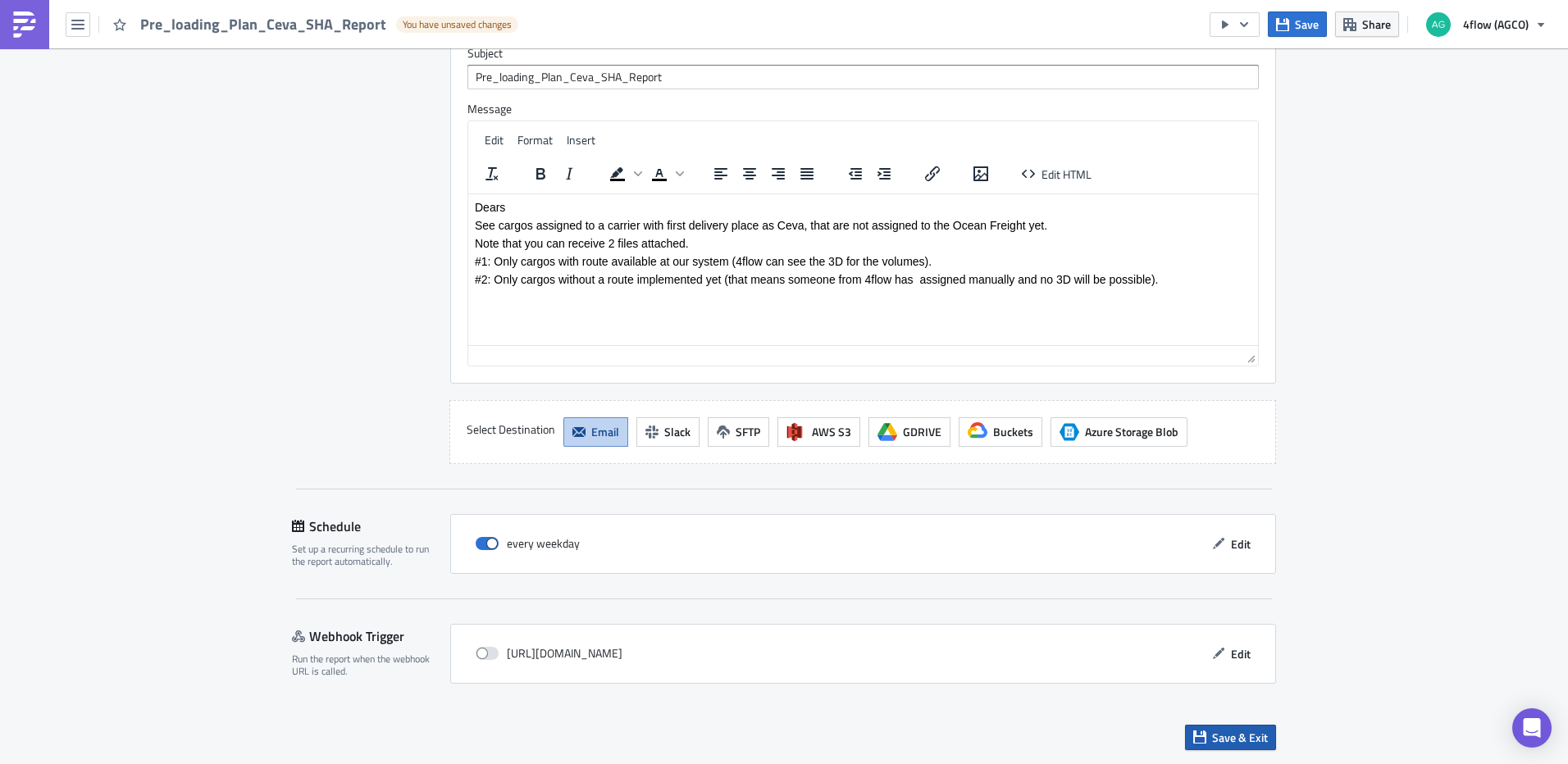
click at [1218, 733] on span "Save & Exit" at bounding box center [1239, 737] width 56 height 17
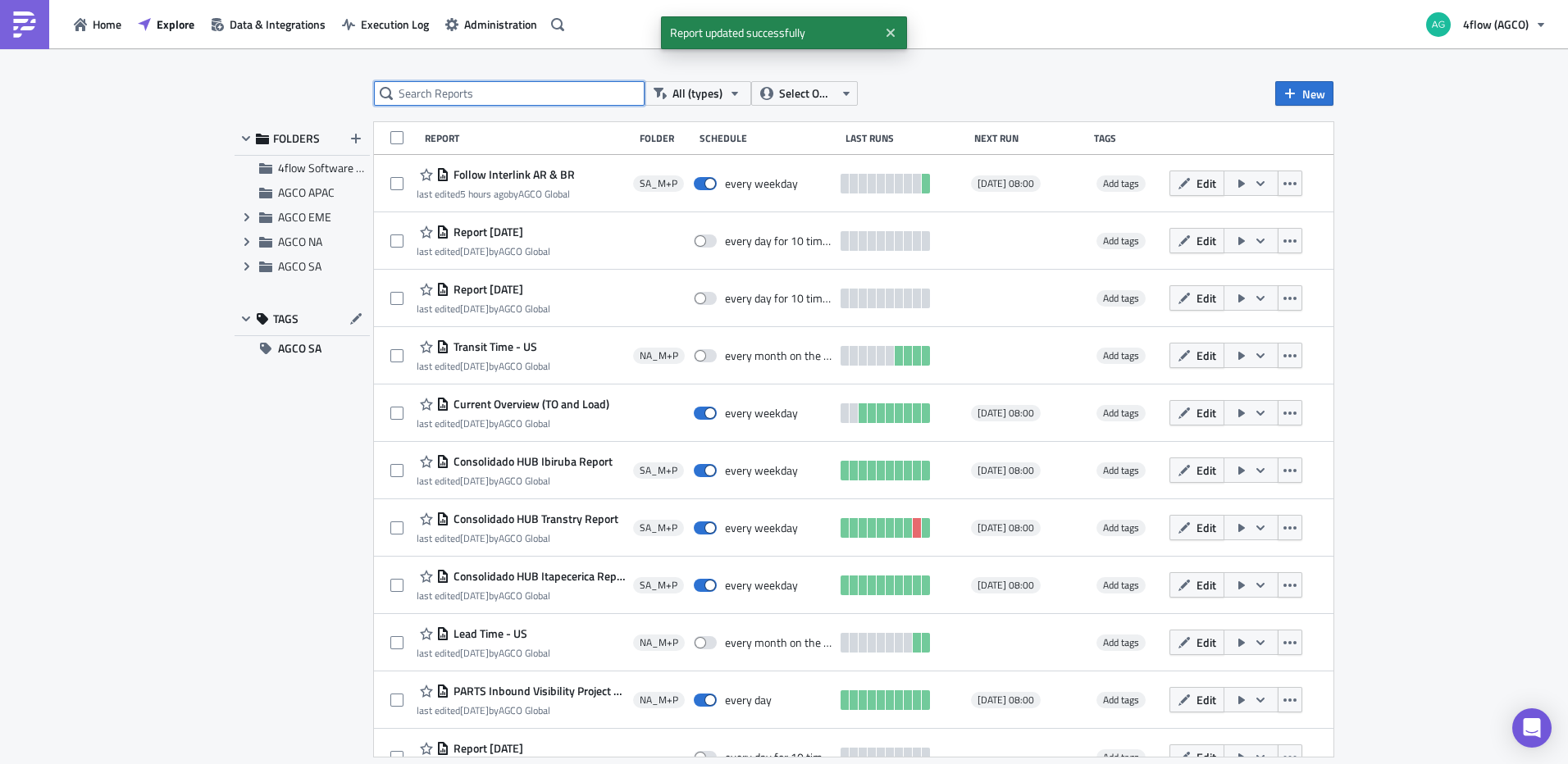
drag, startPoint x: 495, startPoint y: 93, endPoint x: 482, endPoint y: 85, distance: 15.3
click at [488, 88] on input "text" at bounding box center [509, 93] width 270 height 25
type input "loading"
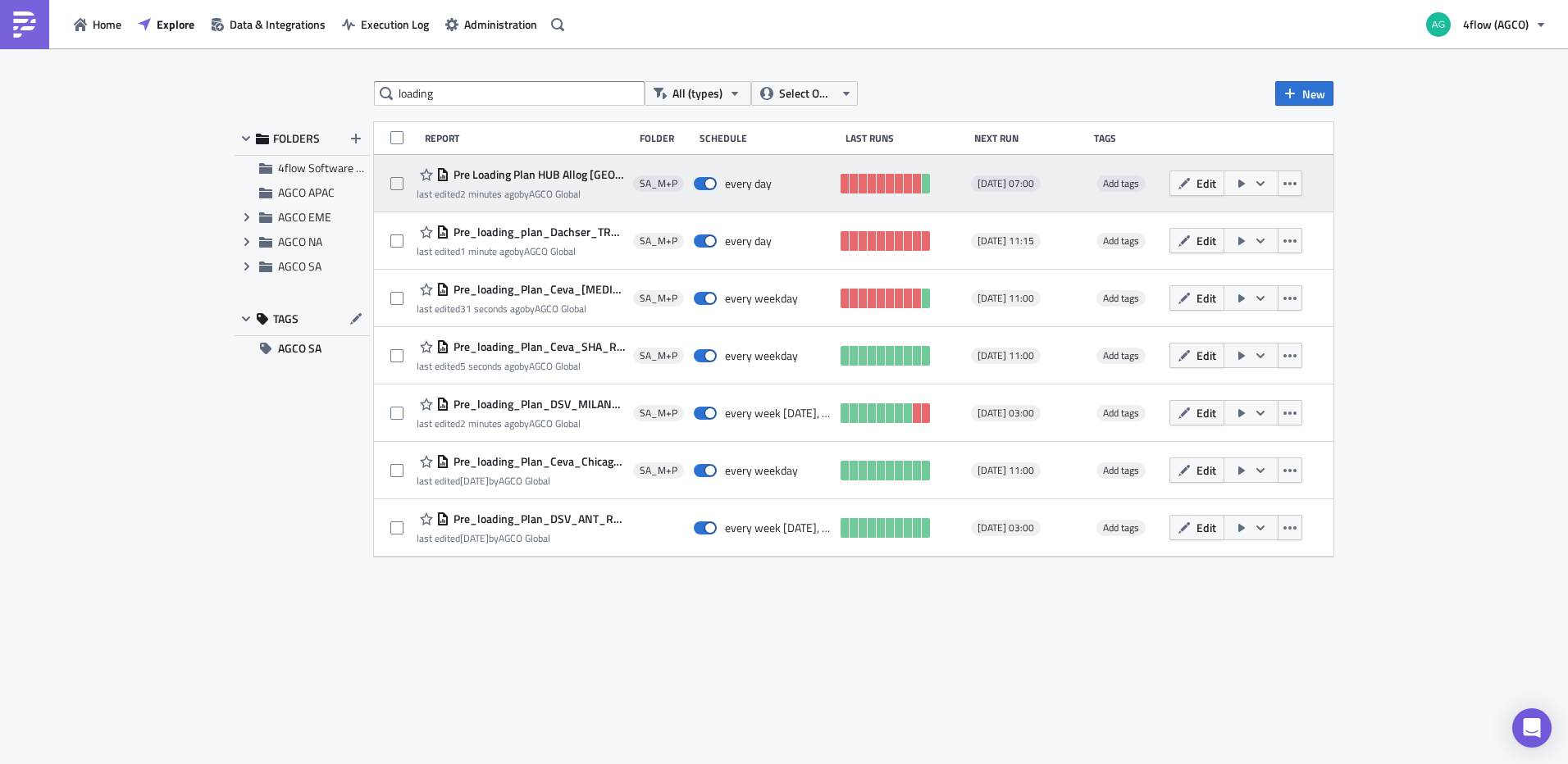
click at [1273, 186] on button "button" at bounding box center [1251, 183] width 55 height 26
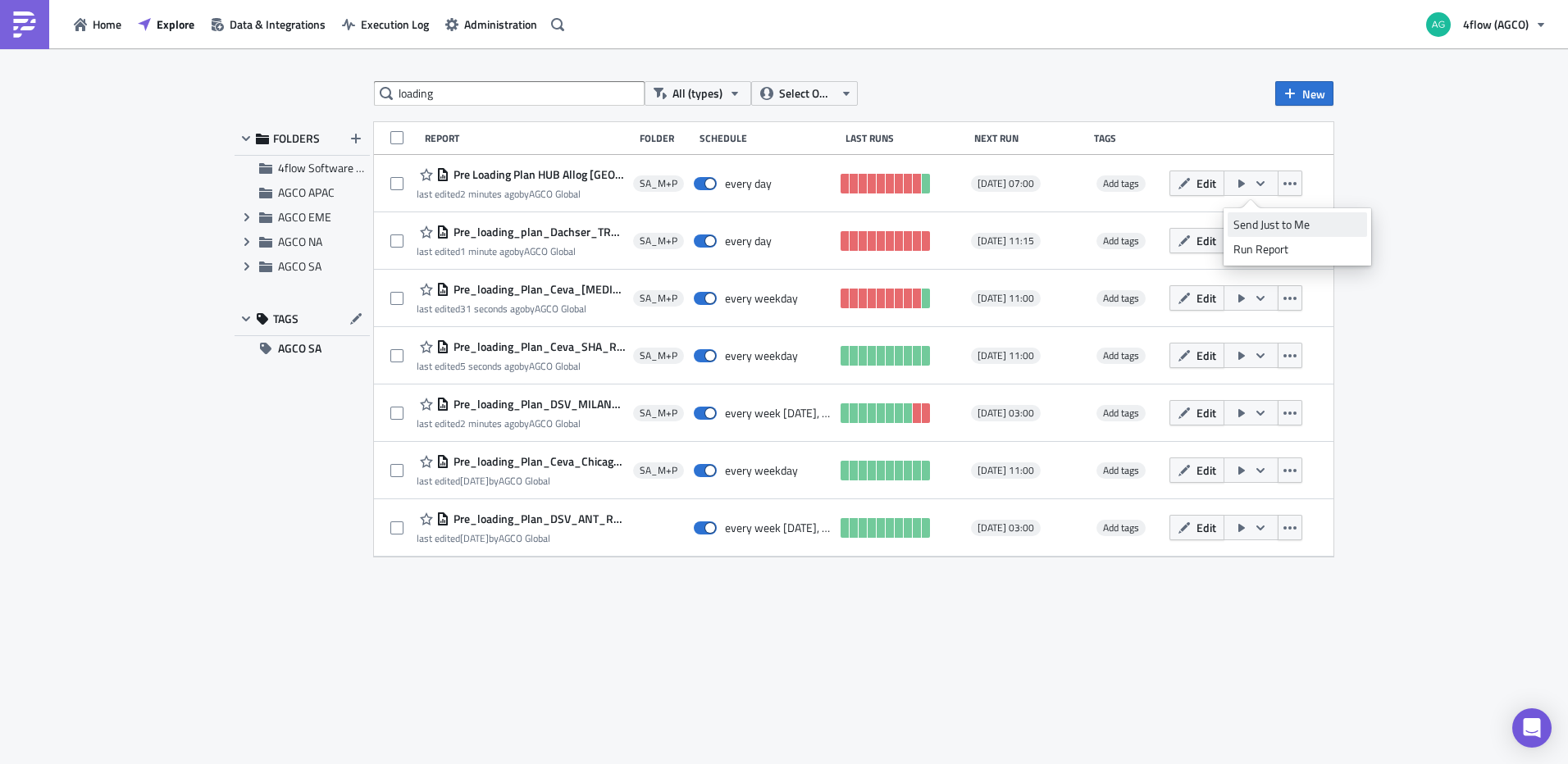
click at [1272, 223] on div "Send Just to Me" at bounding box center [1298, 224] width 128 height 16
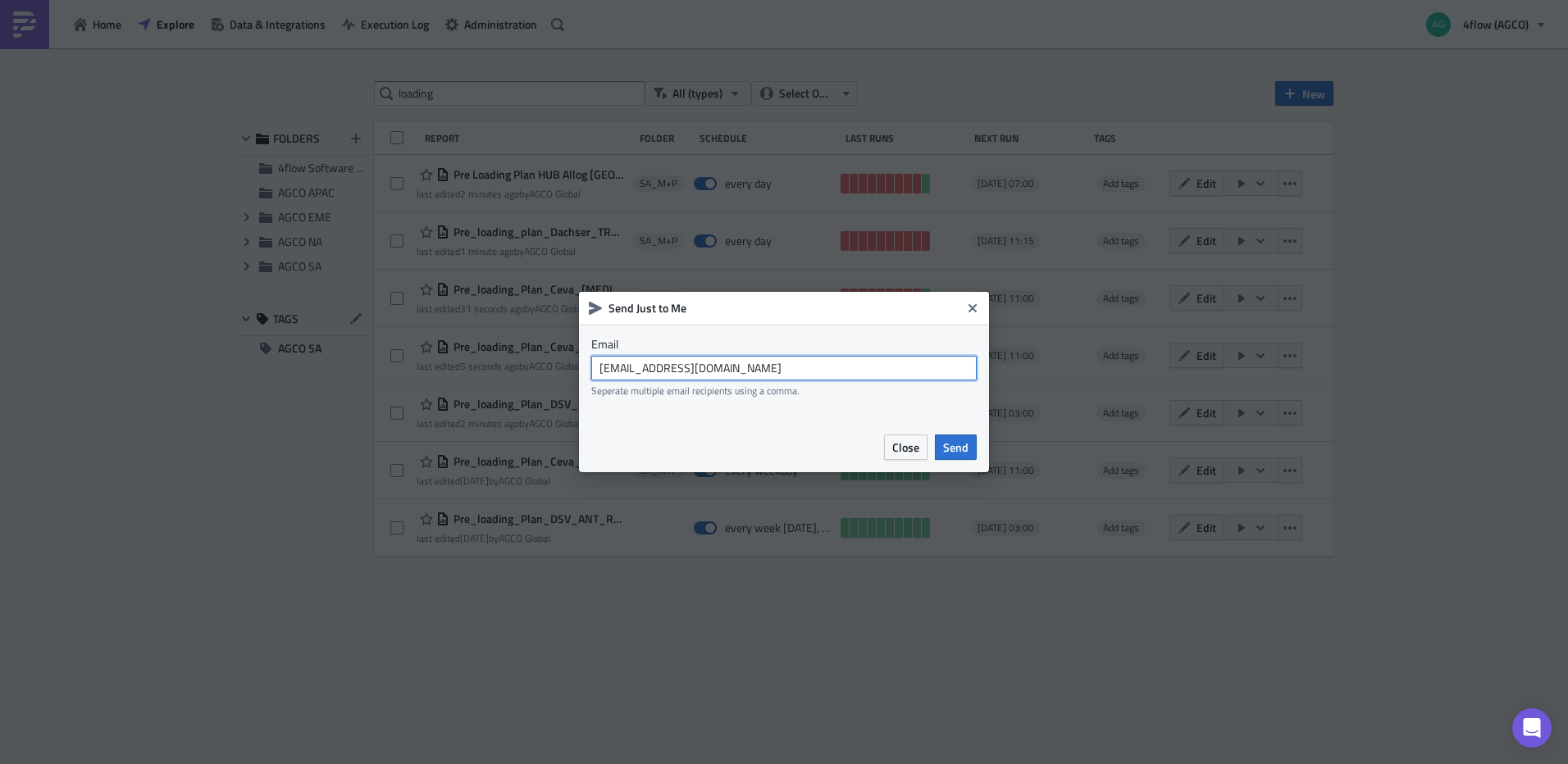
click at [885, 366] on input "agco_global_sc_reporting@4flow.com" at bounding box center [784, 367] width 386 height 25
type input "i.moreiradeassis@4flow.com"
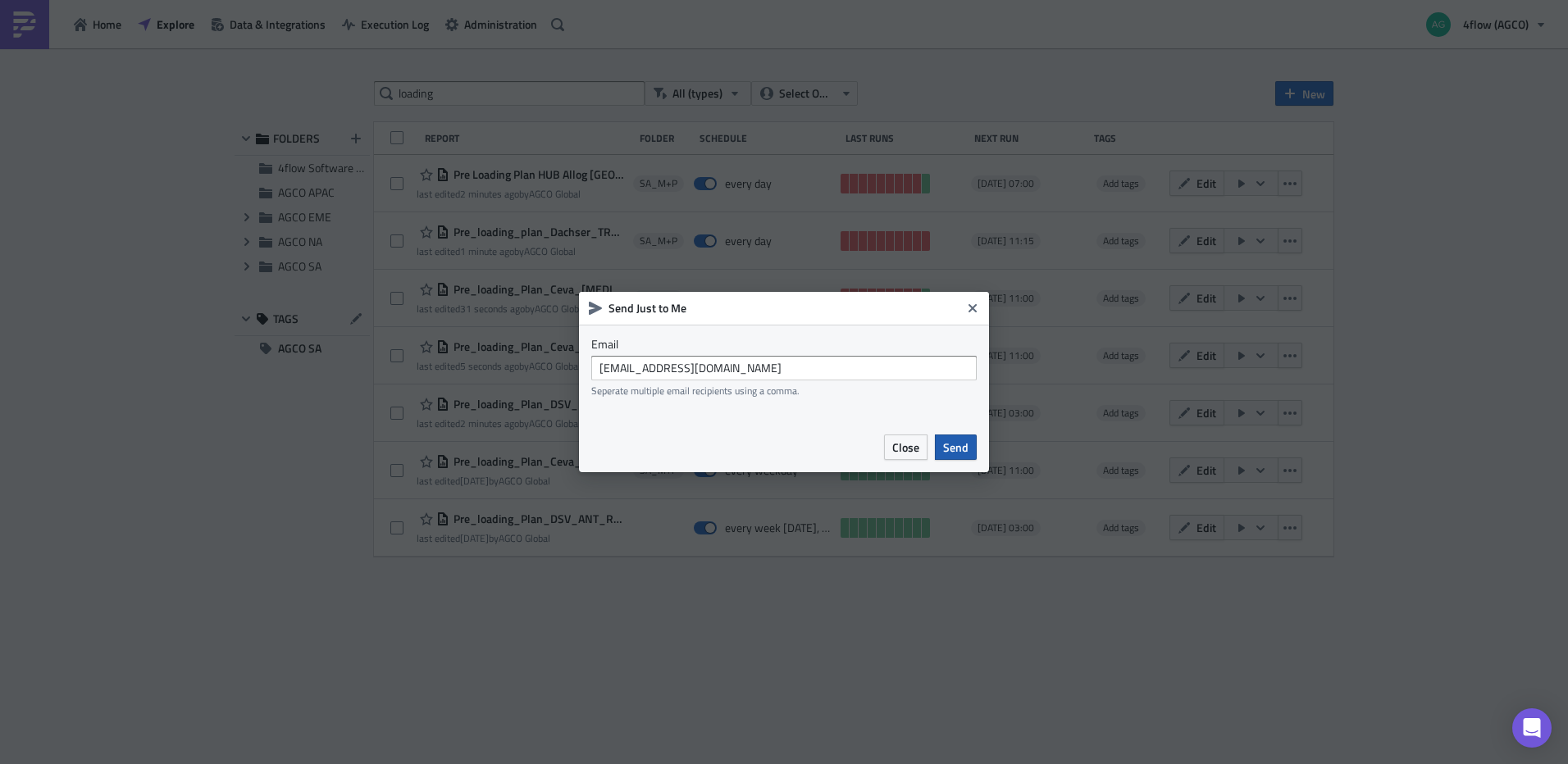
click at [954, 453] on span "Send" at bounding box center [956, 447] width 26 height 17
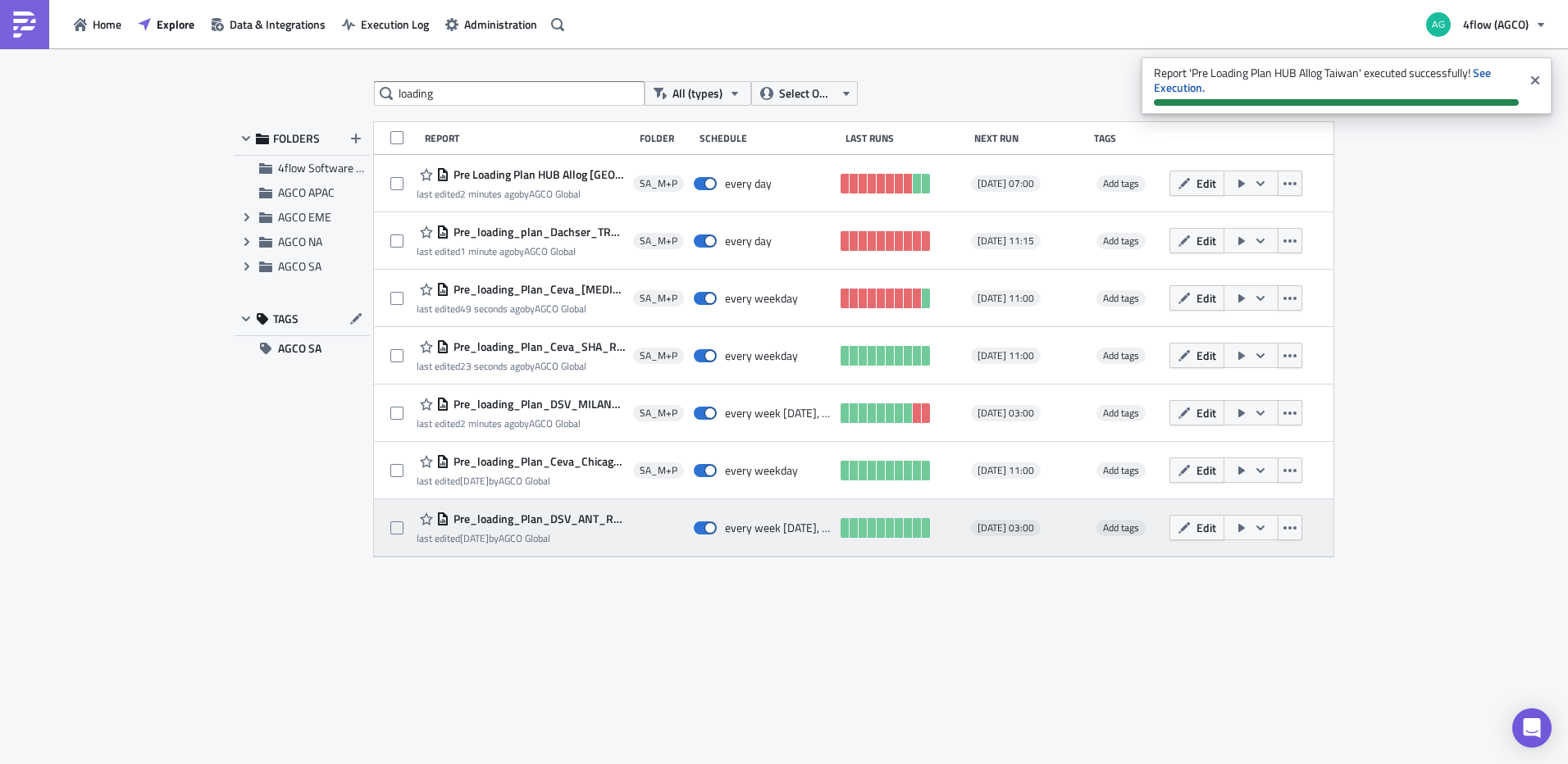
click at [525, 523] on span "Pre_loading_Plan_DSV_ANT_Report" at bounding box center [536, 518] width 175 height 15
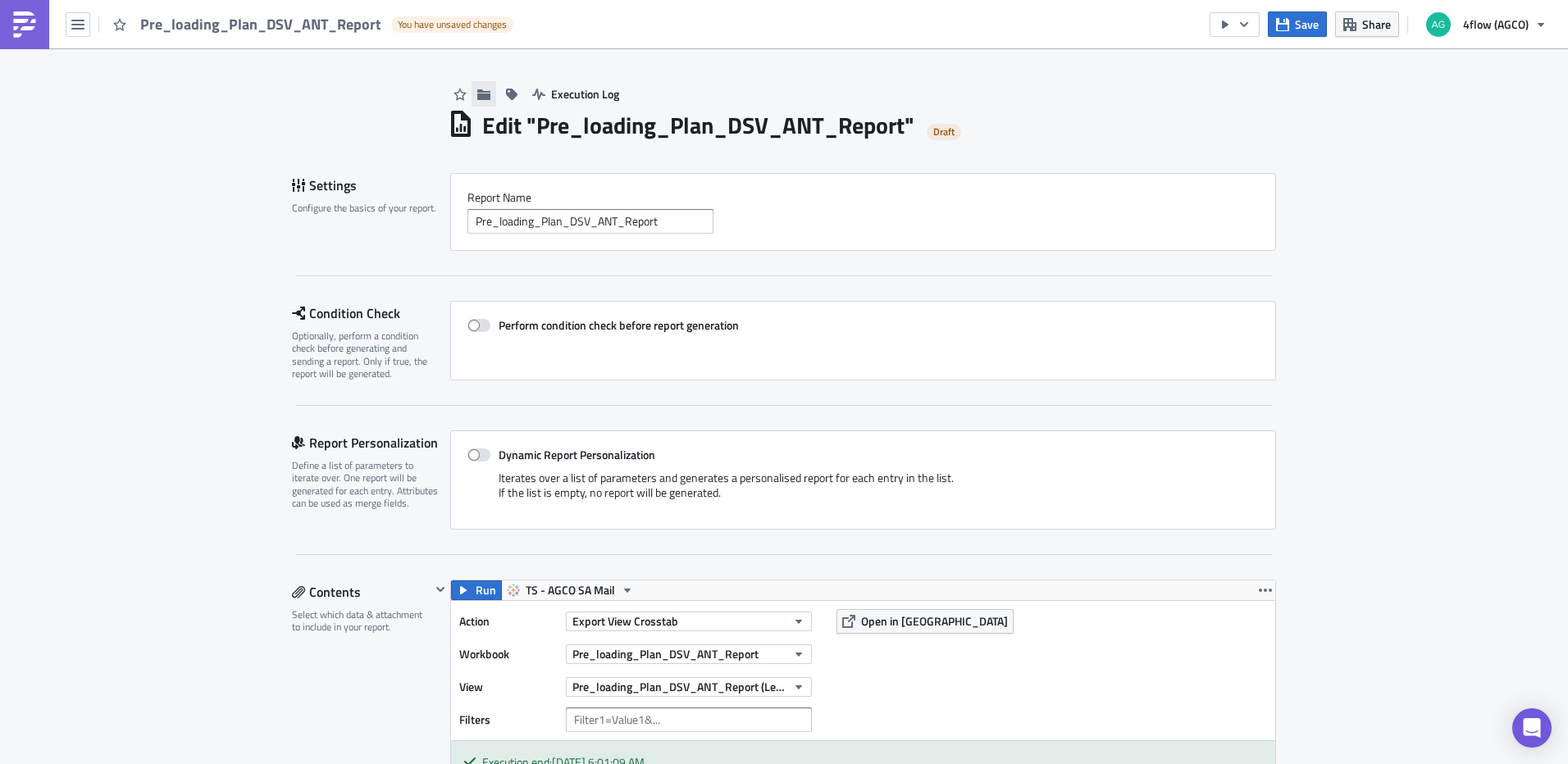
click at [478, 98] on icon "button" at bounding box center [484, 94] width 13 height 11
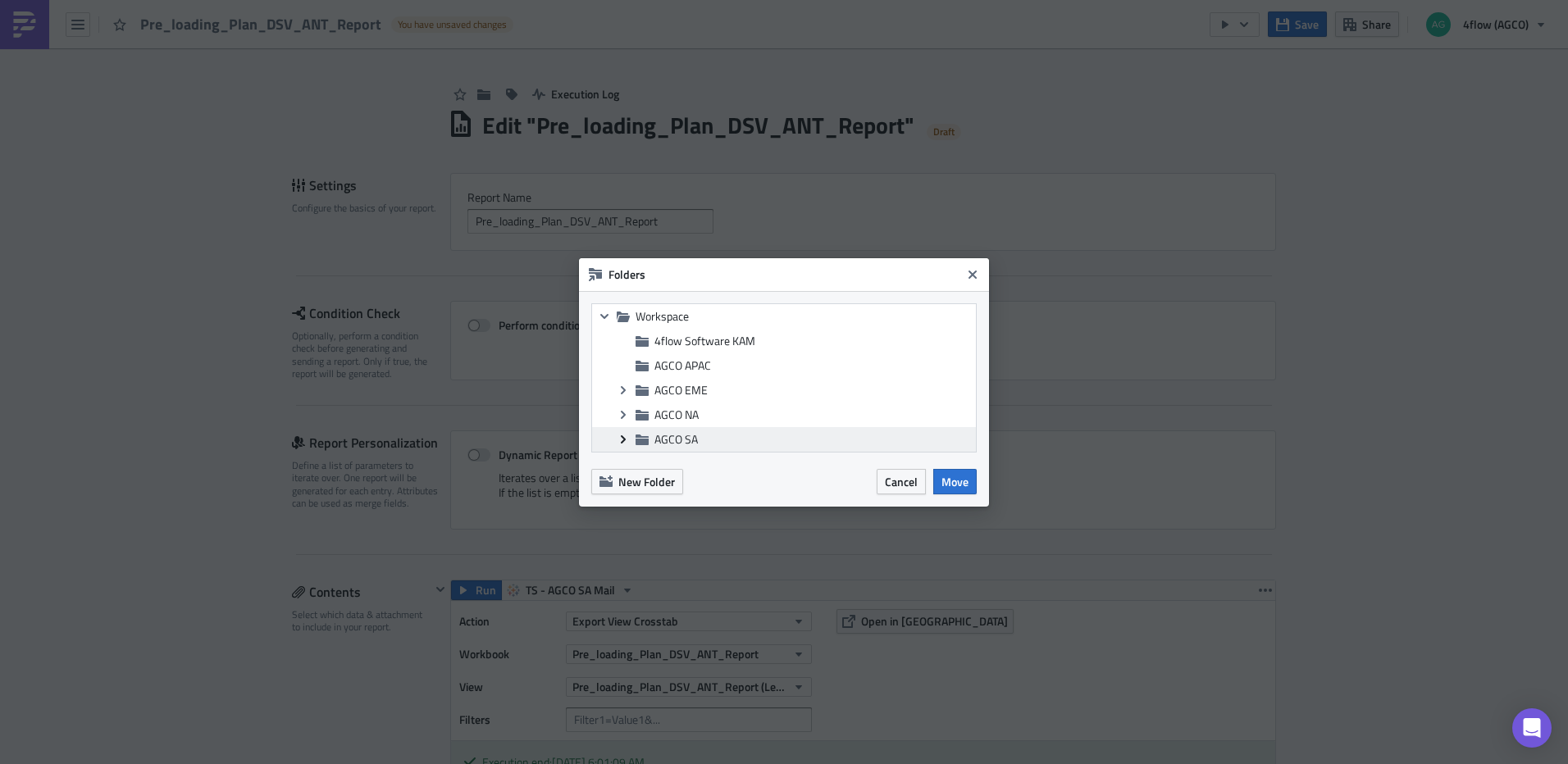
click at [623, 440] on icon at bounding box center [622, 438] width 5 height 8
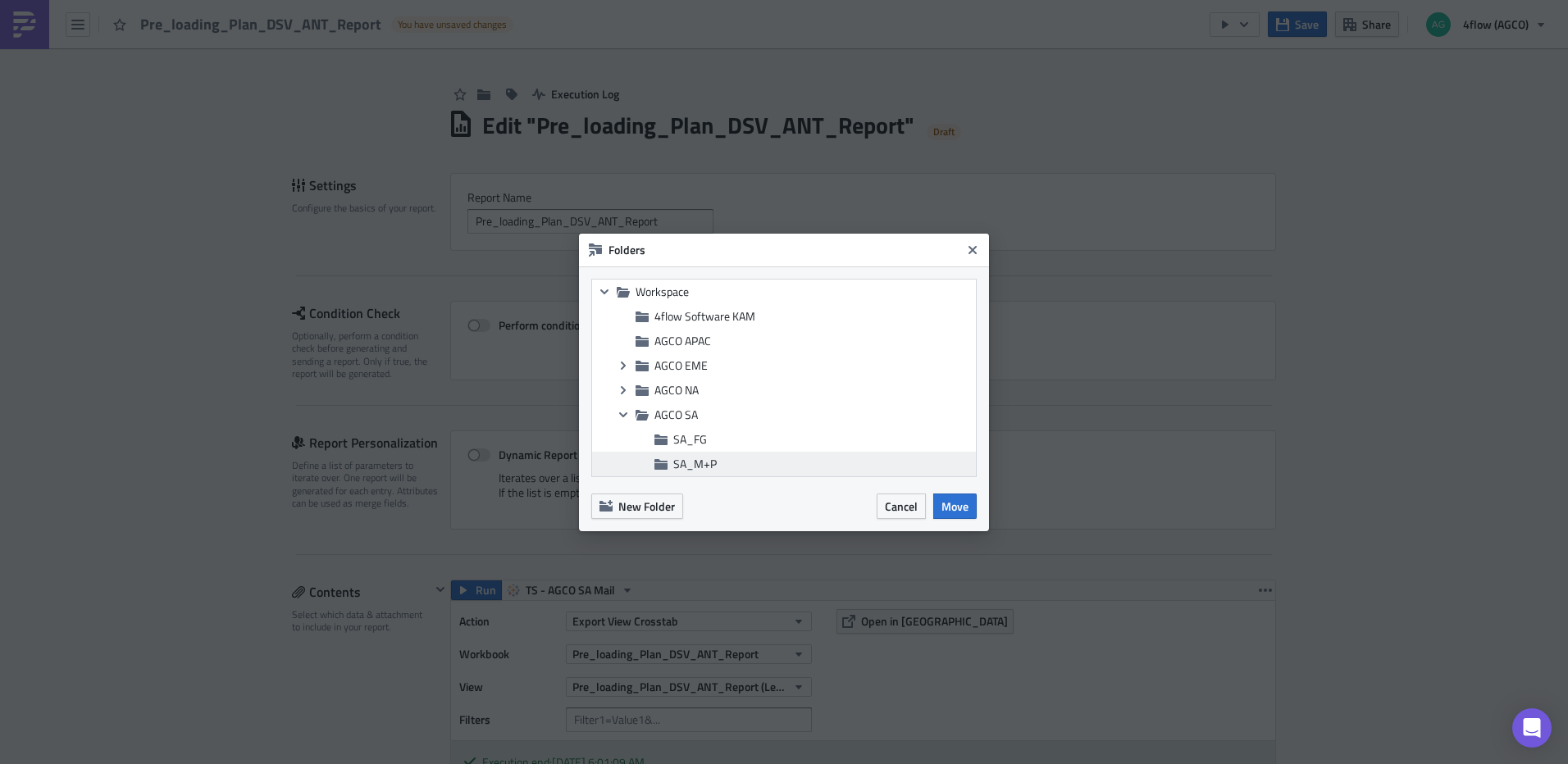
click at [718, 463] on span "SA_M+P" at bounding box center [823, 464] width 299 height 15
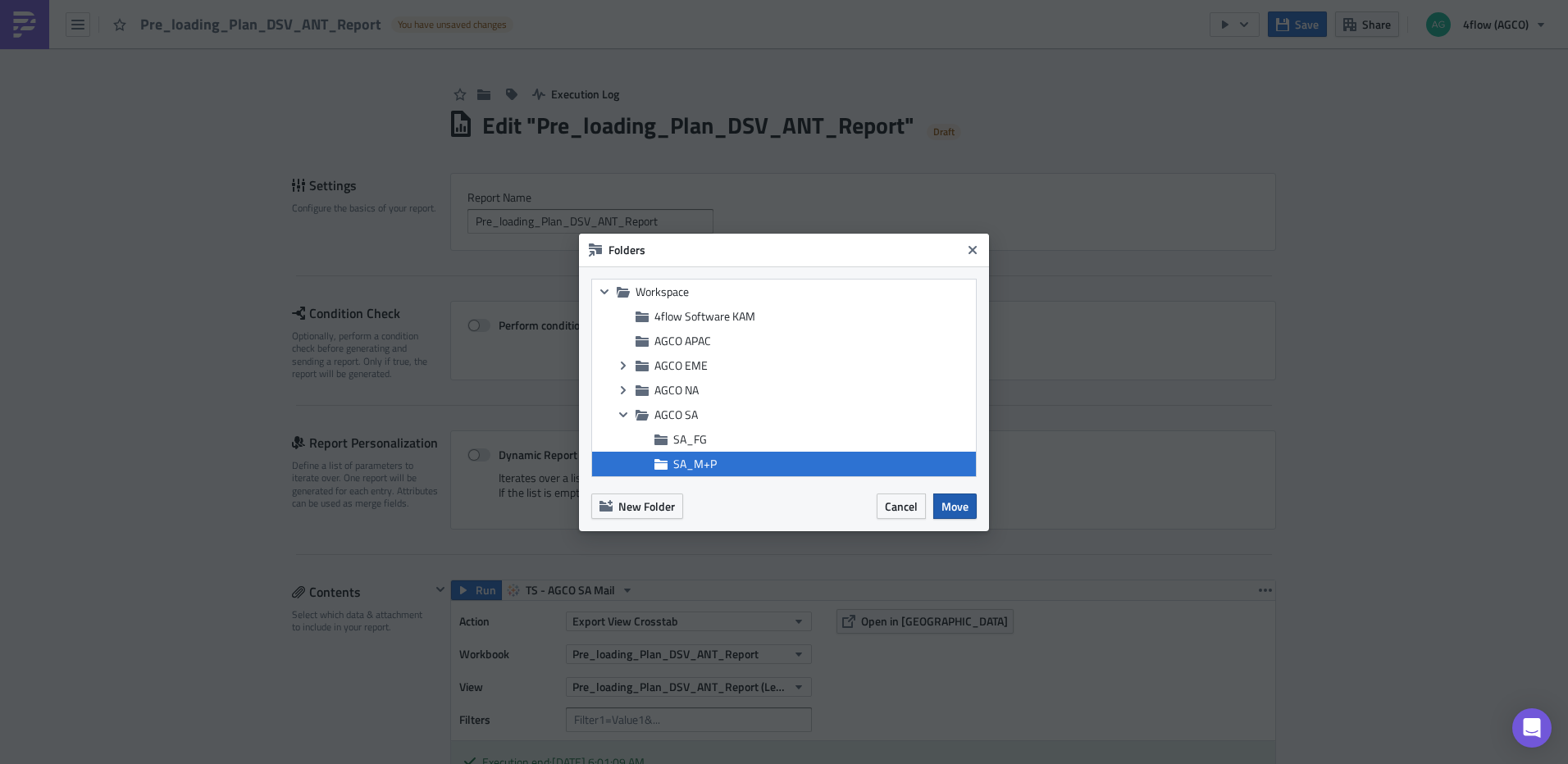
click at [954, 511] on span "Move" at bounding box center [955, 506] width 27 height 17
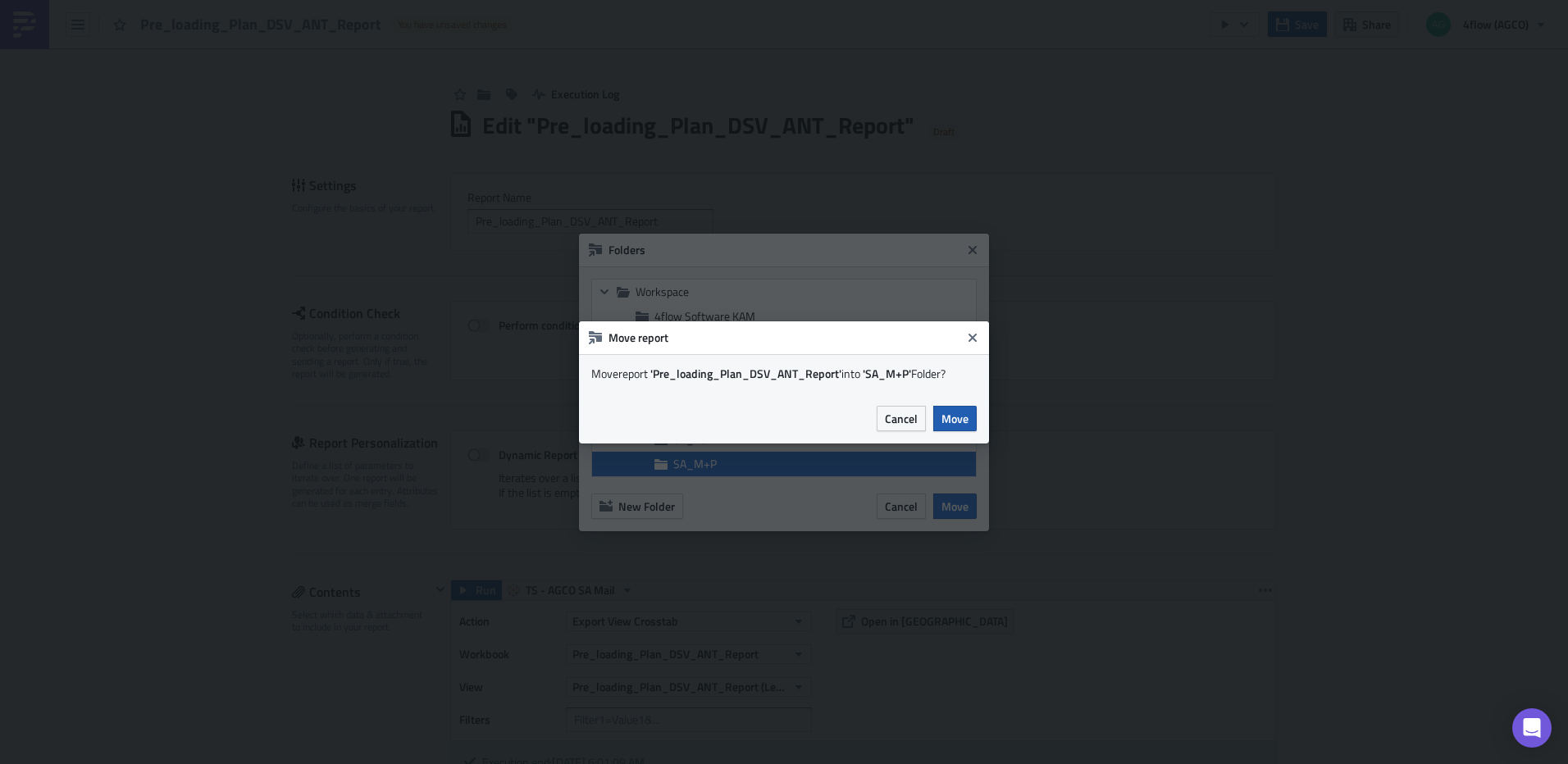
click at [962, 420] on span "Move" at bounding box center [955, 418] width 27 height 17
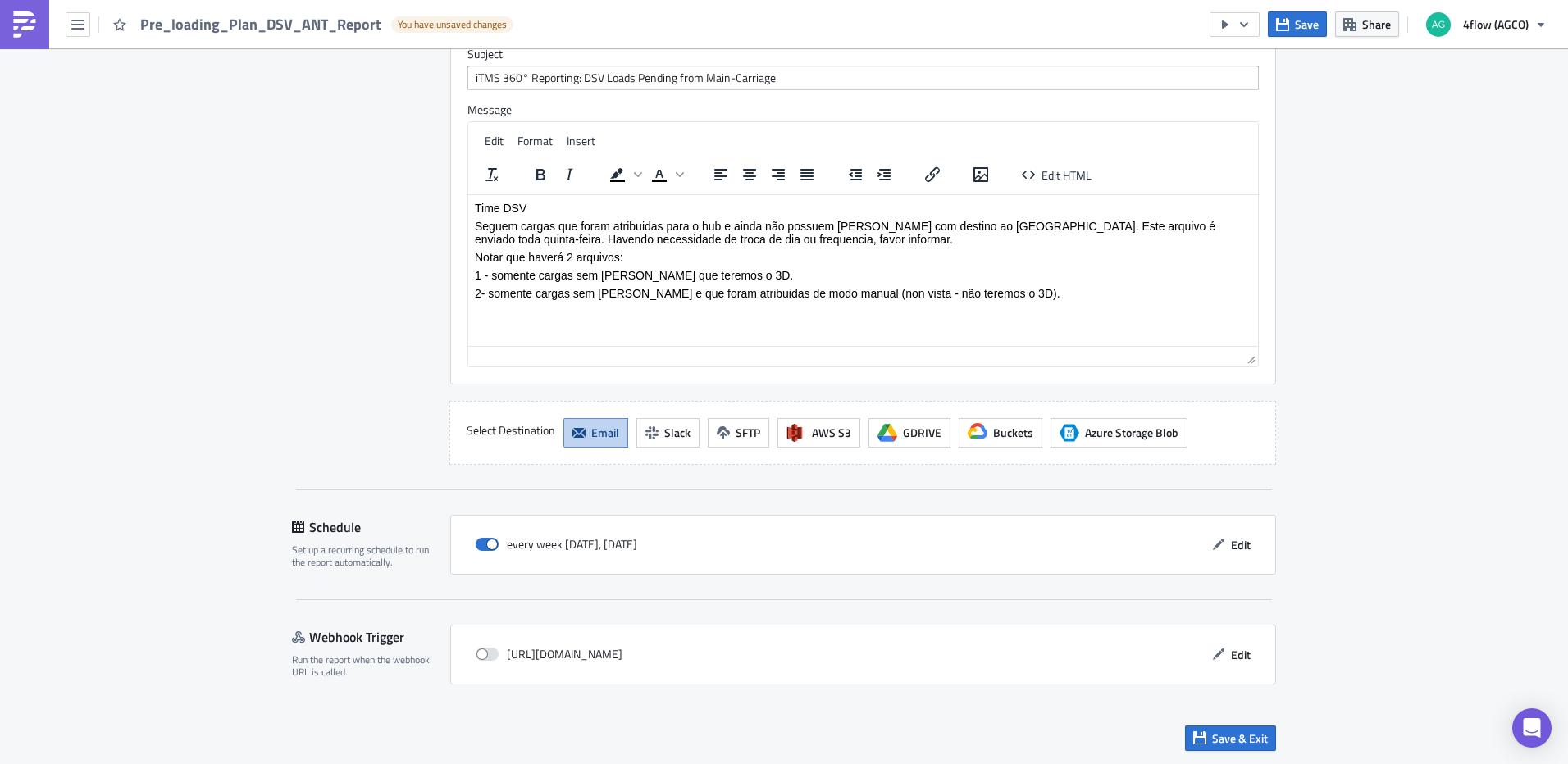
scroll to position [1648, 0]
click at [1220, 736] on span "Save & Exit" at bounding box center [1239, 737] width 56 height 17
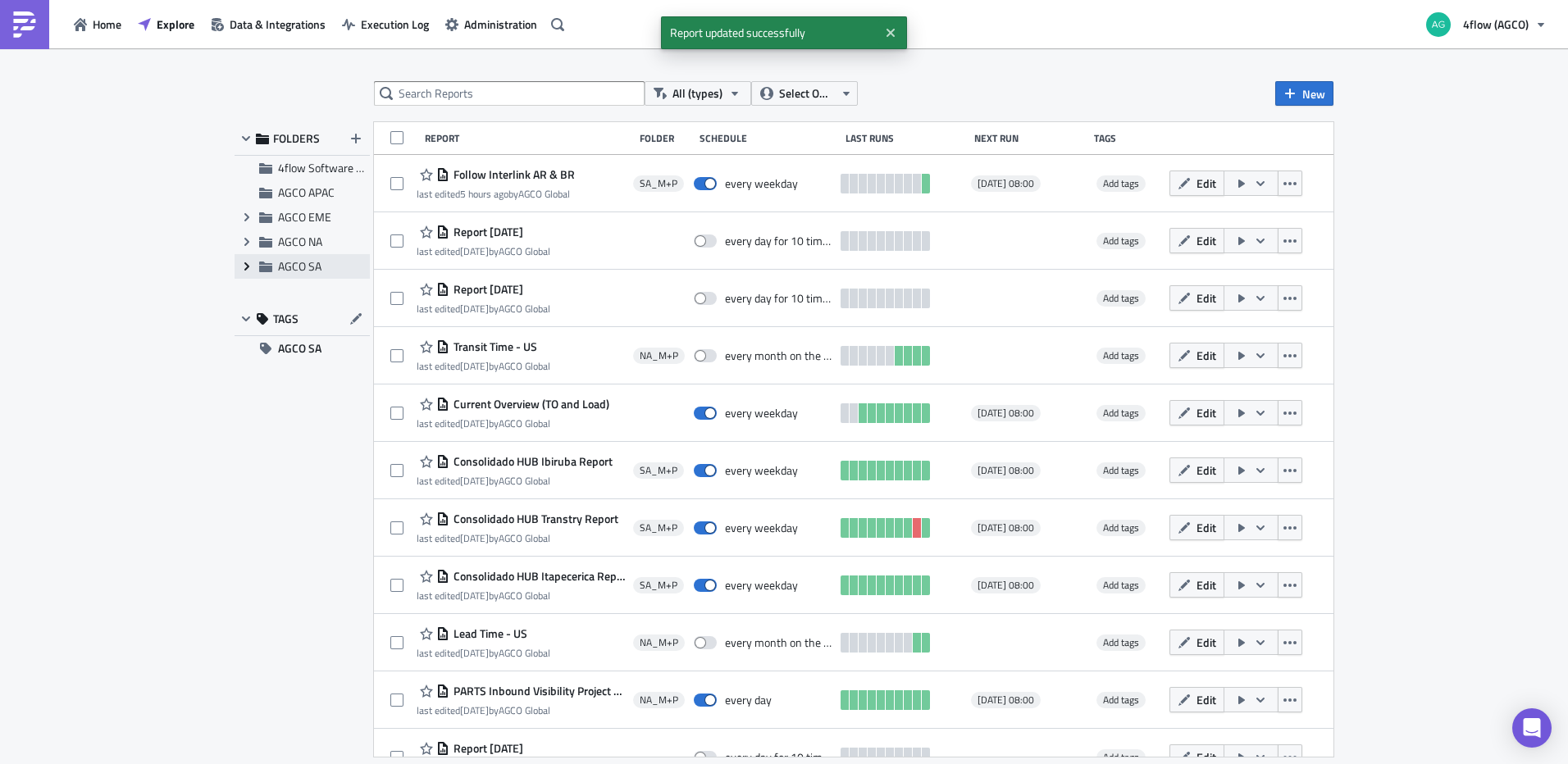
click at [236, 264] on span "Expand group" at bounding box center [247, 266] width 25 height 25
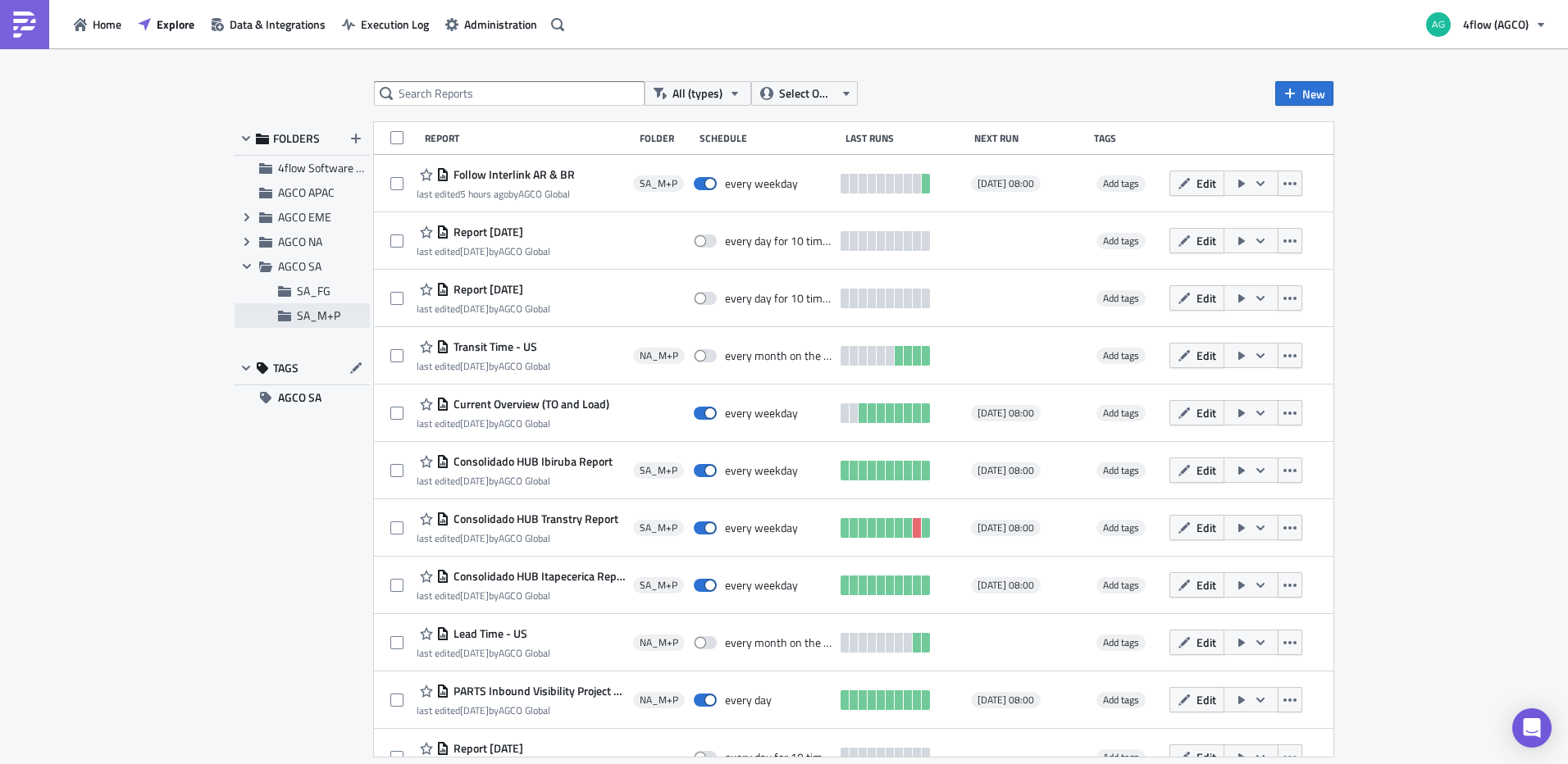
click at [300, 315] on span "SA_M+P" at bounding box center [318, 315] width 43 height 17
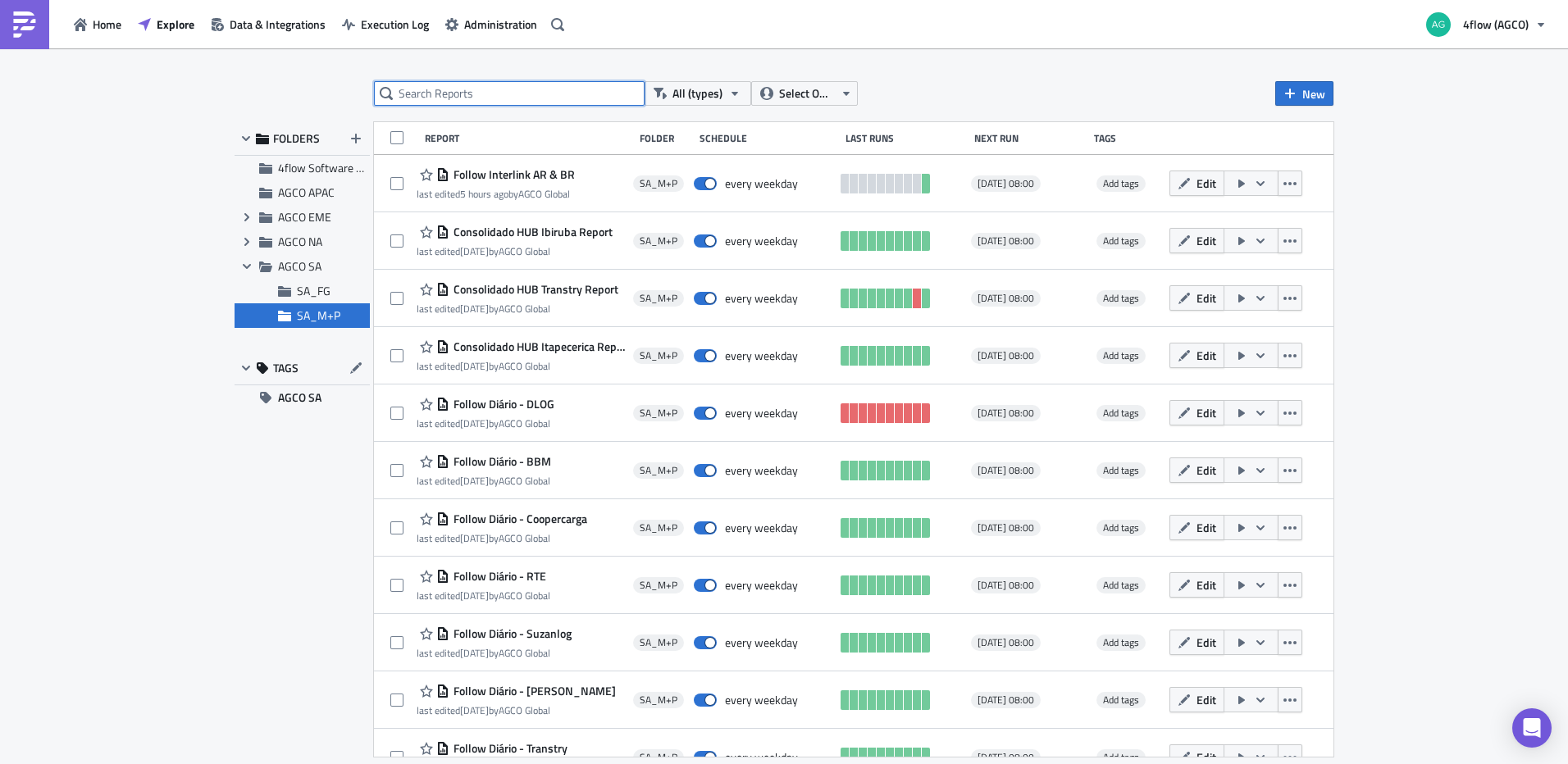
click at [466, 104] on input "text" at bounding box center [509, 93] width 270 height 25
click at [554, 84] on input "text" at bounding box center [509, 93] width 270 height 25
type input "loading"
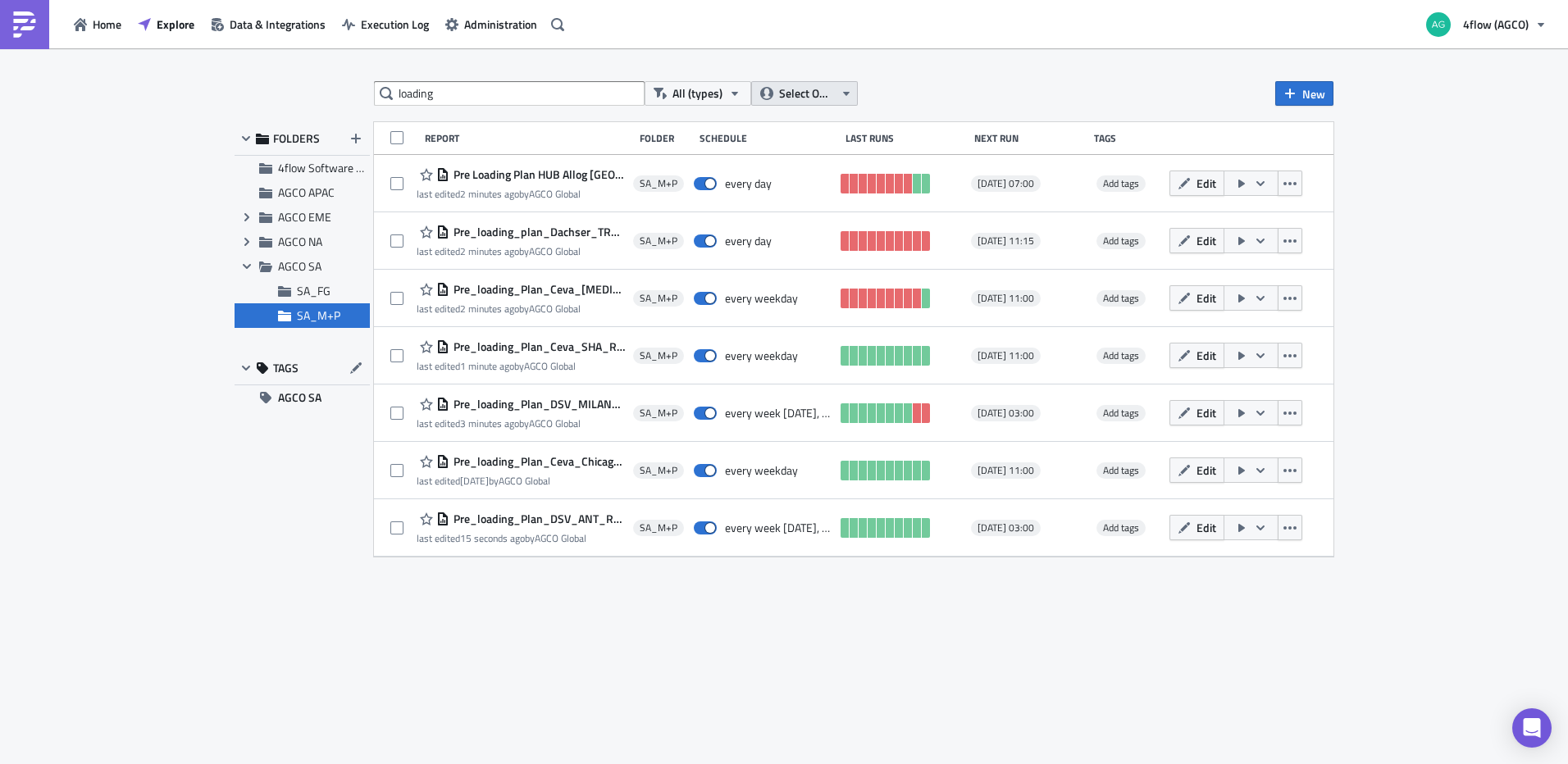
click at [841, 89] on icon "button" at bounding box center [846, 93] width 13 height 13
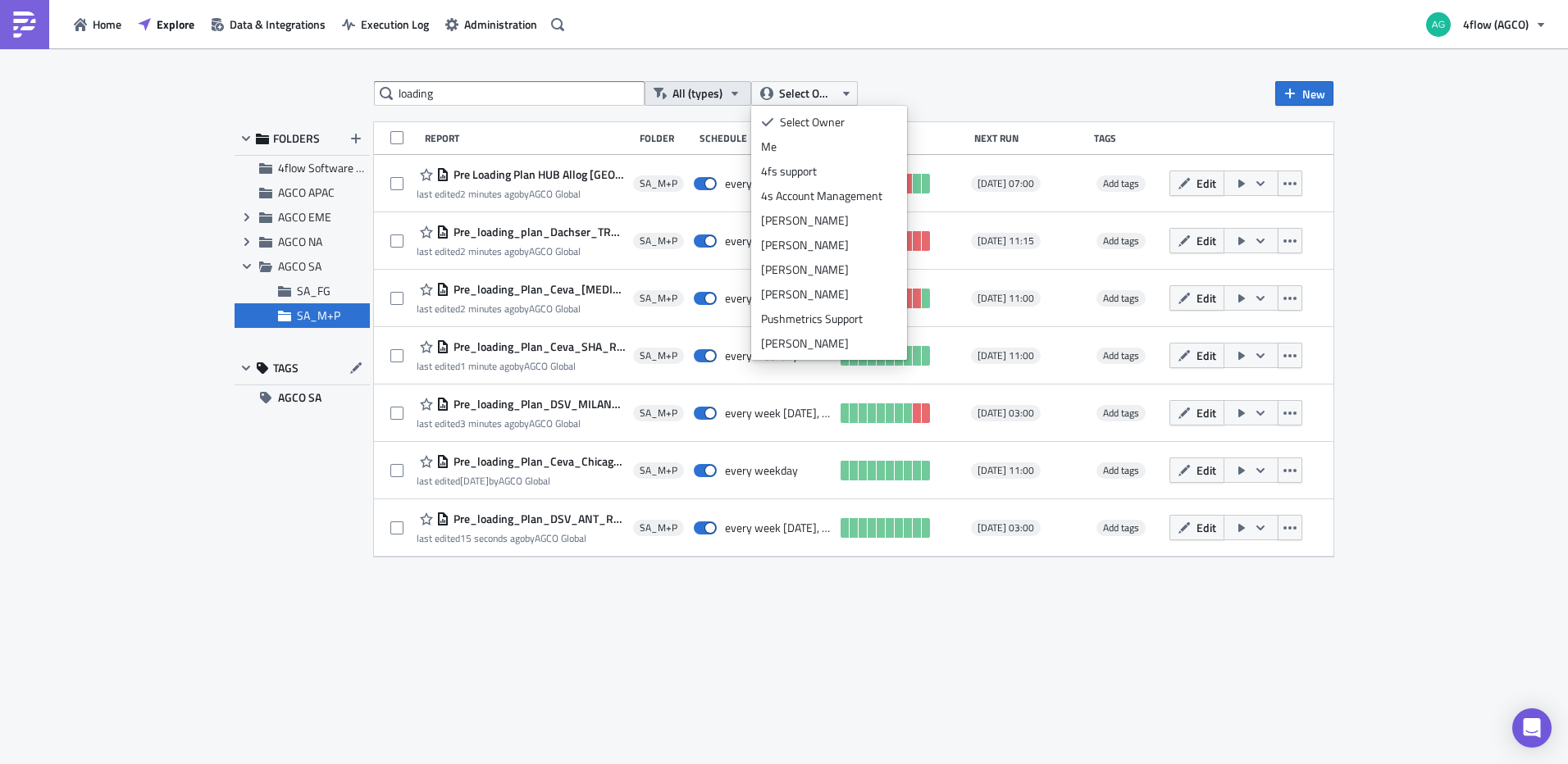
click at [736, 89] on icon "button" at bounding box center [735, 93] width 13 height 13
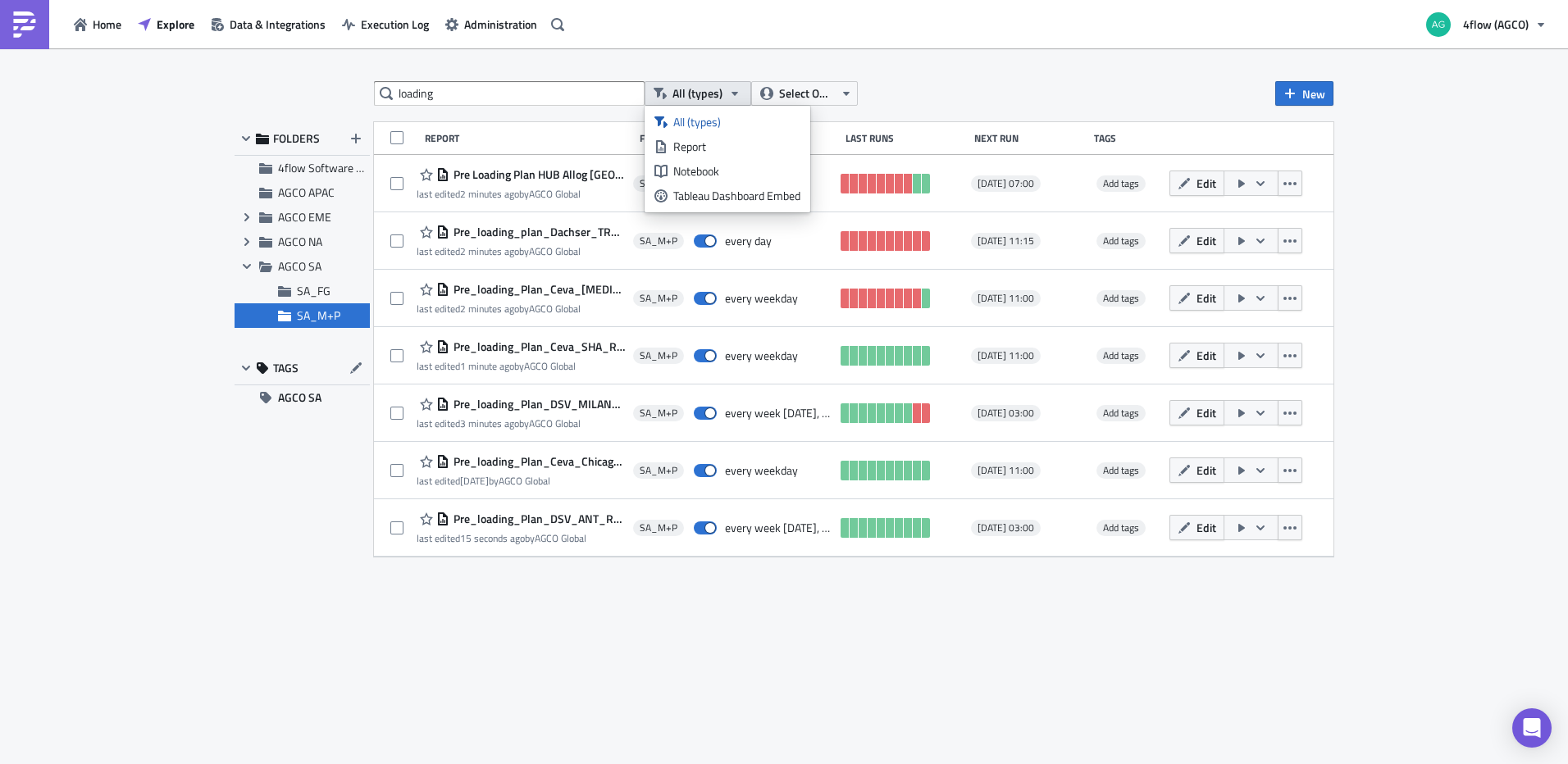
click at [736, 89] on icon "button" at bounding box center [735, 93] width 13 height 13
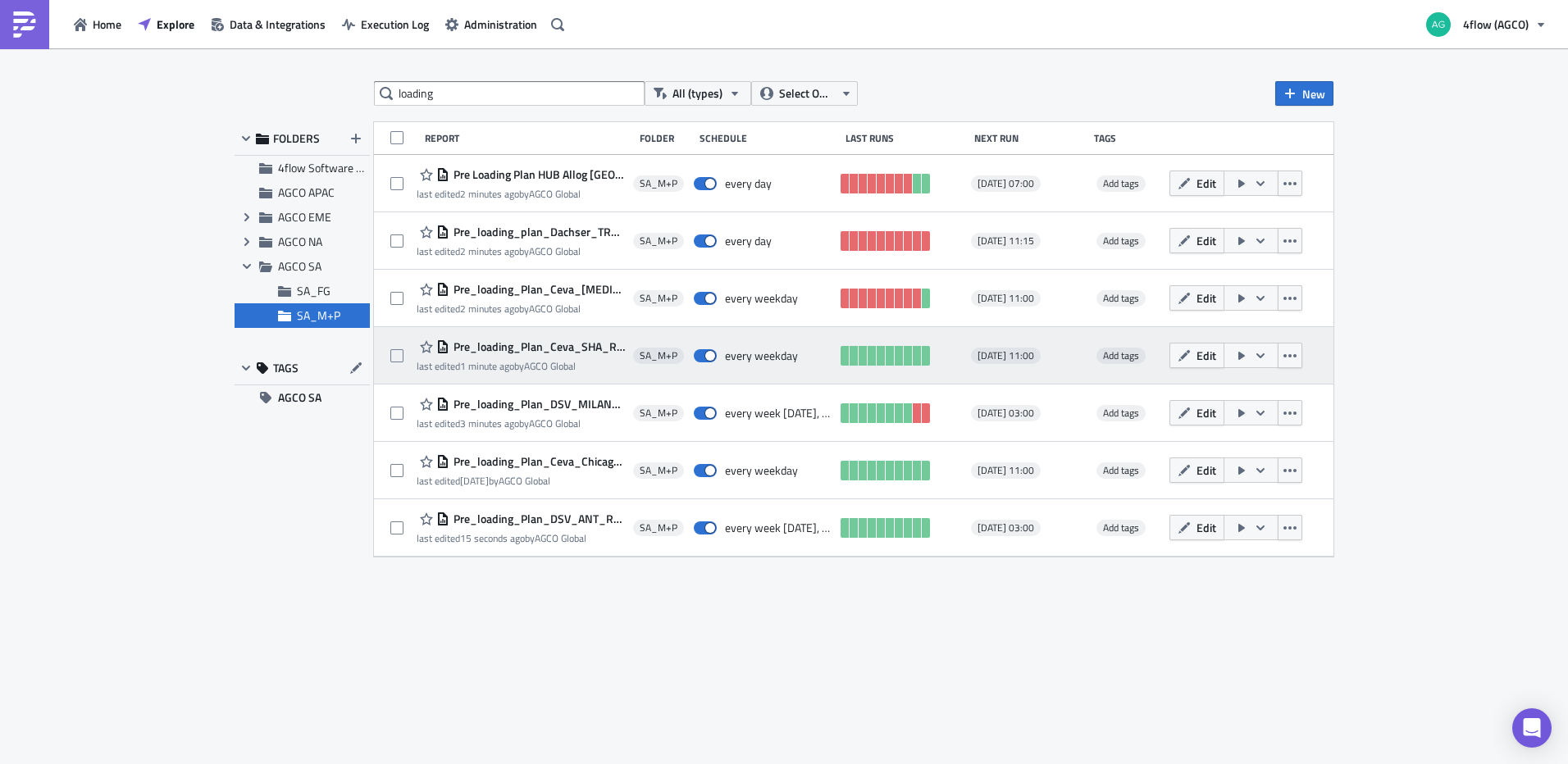
click at [565, 346] on span "Pre_loading_Plan_Ceva_SHA_Report" at bounding box center [536, 346] width 175 height 15
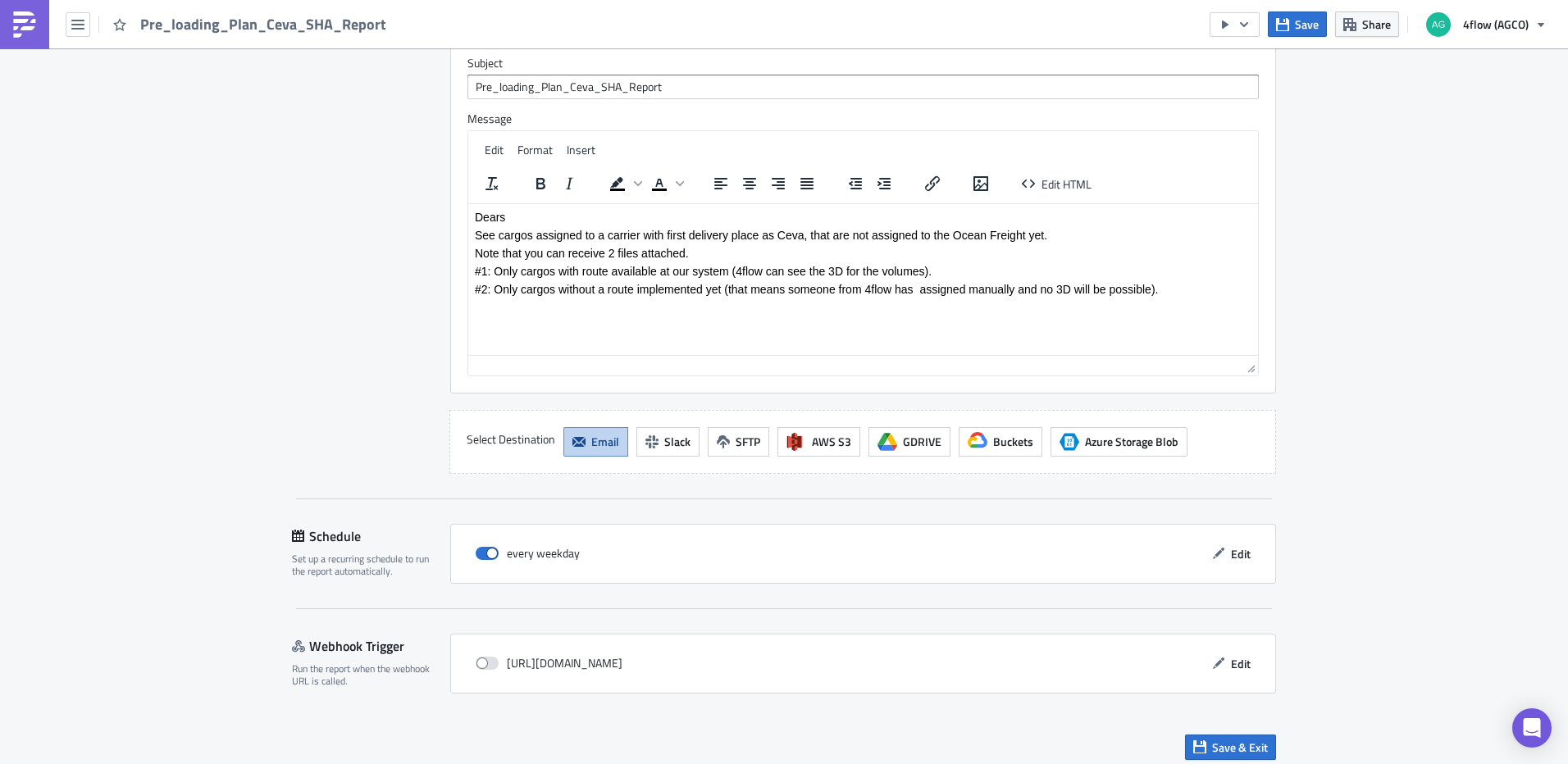
scroll to position [1648, 0]
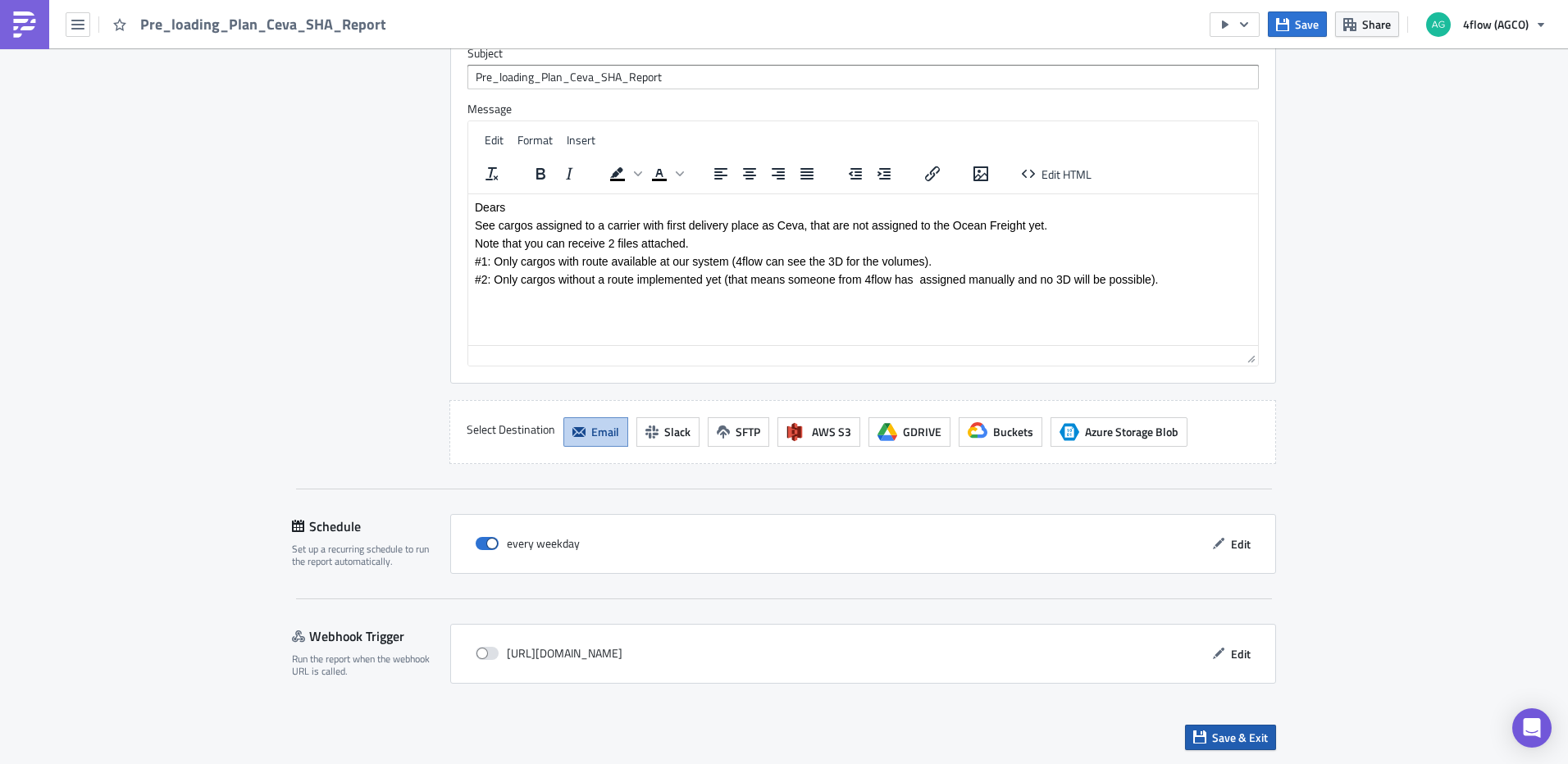
click at [1212, 740] on span "Save & Exit" at bounding box center [1239, 737] width 56 height 17
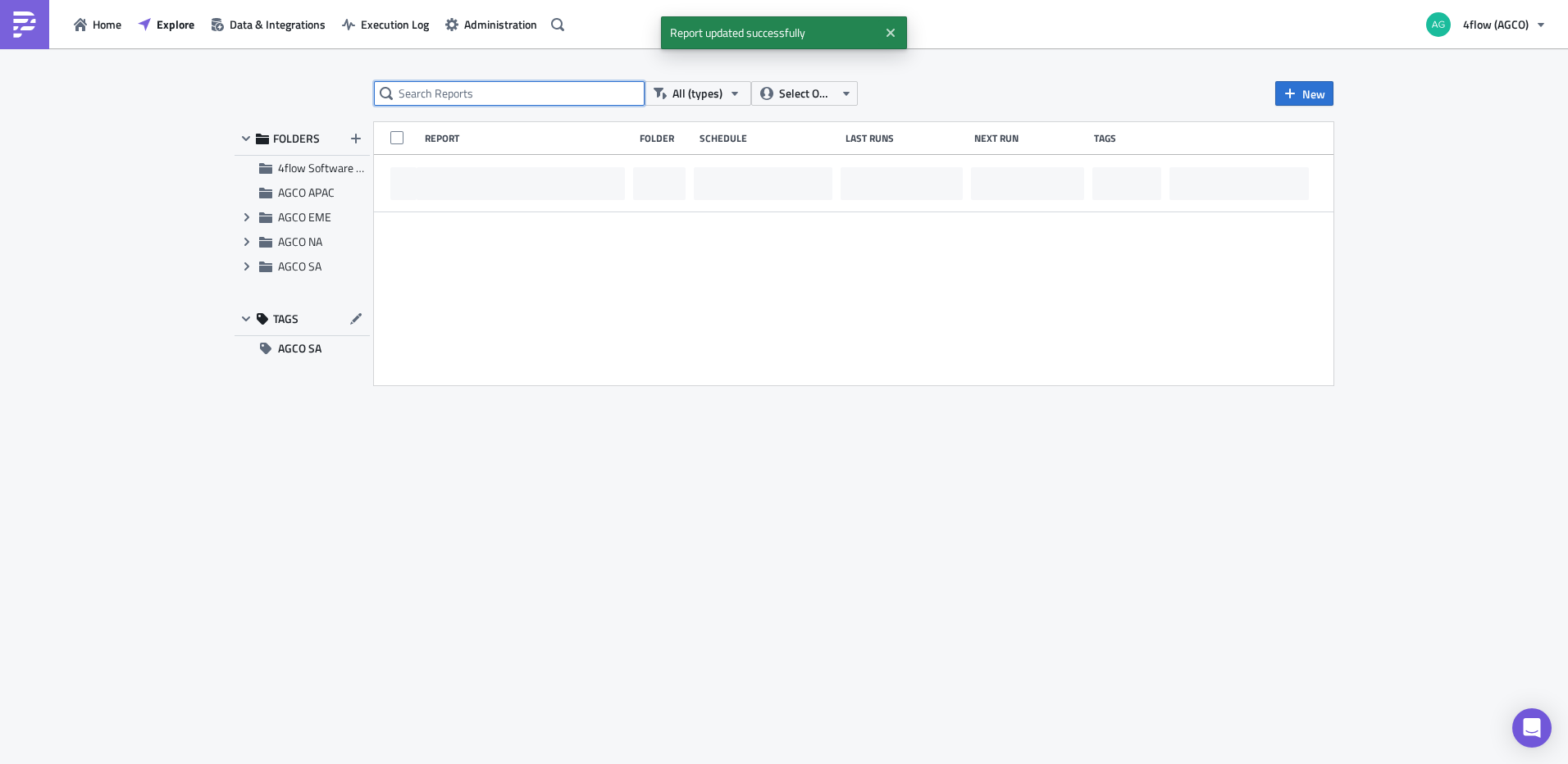
click at [471, 105] on input "text" at bounding box center [509, 93] width 270 height 25
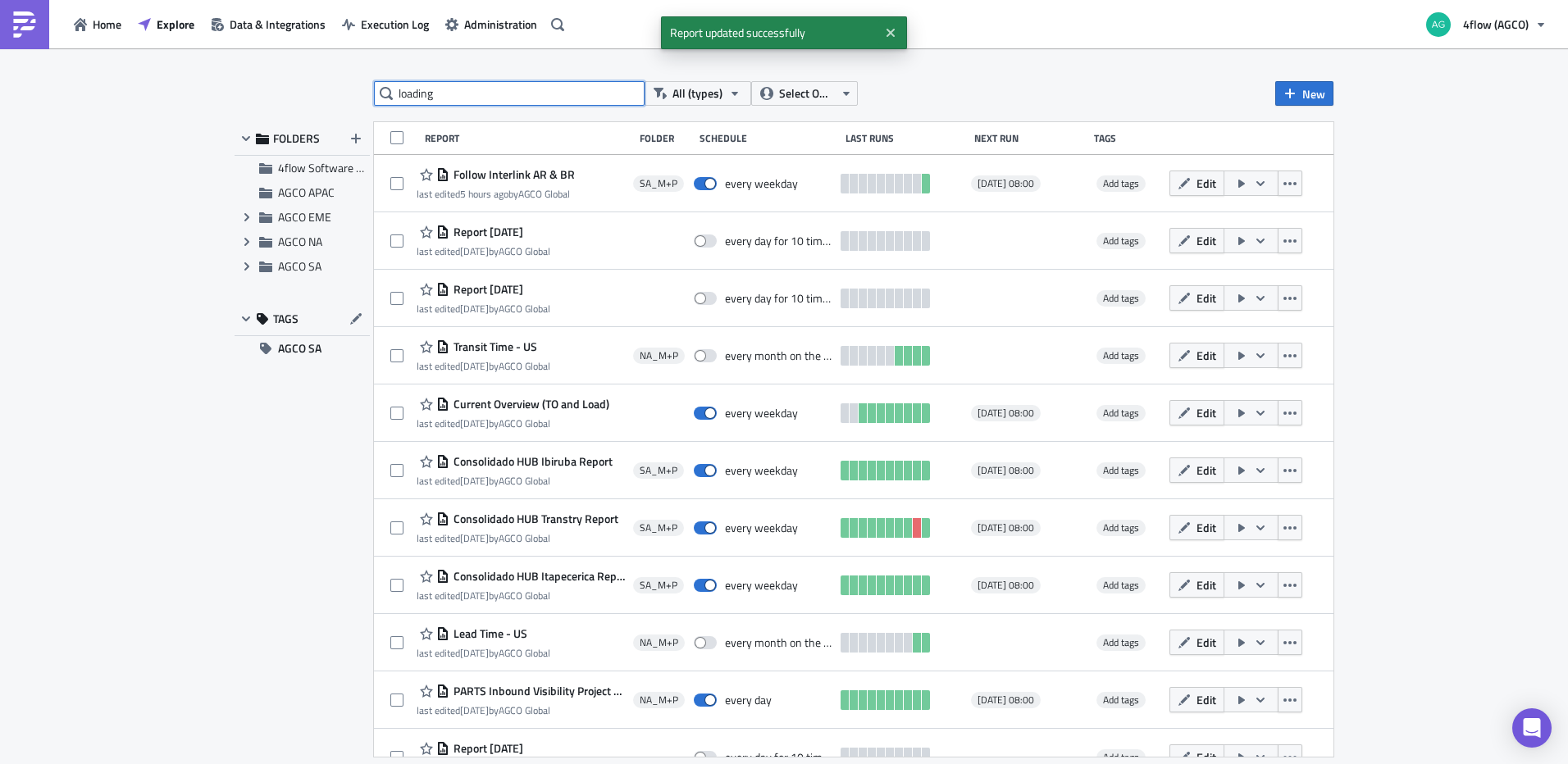
type input "loading"
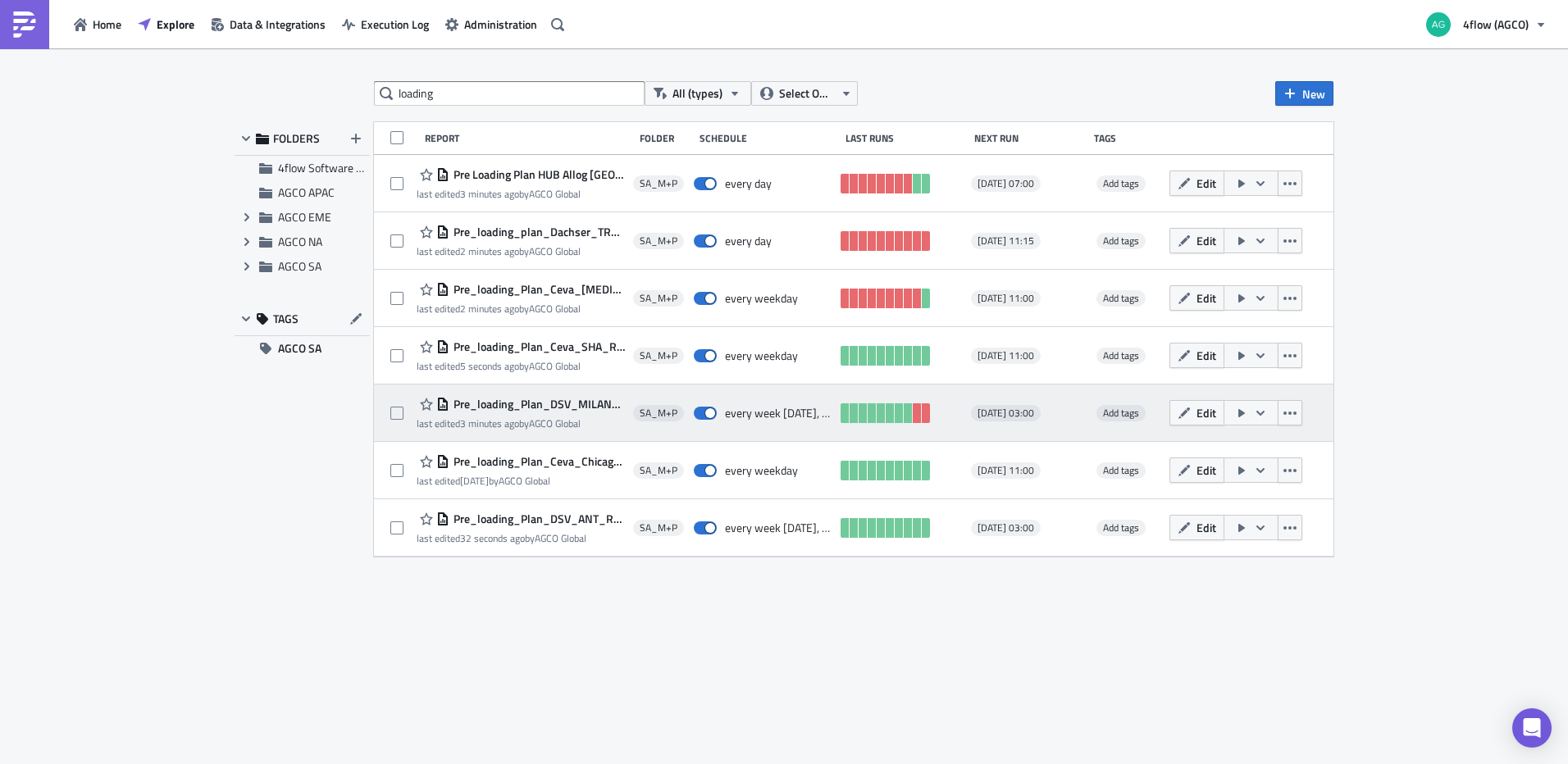
click at [577, 406] on span "Pre_loading_Plan_DSV_MILAN_Report" at bounding box center [536, 404] width 175 height 15
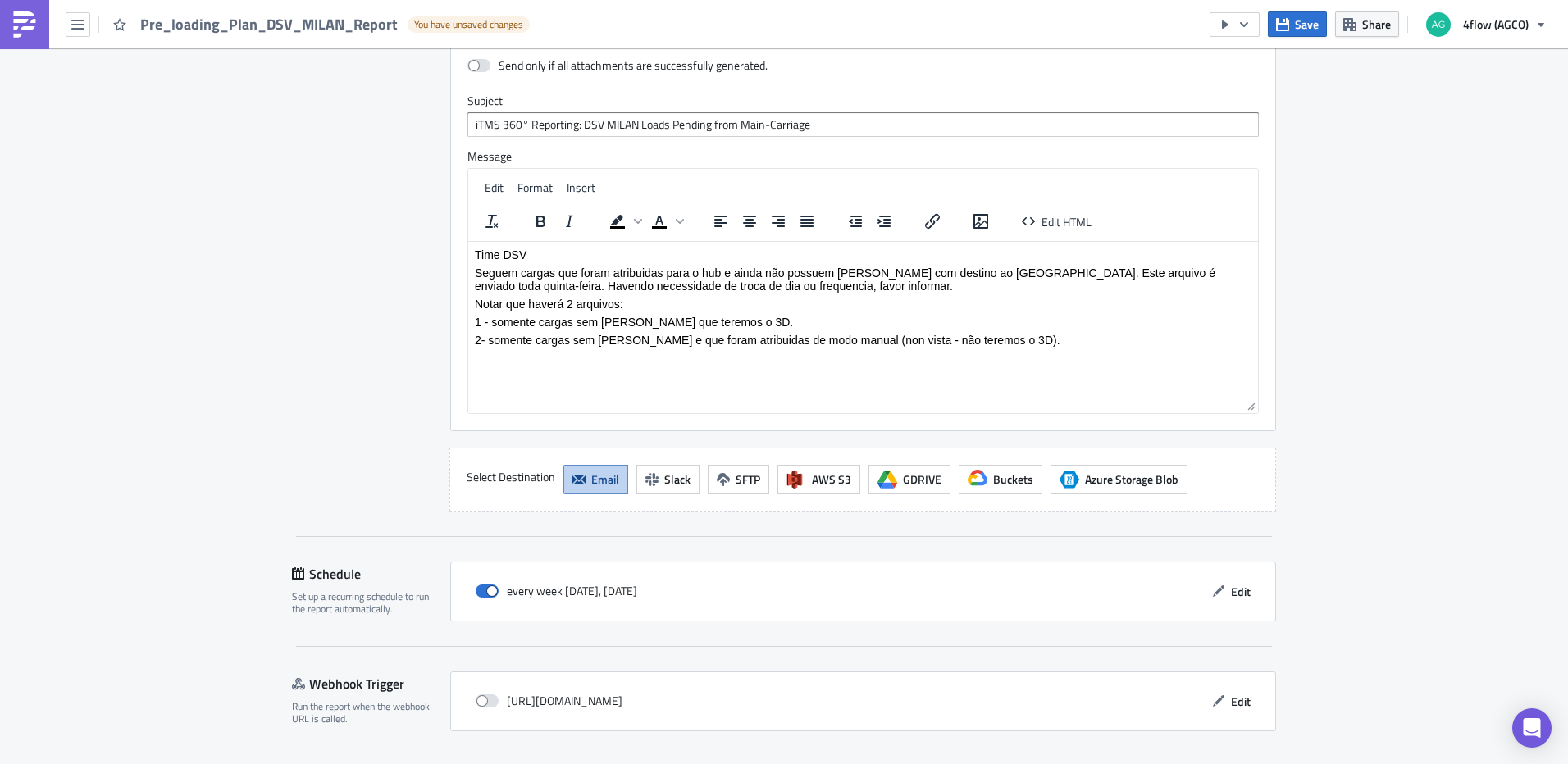
scroll to position [1649, 0]
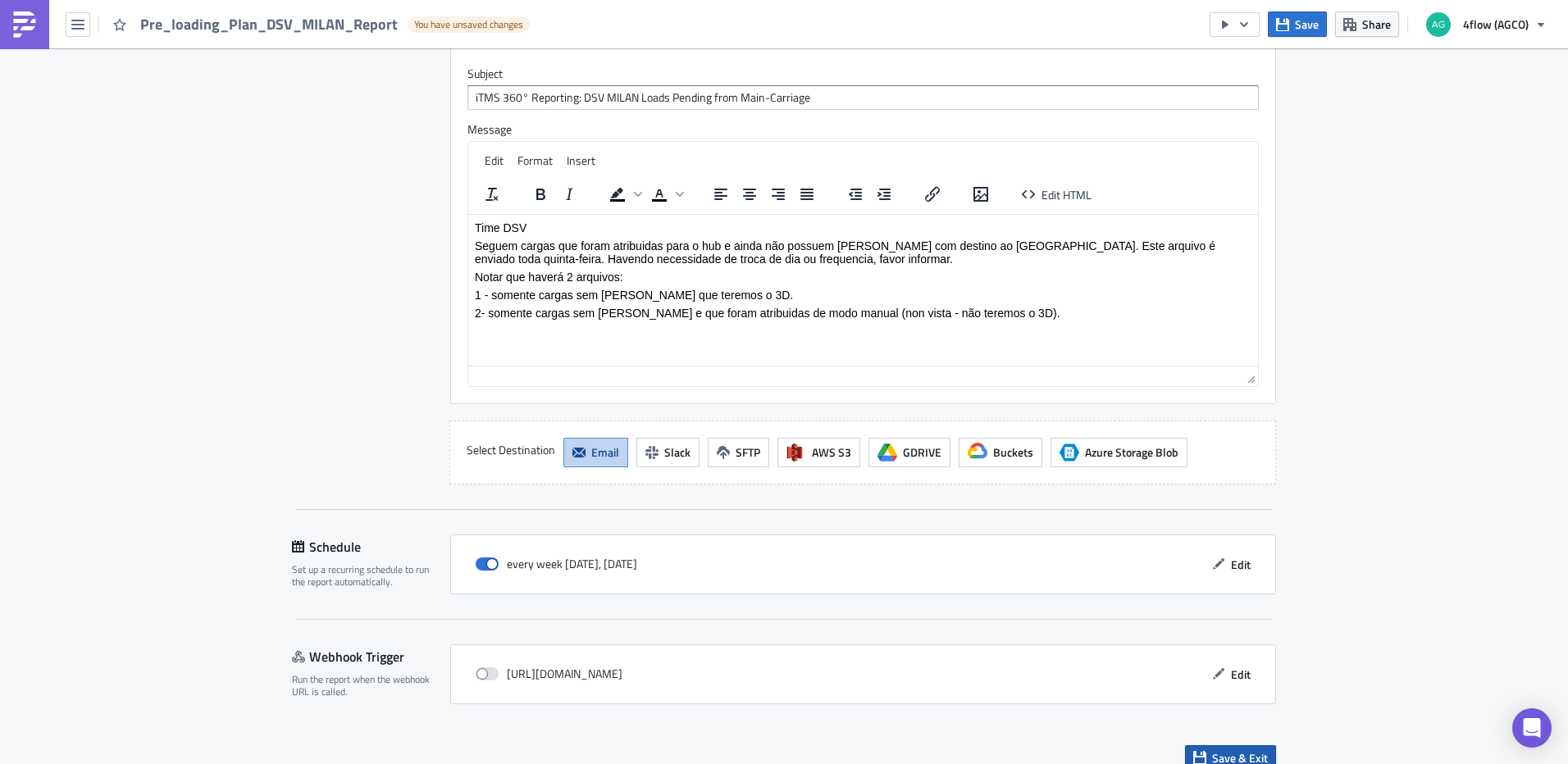
click at [1199, 745] on button "Save & Exit" at bounding box center [1230, 758] width 91 height 26
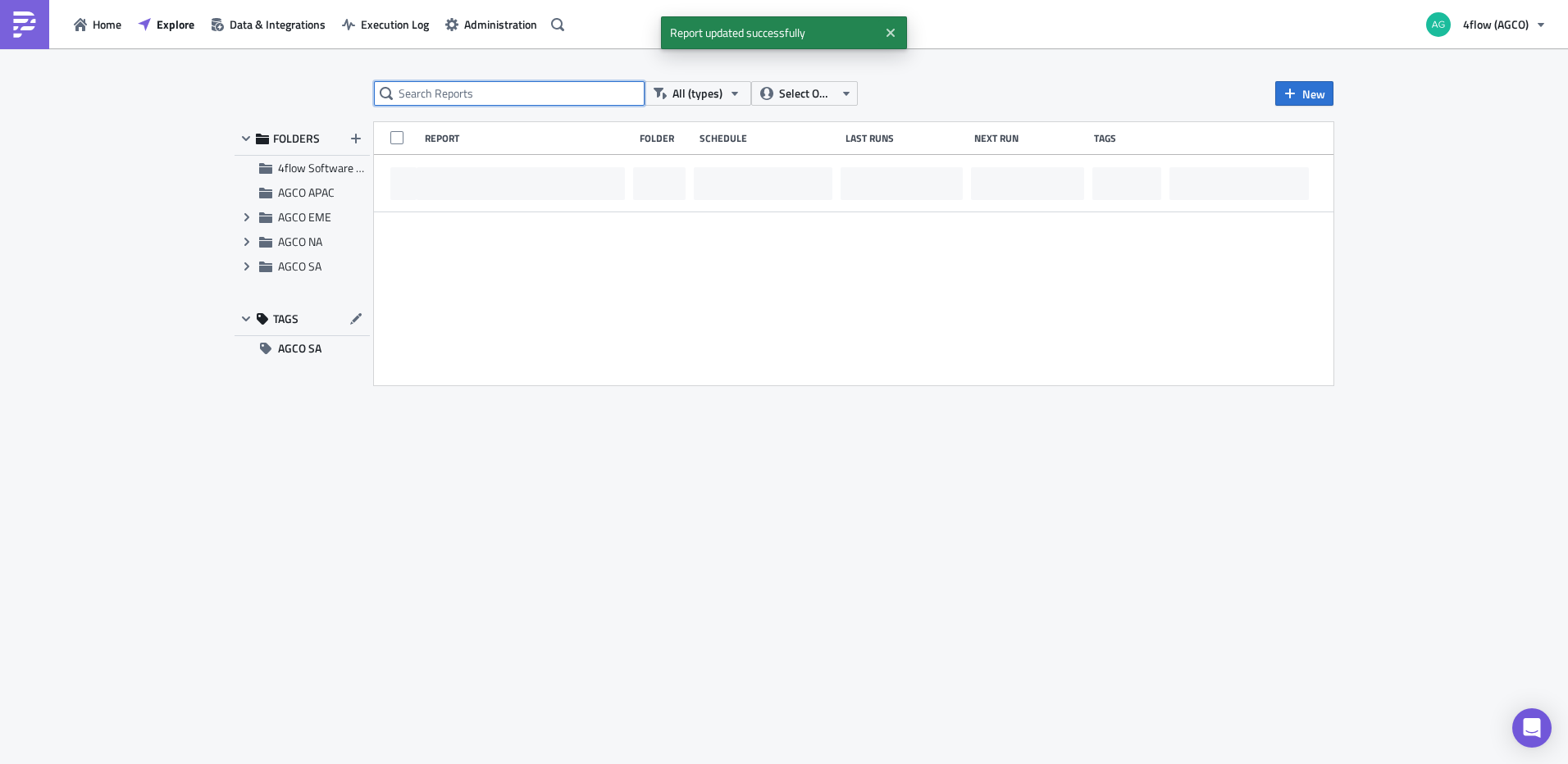
click at [438, 101] on input "text" at bounding box center [509, 93] width 270 height 25
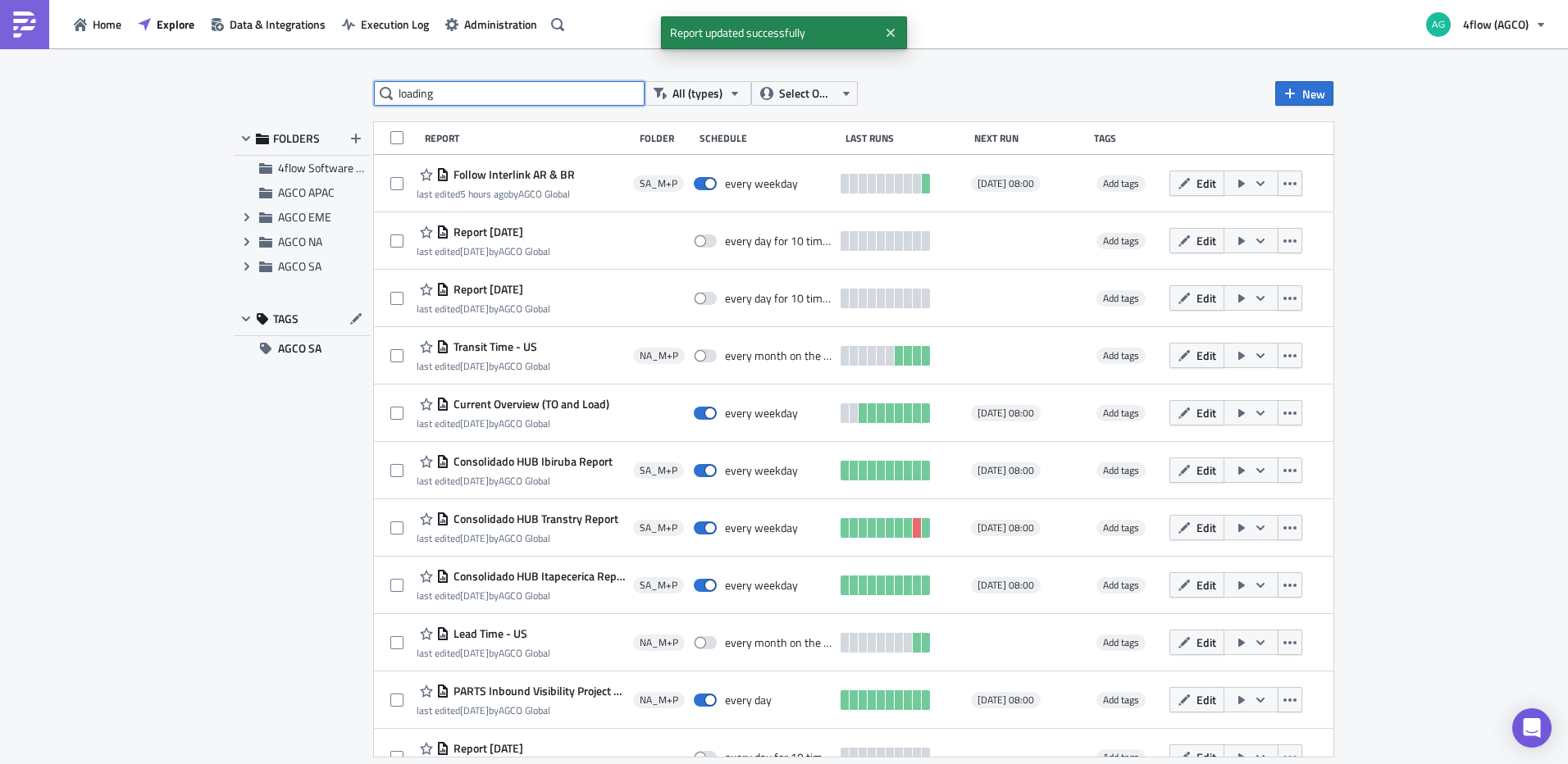
type input "loading"
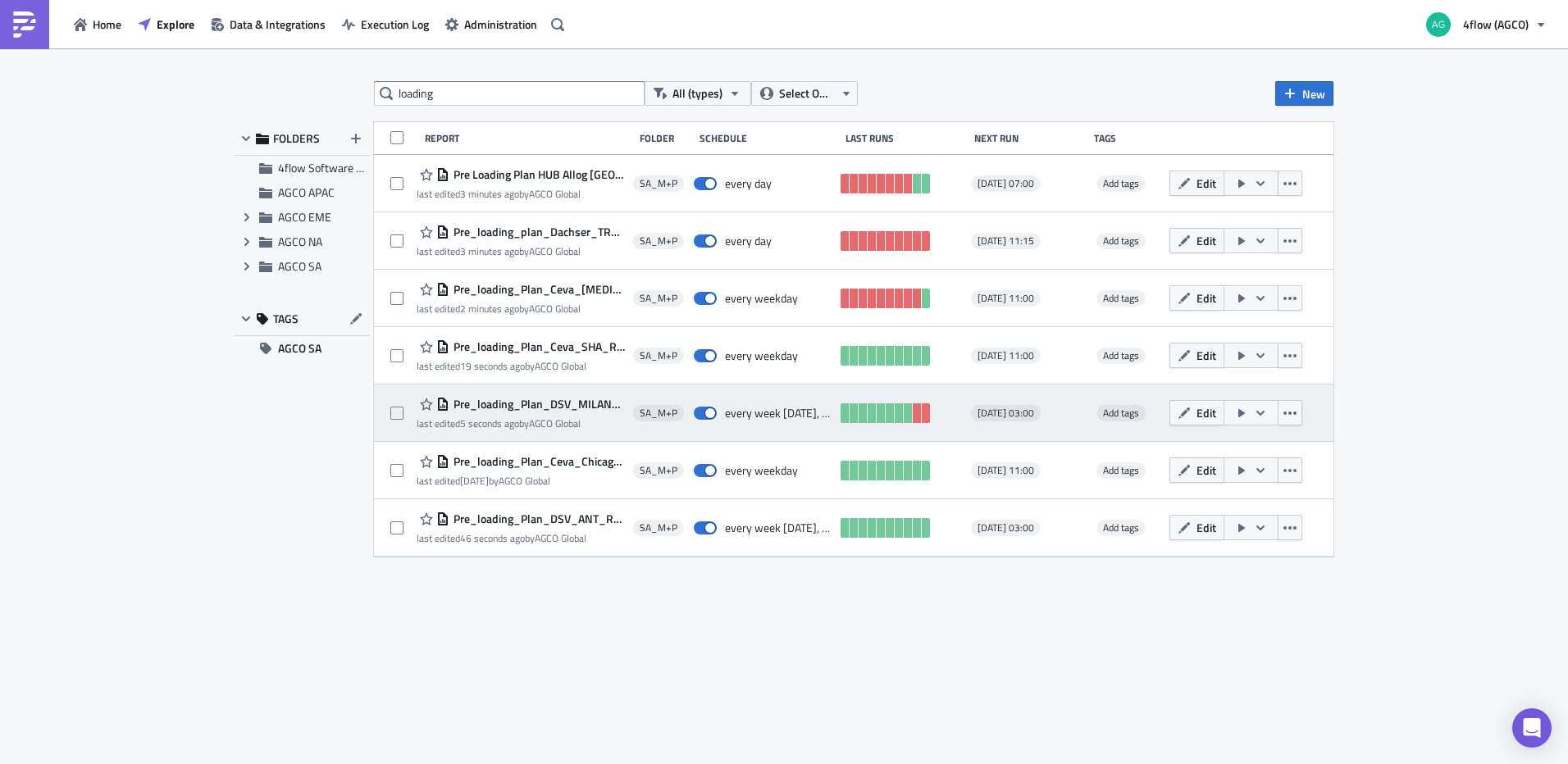
click at [1246, 417] on icon "button" at bounding box center [1241, 413] width 13 height 13
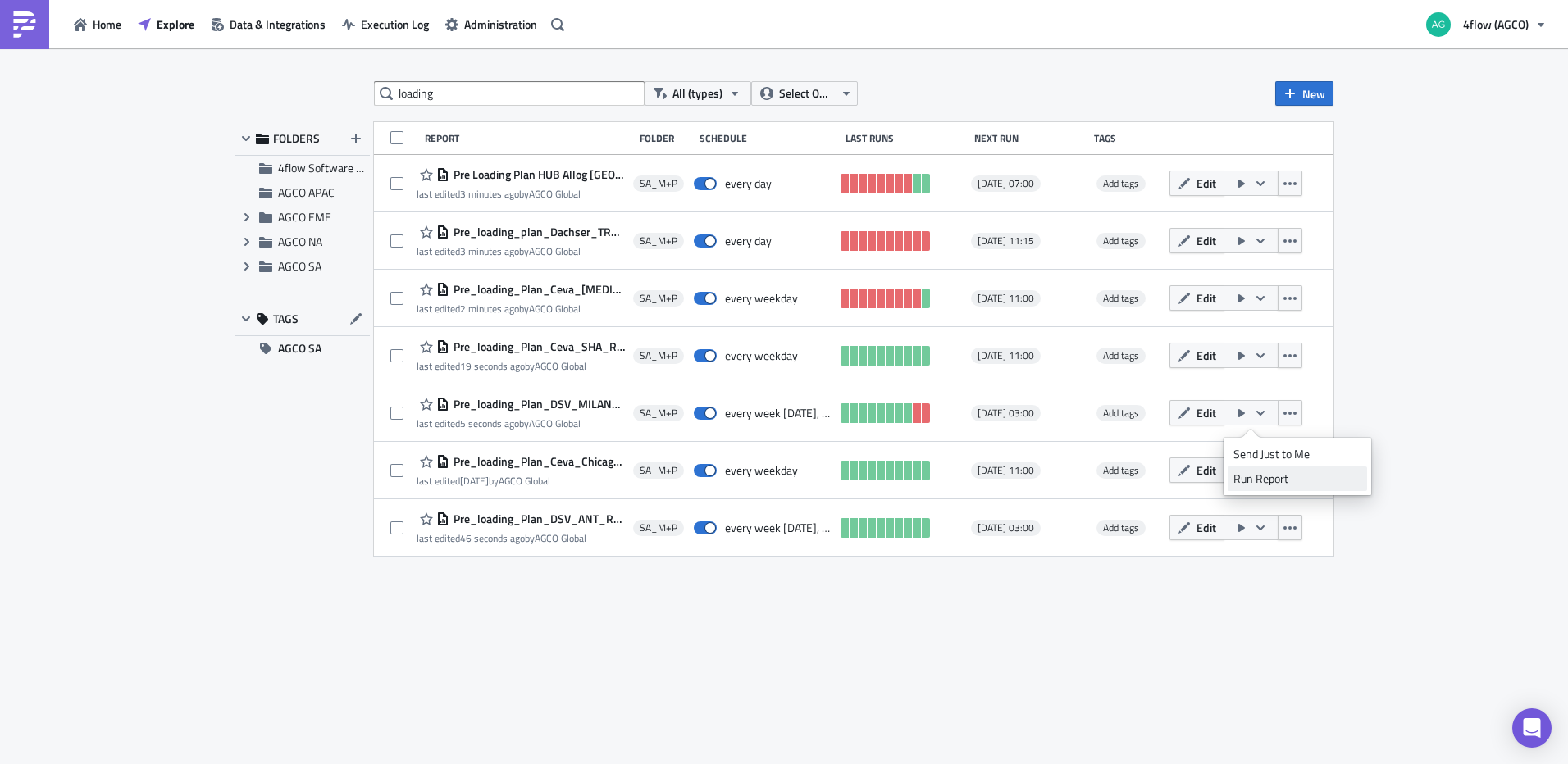
click at [1260, 474] on div "Run Report" at bounding box center [1298, 479] width 128 height 16
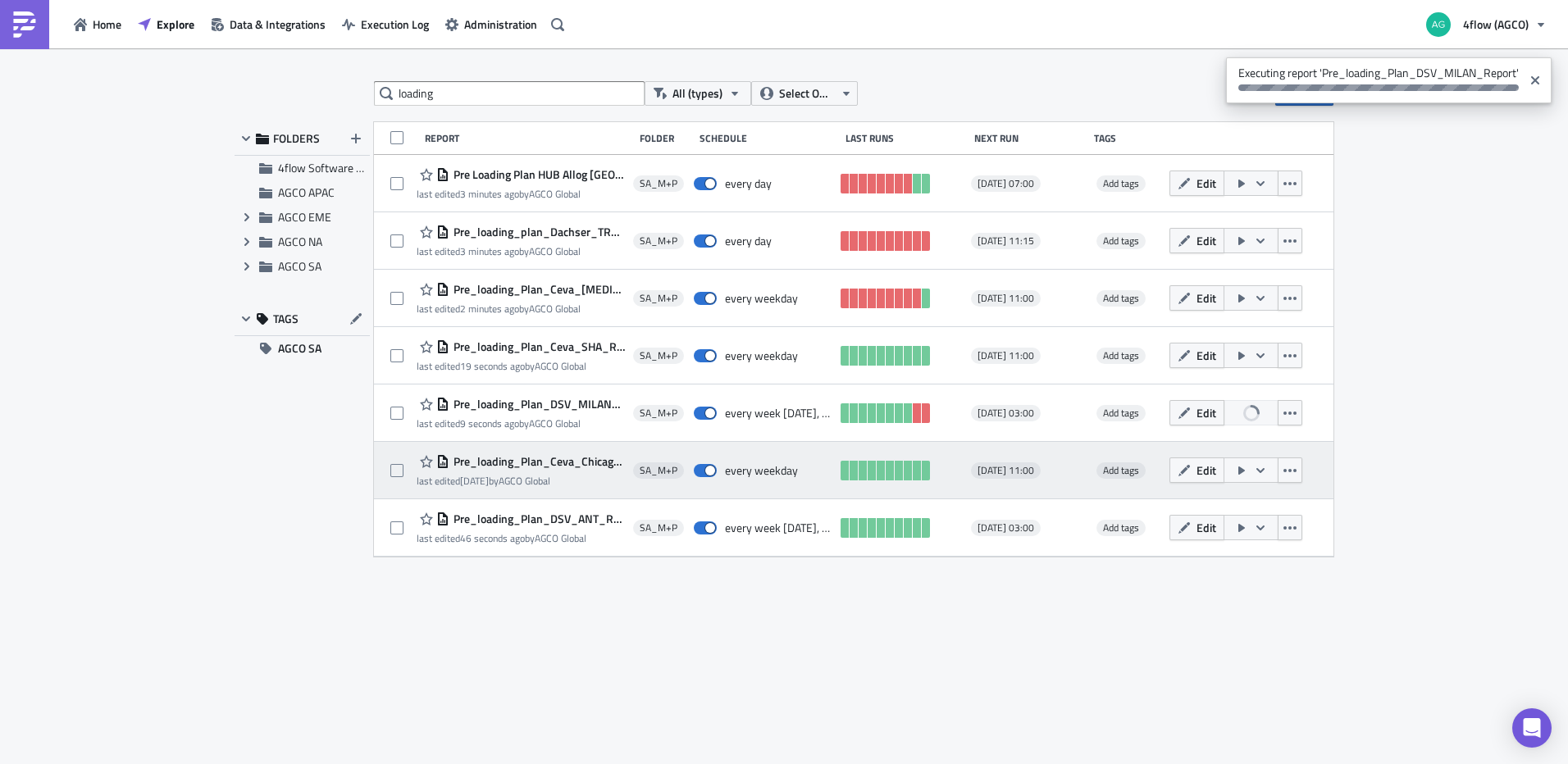
click at [538, 463] on span "Pre_loading_Plan_Ceva_Chicago_Report" at bounding box center [536, 462] width 175 height 15
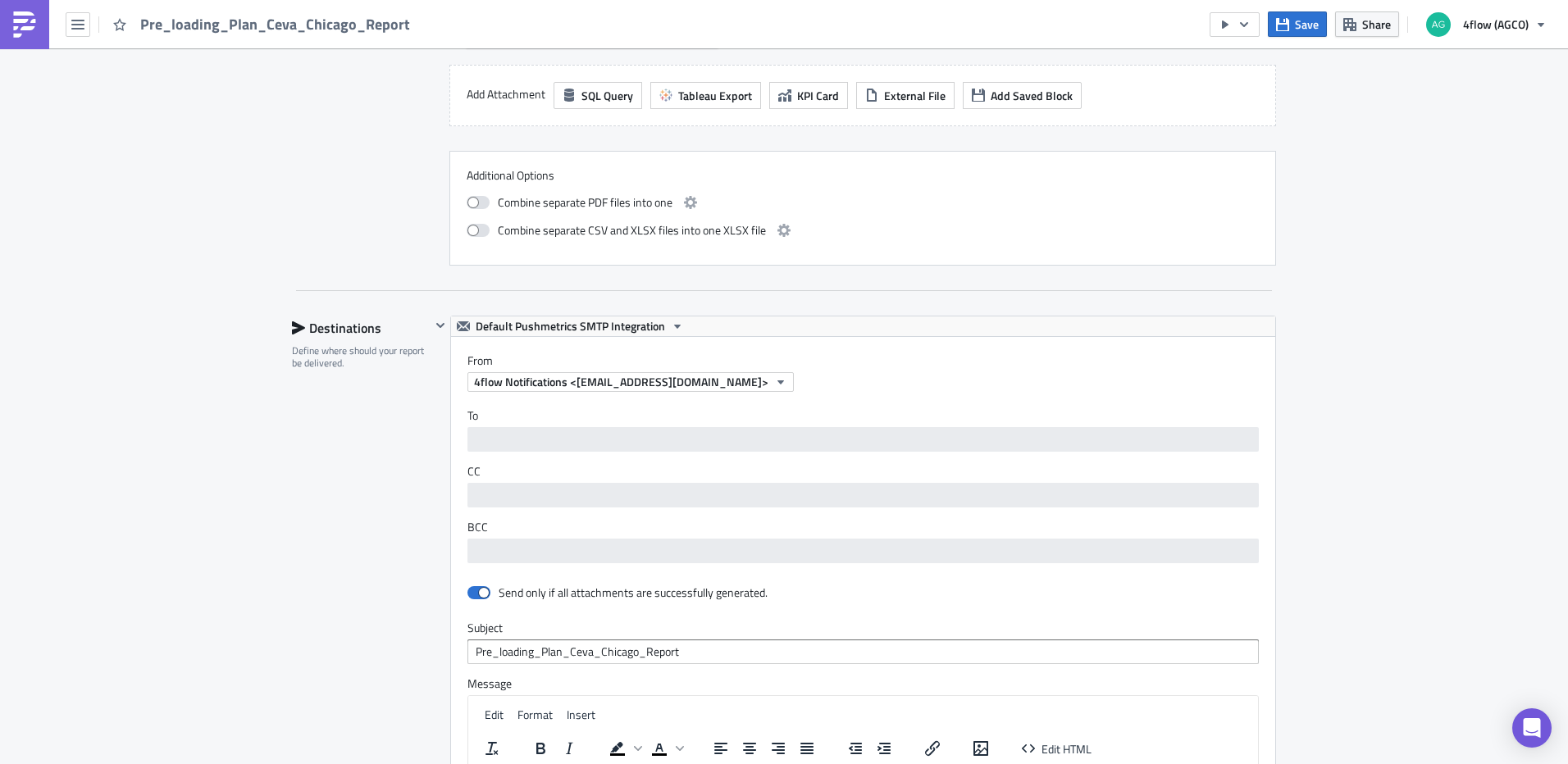
scroll to position [1229, 0]
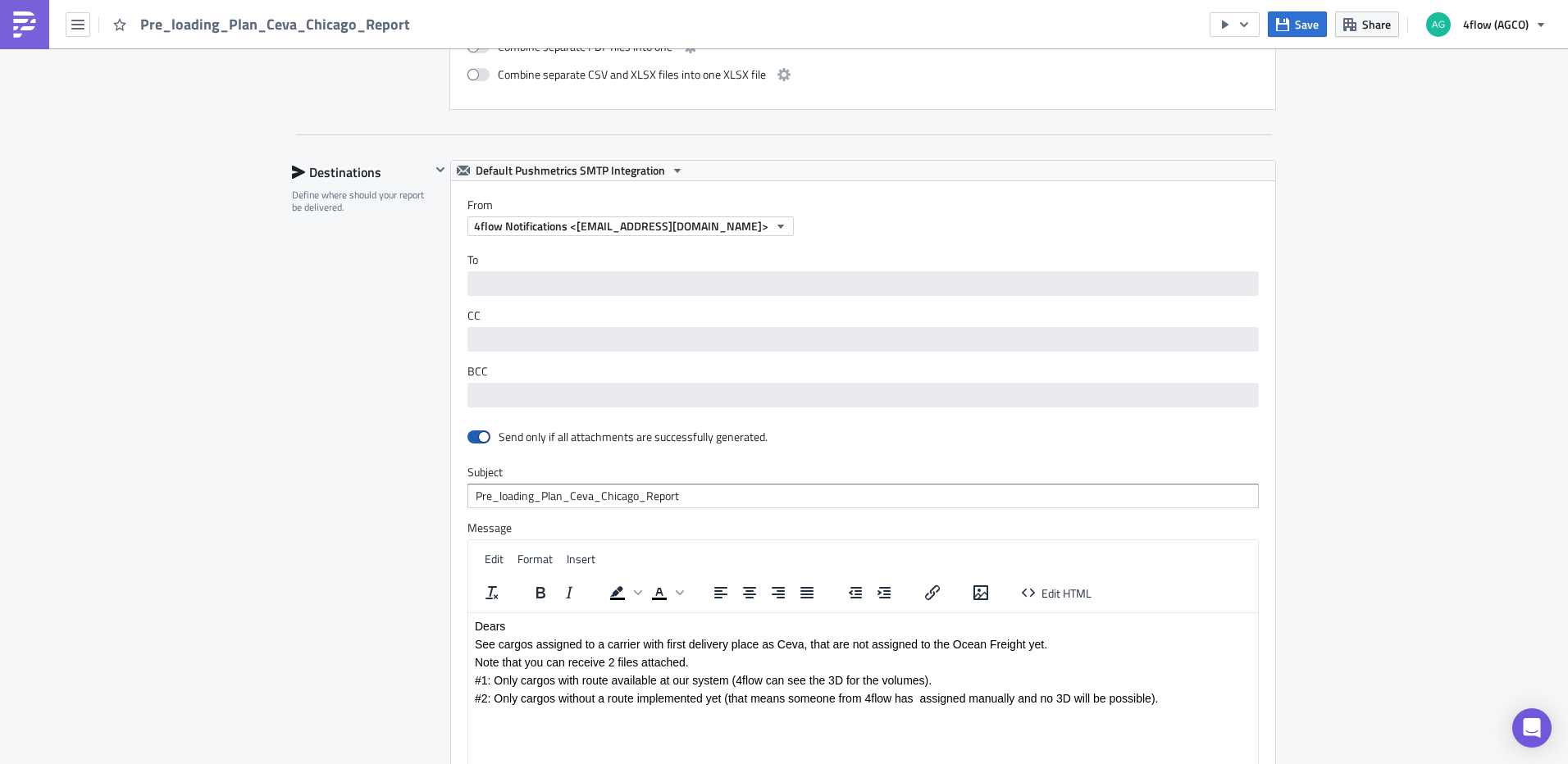
click at [479, 433] on span at bounding box center [478, 437] width 23 height 13
click at [479, 433] on input "checkbox" at bounding box center [477, 438] width 11 height 11
checkbox input "false"
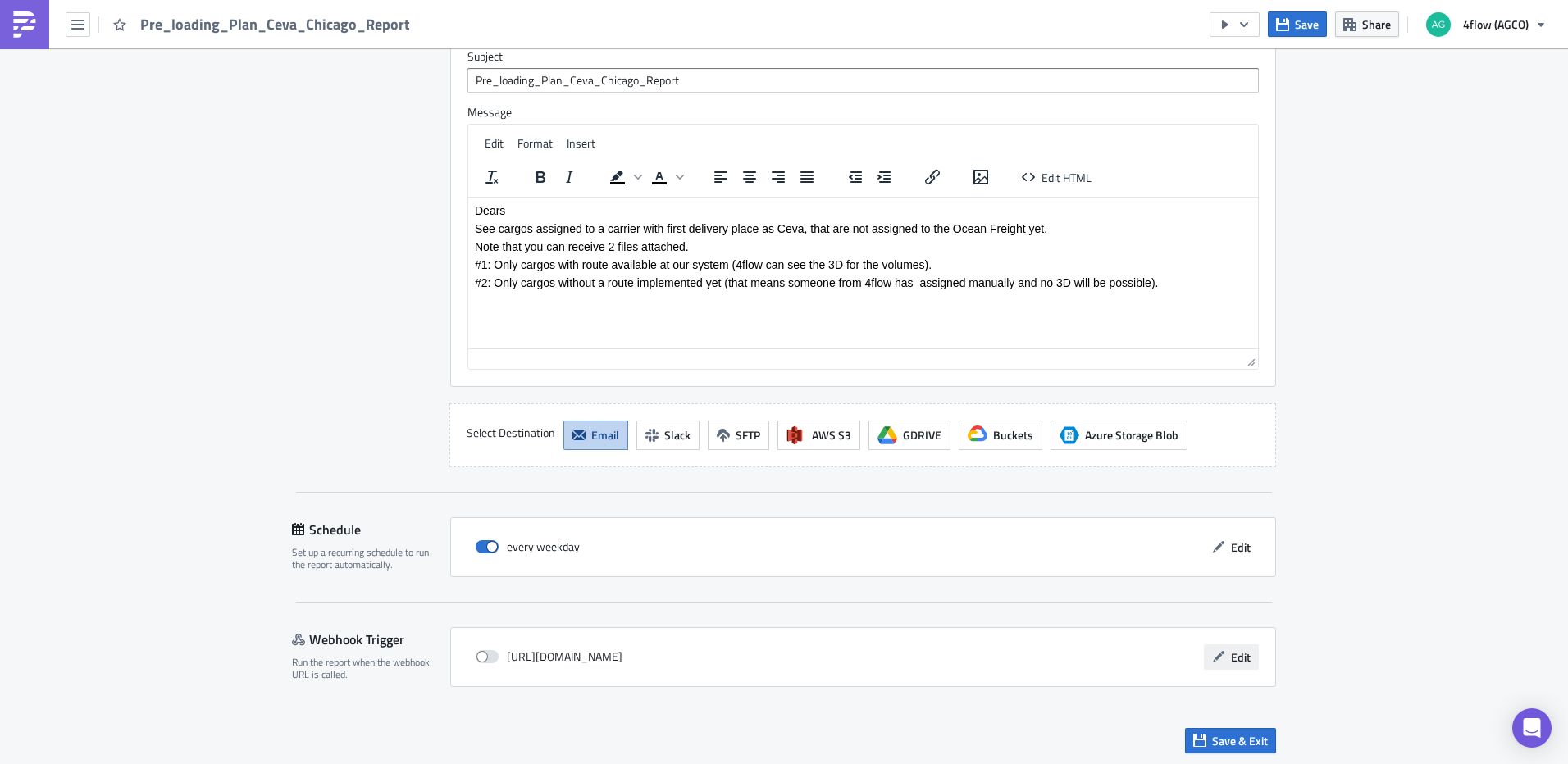
scroll to position [1648, 0]
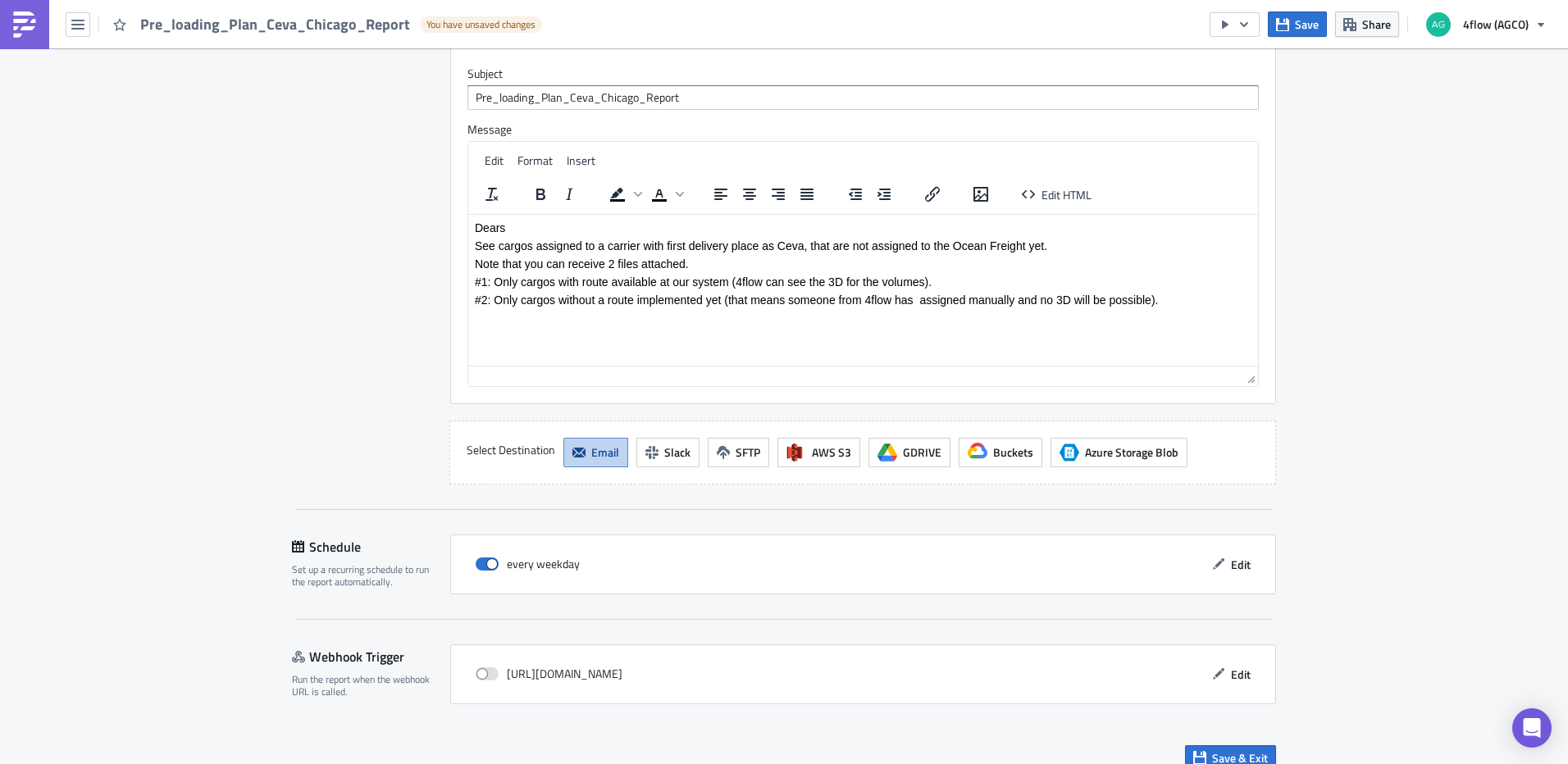
click at [1245, 728] on div "Save & Exit" at bounding box center [784, 758] width 984 height 59
click at [1247, 749] on span "Save & Exit" at bounding box center [1239, 758] width 56 height 17
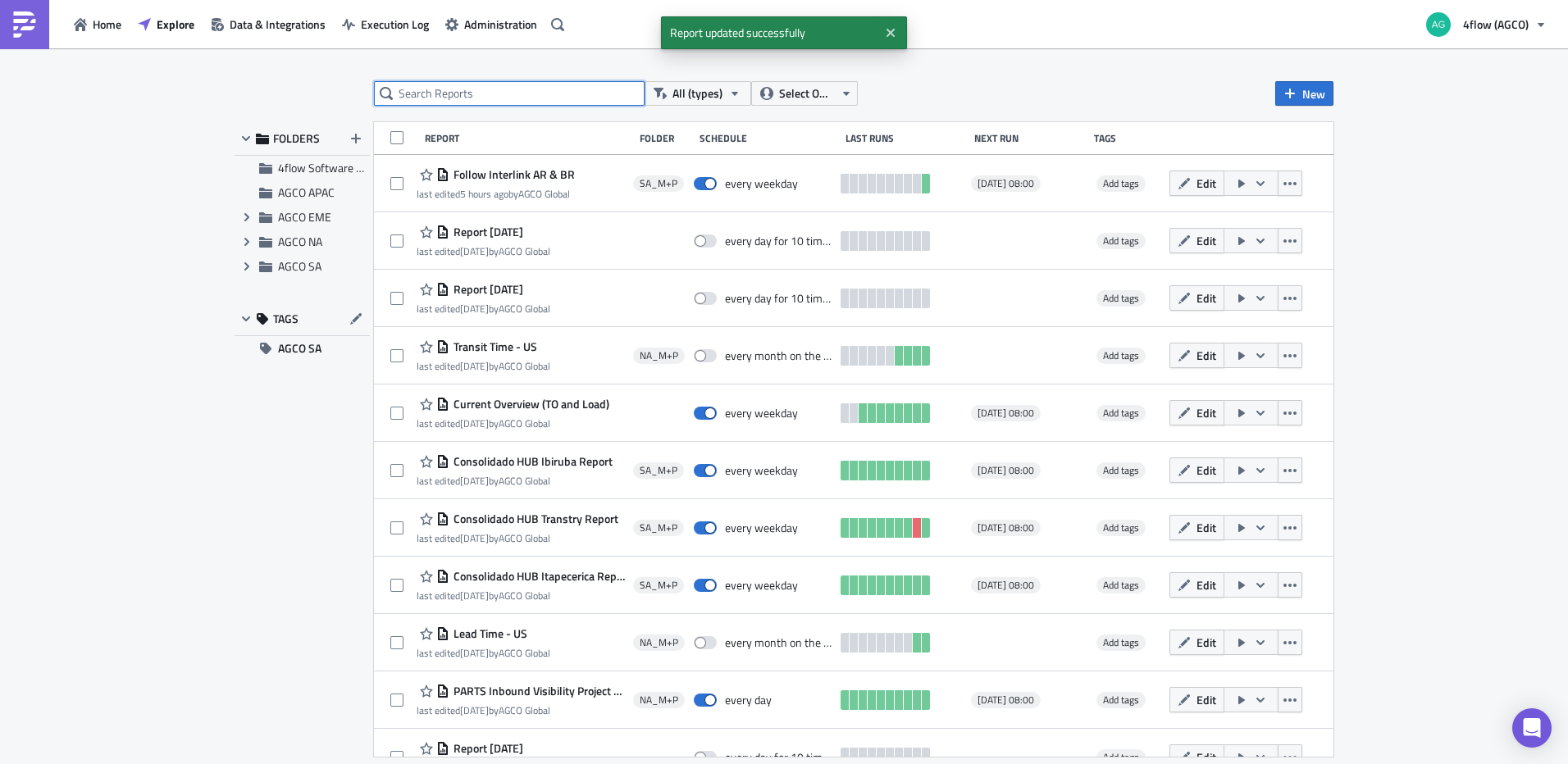
click at [493, 97] on input "text" at bounding box center [509, 93] width 270 height 25
type input "loading"
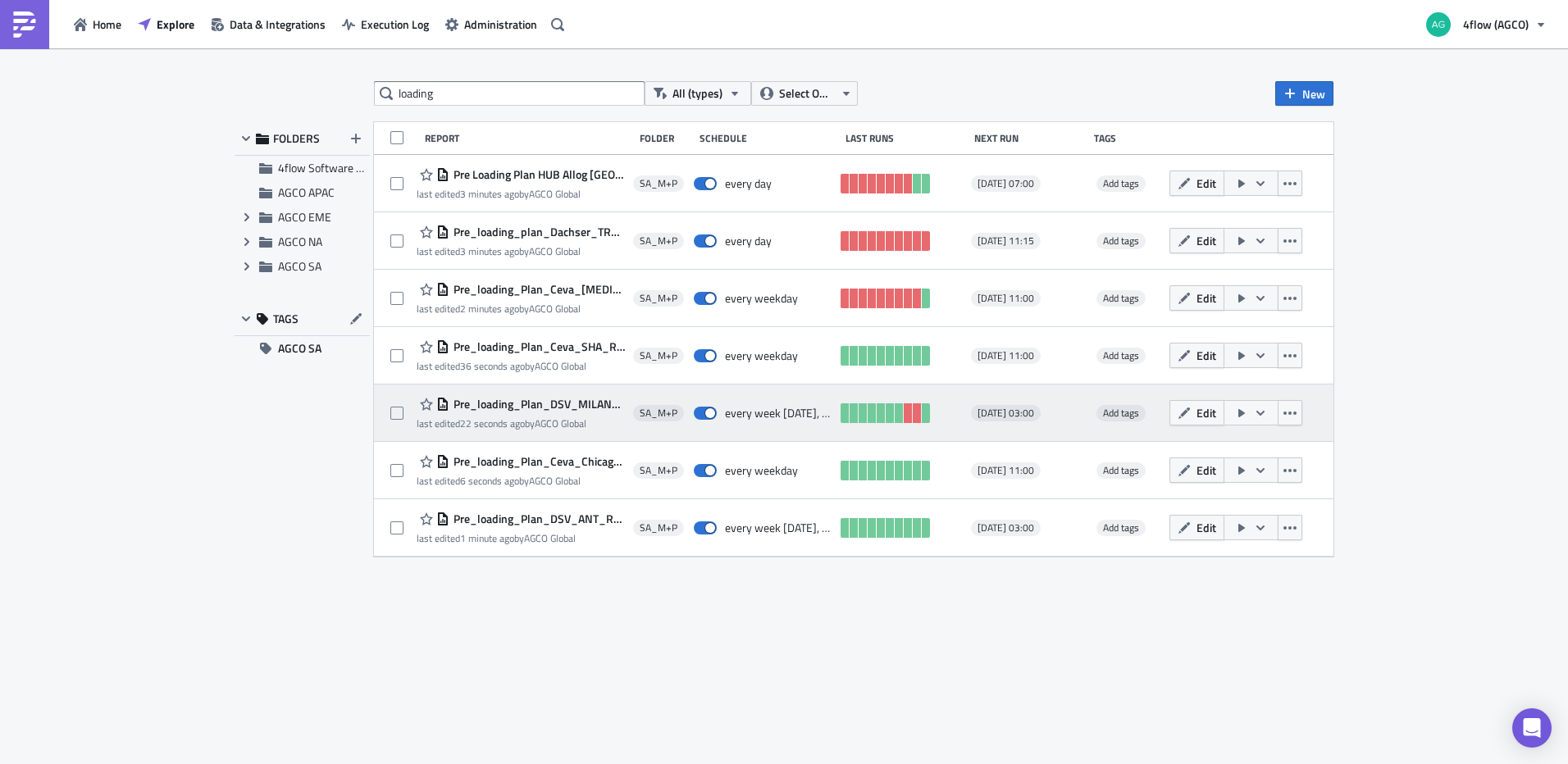
click at [1258, 413] on icon "button" at bounding box center [1260, 413] width 13 height 13
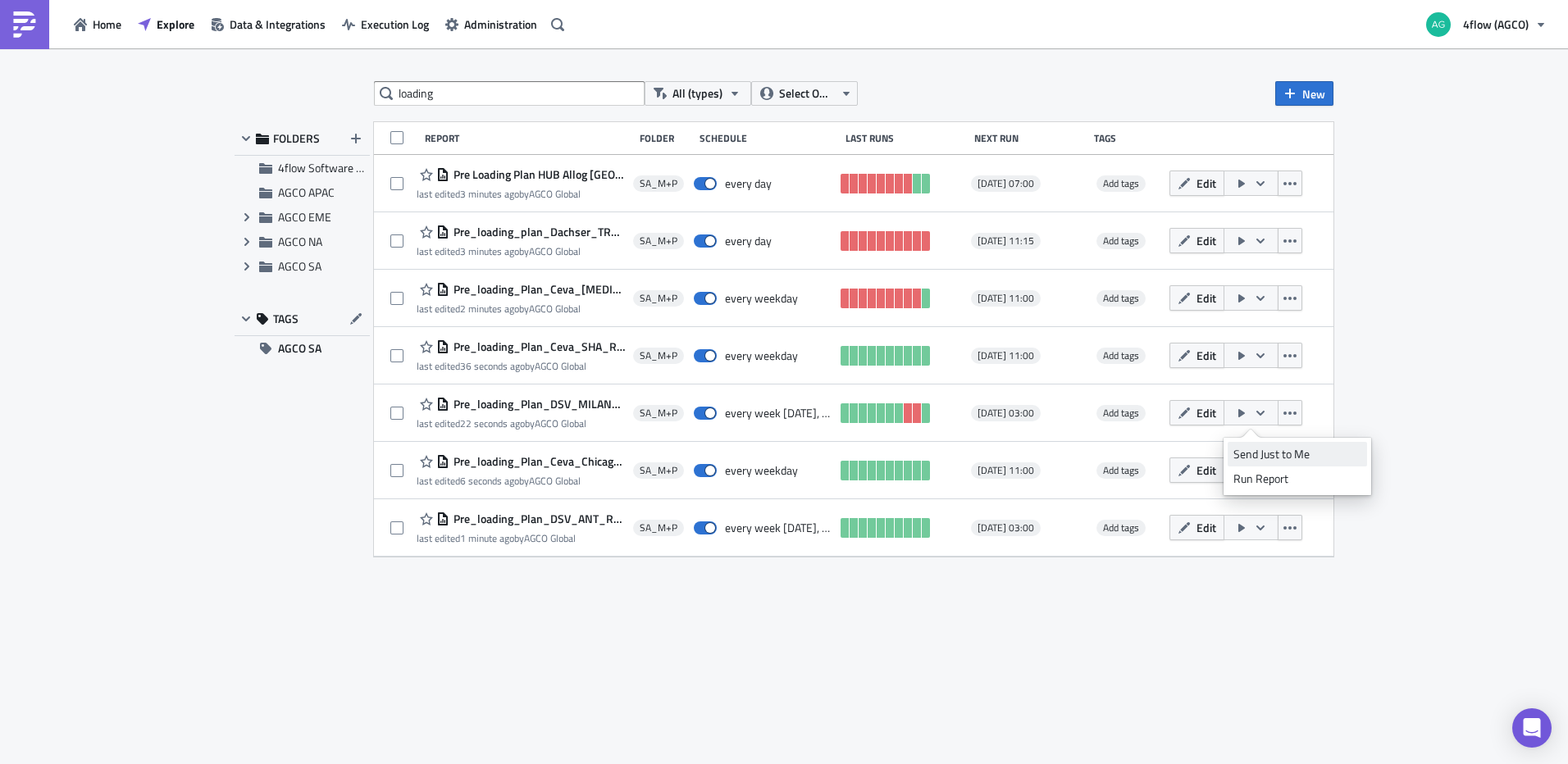
click at [1274, 451] on div "Send Just to Me" at bounding box center [1298, 454] width 128 height 16
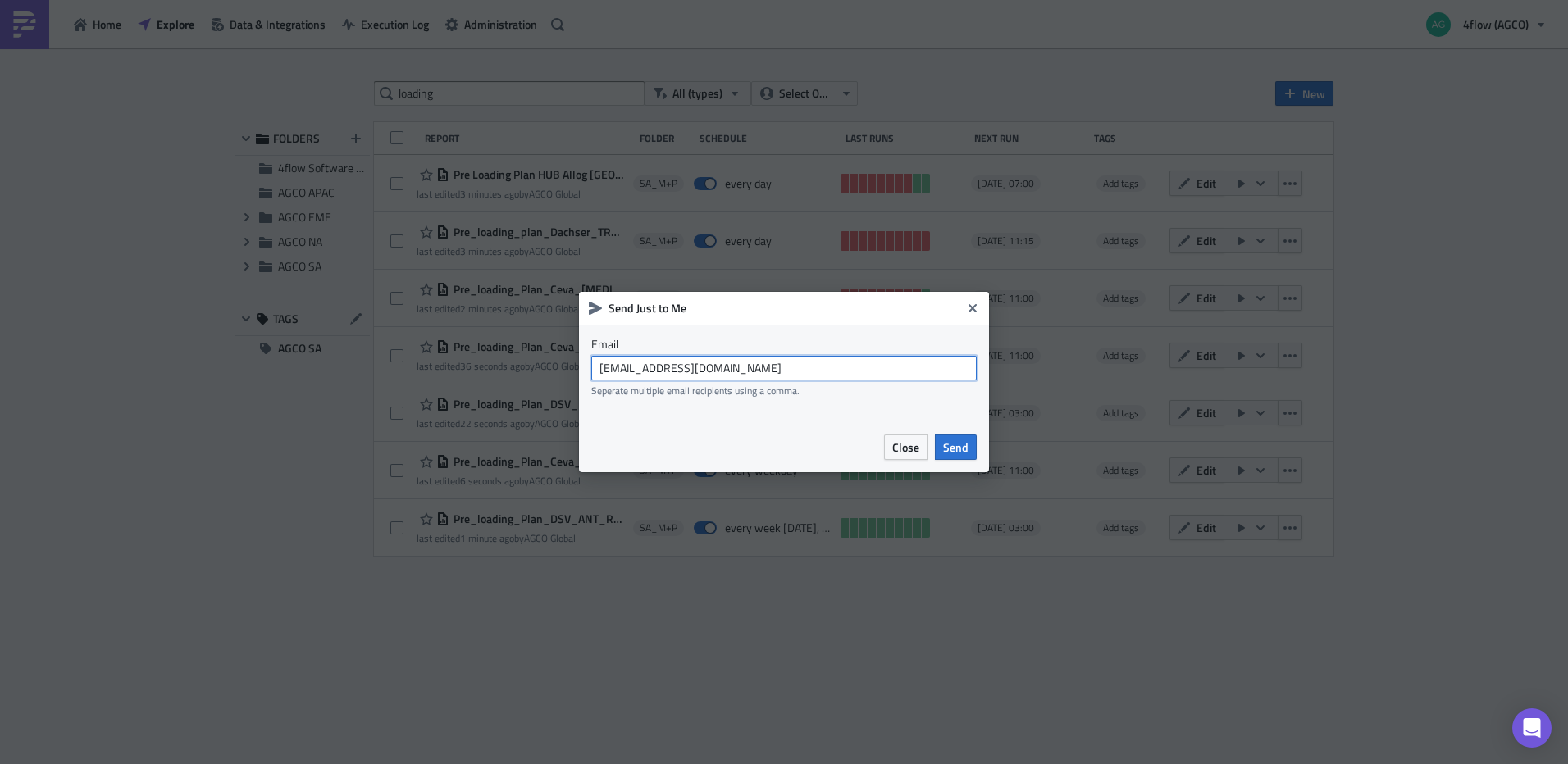
click at [853, 370] on input "agco_global_sc_reporting@4flow.com" at bounding box center [784, 367] width 386 height 25
type input "i.moreiradeassis@4flow.com"
click at [939, 449] on button "Send" at bounding box center [956, 447] width 42 height 26
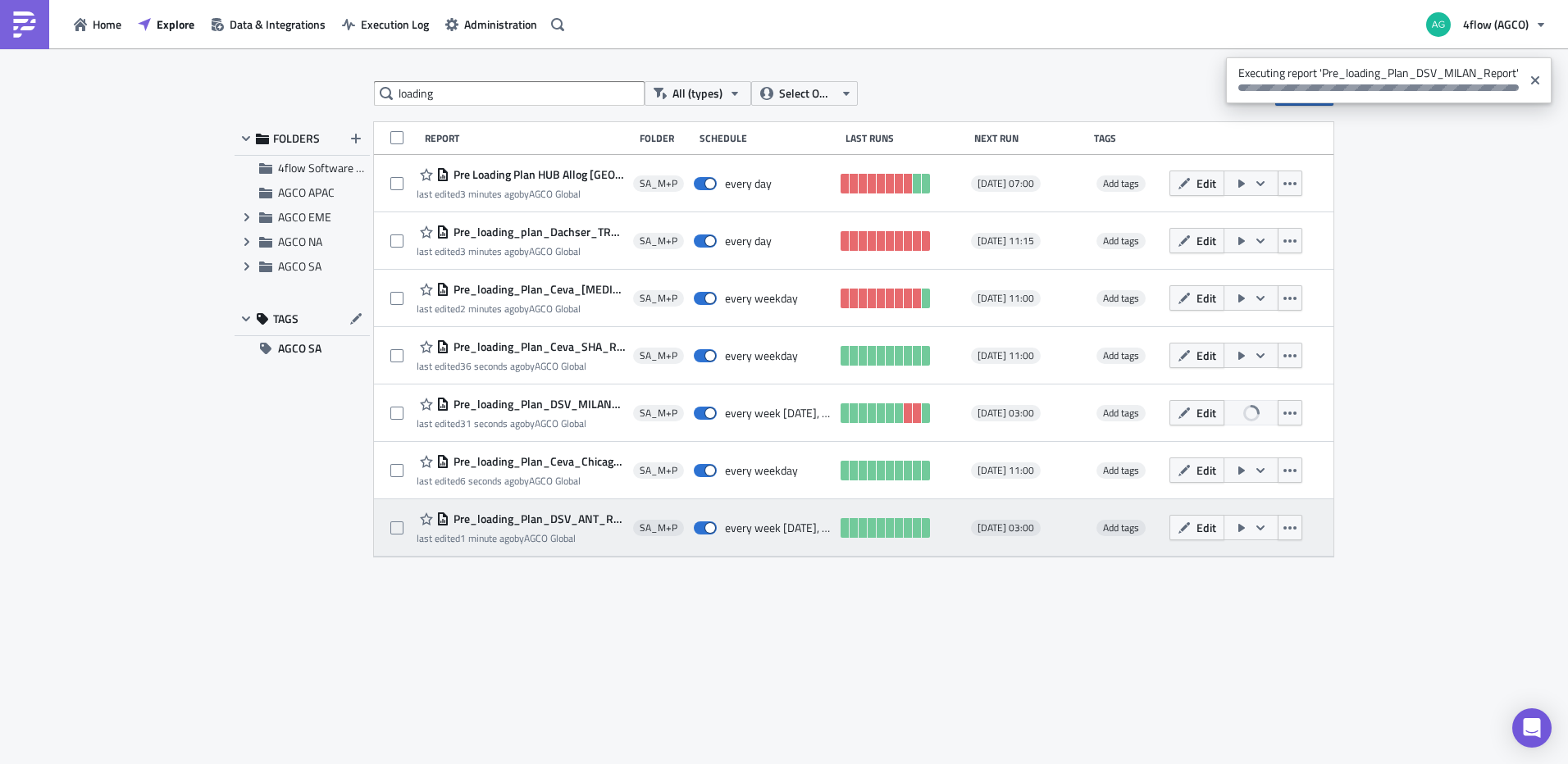
click at [571, 519] on span "Pre_loading_Plan_DSV_ANT_Report" at bounding box center [536, 518] width 175 height 15
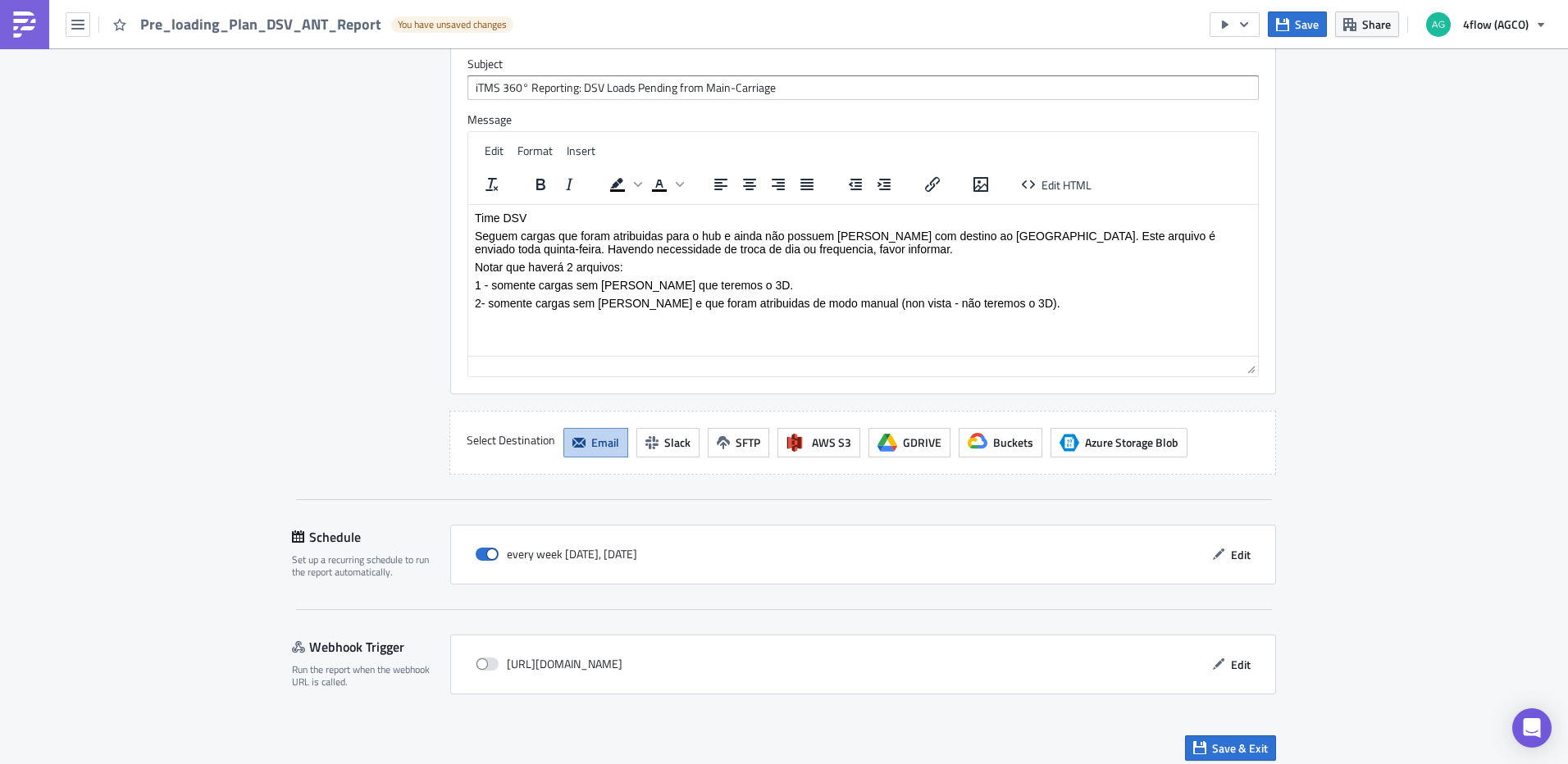
scroll to position [1639, 0]
click at [1267, 749] on button "Save & Exit" at bounding box center [1230, 747] width 91 height 26
